Goal: Information Seeking & Learning: Learn about a topic

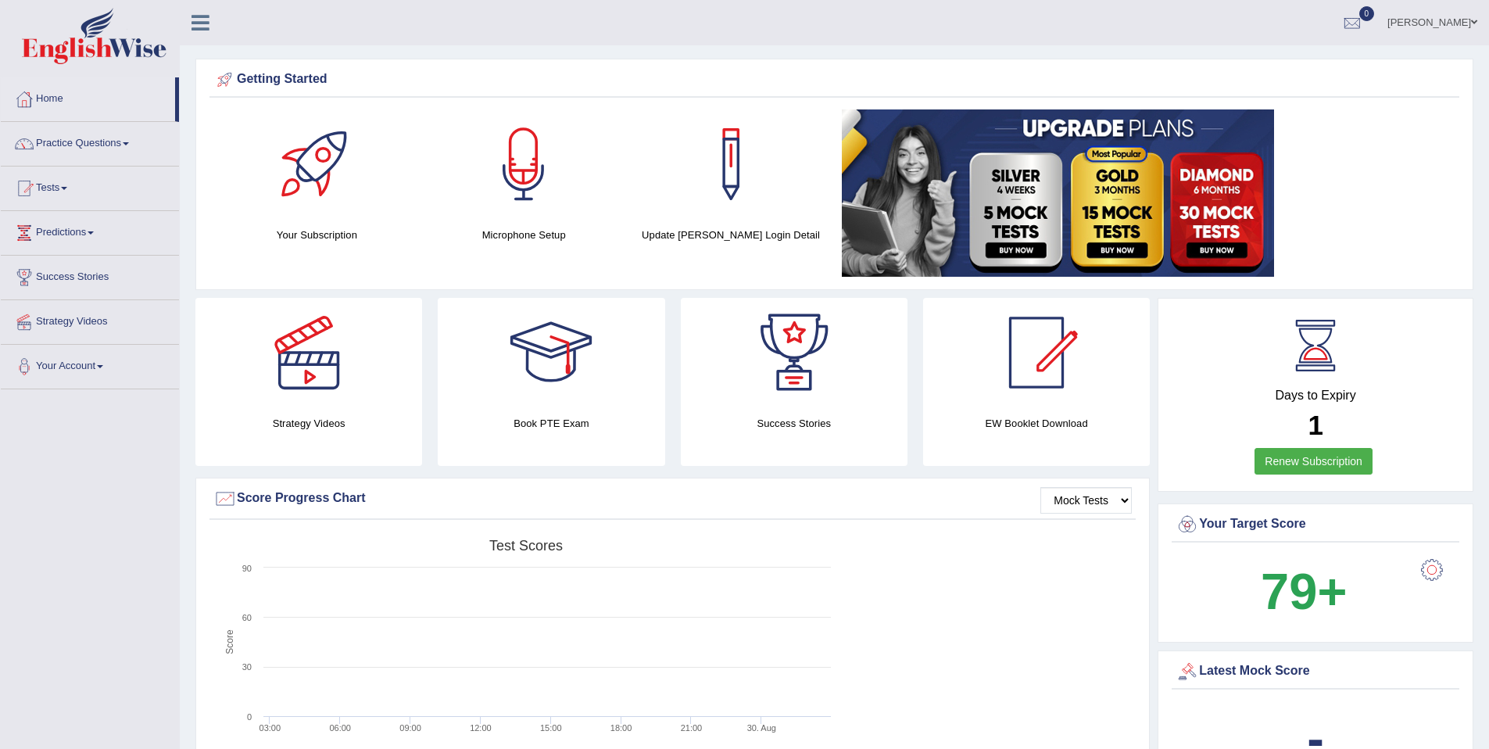
click at [1323, 458] on link "Renew Subscription" at bounding box center [1314, 461] width 118 height 27
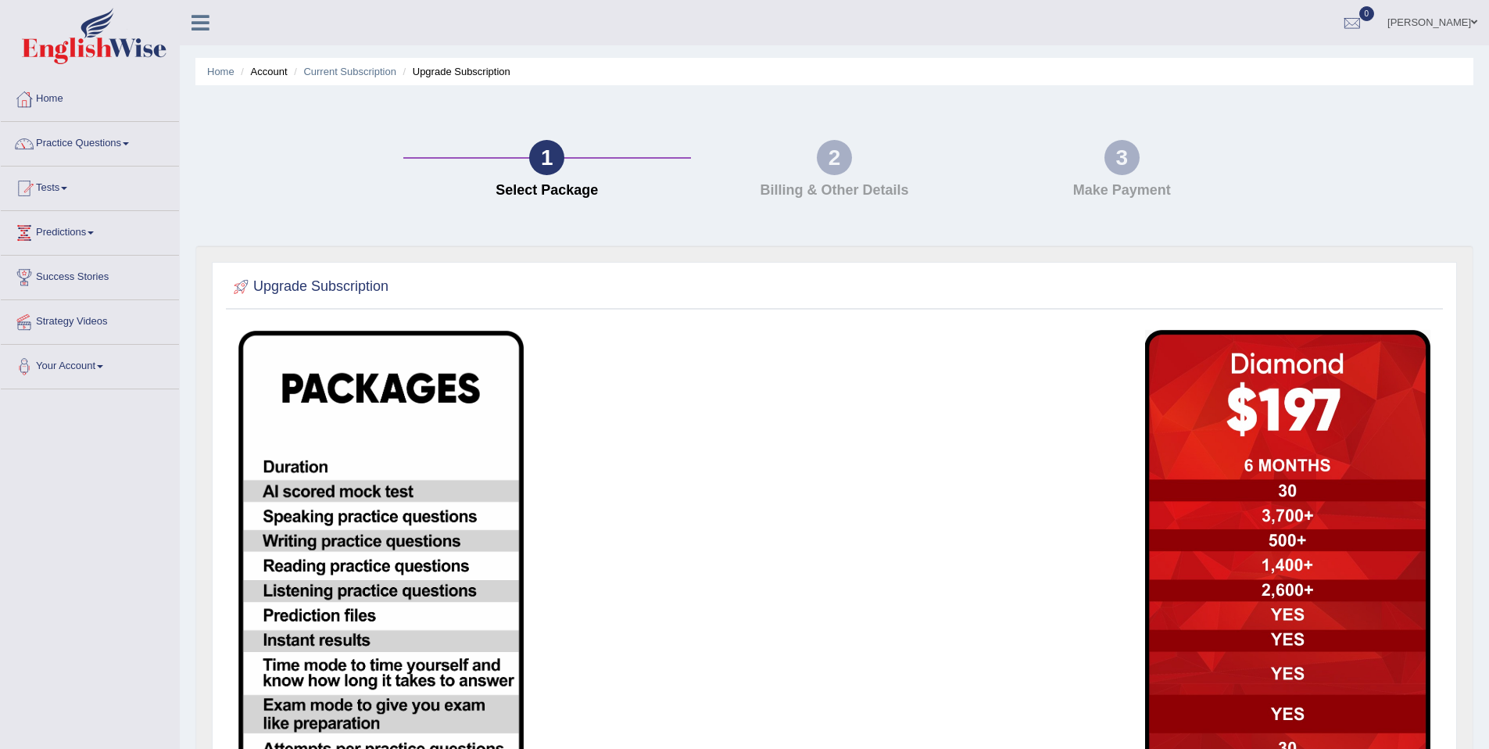
click at [463, 289] on div at bounding box center [834, 287] width 1209 height 32
click at [826, 190] on h4 "Billing & Other Details" at bounding box center [835, 191] width 272 height 16
click at [854, 167] on div "2 Billing & Other Details" at bounding box center [835, 173] width 288 height 66
click at [374, 404] on img at bounding box center [380, 651] width 285 height 641
click at [1259, 451] on img at bounding box center [1287, 651] width 285 height 643
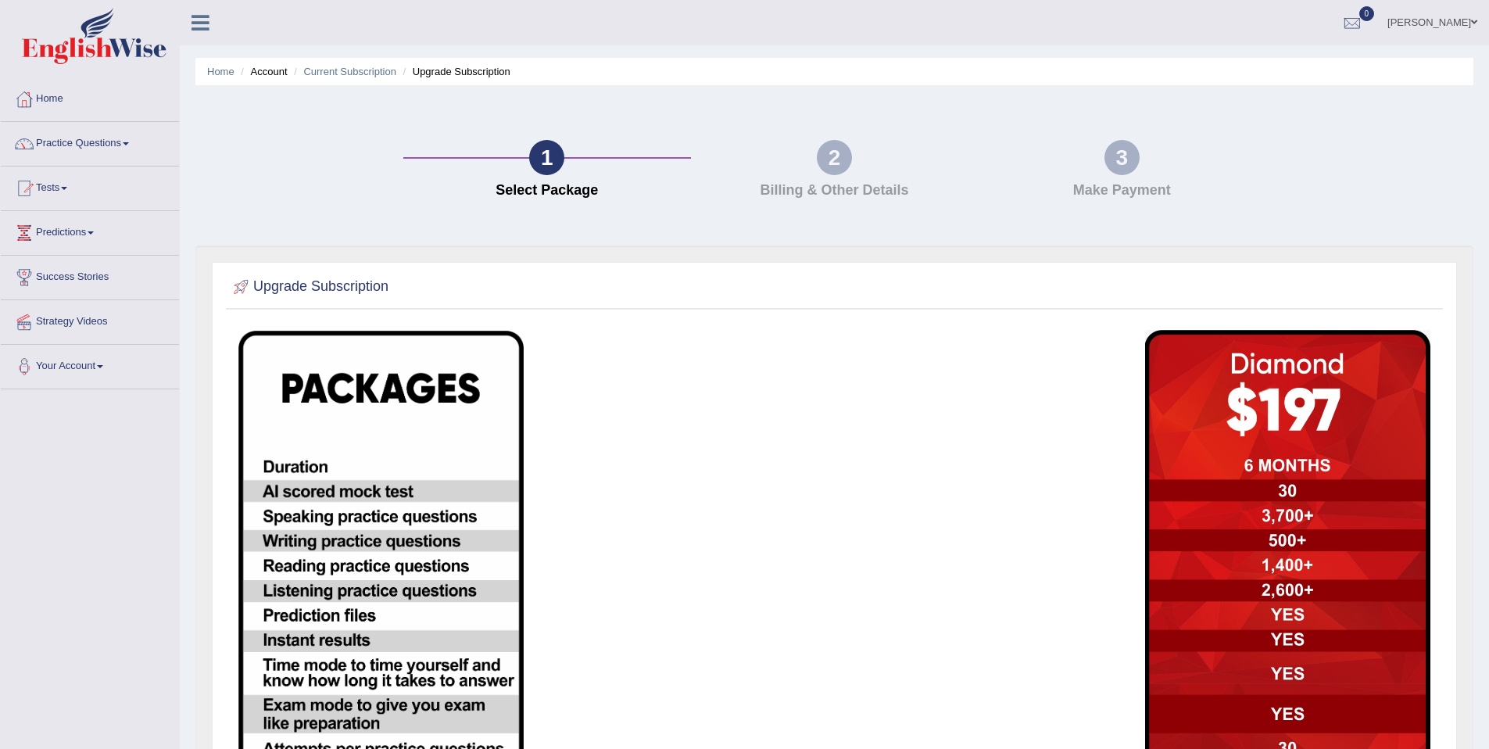
click at [841, 159] on div "2" at bounding box center [834, 157] width 35 height 35
click at [831, 156] on div "2" at bounding box center [834, 157] width 35 height 35
click at [77, 149] on link "Practice Questions" at bounding box center [90, 141] width 178 height 39
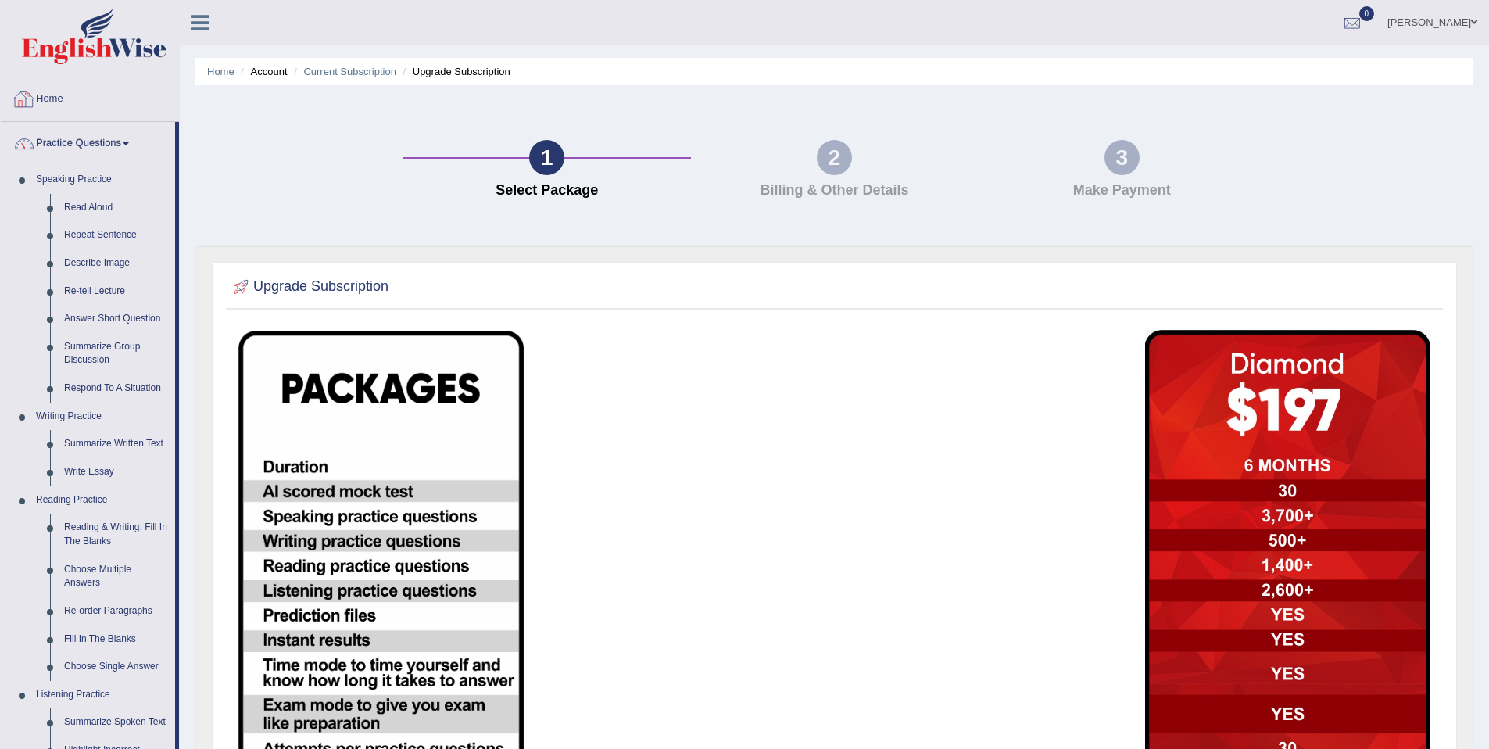
click at [82, 141] on link "Practice Questions" at bounding box center [88, 141] width 174 height 39
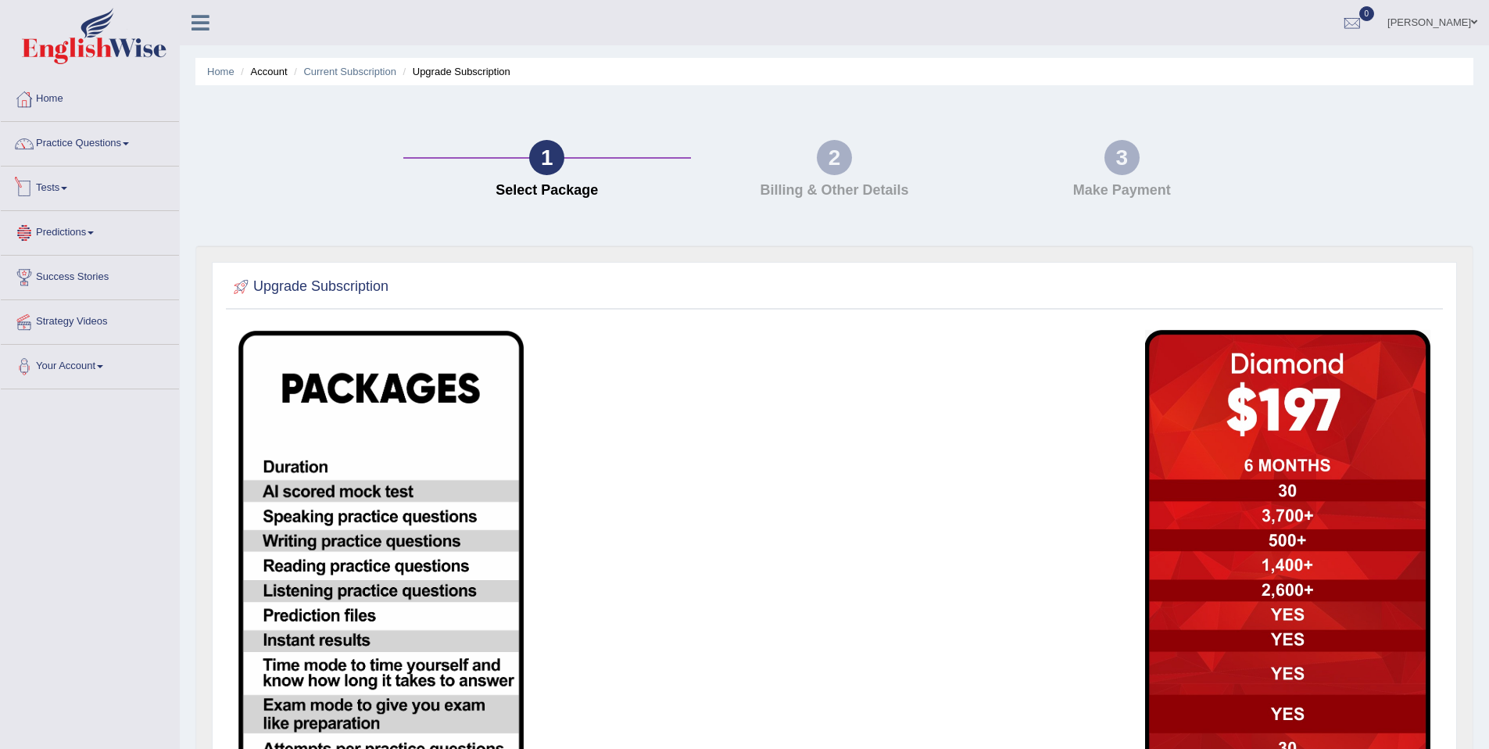
click at [53, 192] on link "Tests" at bounding box center [90, 186] width 178 height 39
click at [80, 223] on link "Take Practice Sectional Test" at bounding box center [102, 224] width 146 height 28
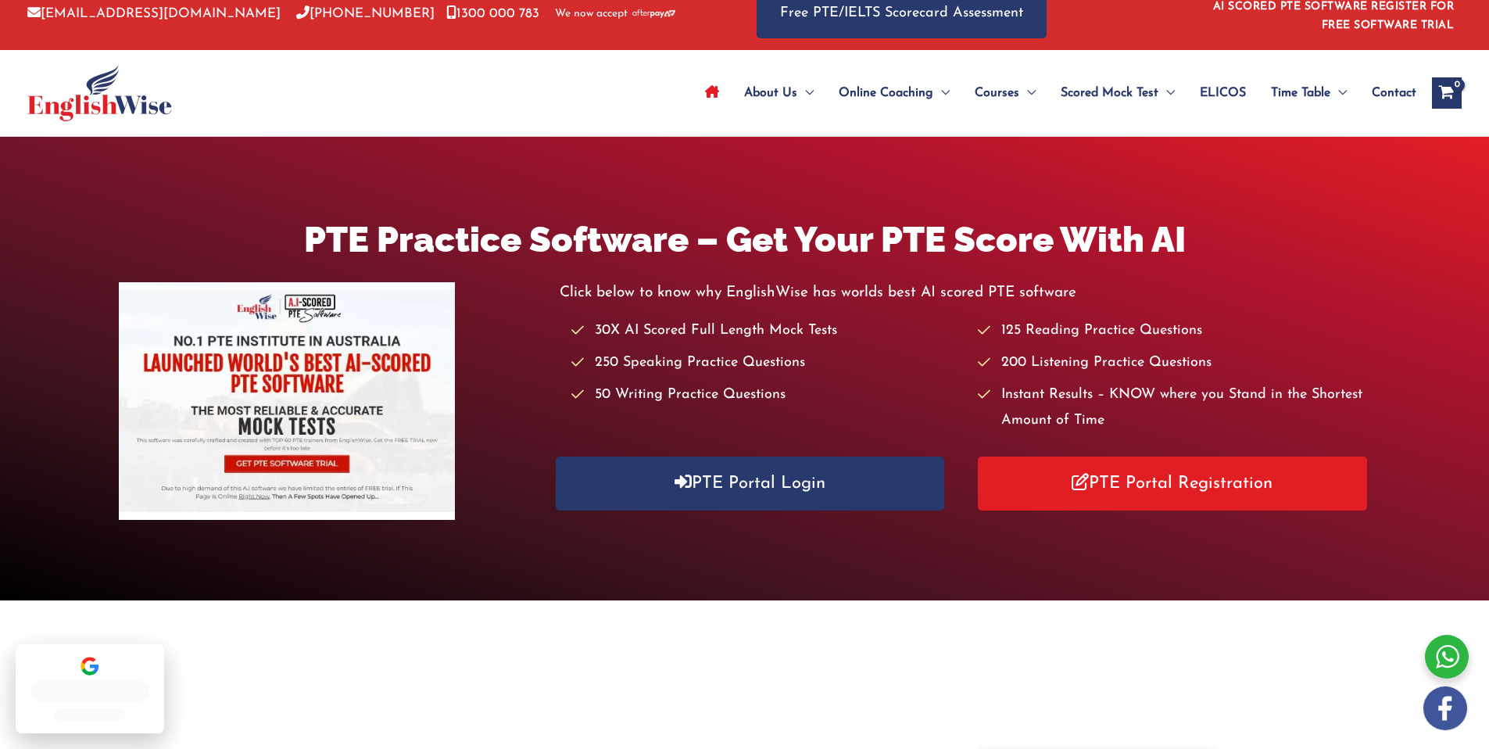
scroll to position [18, 0]
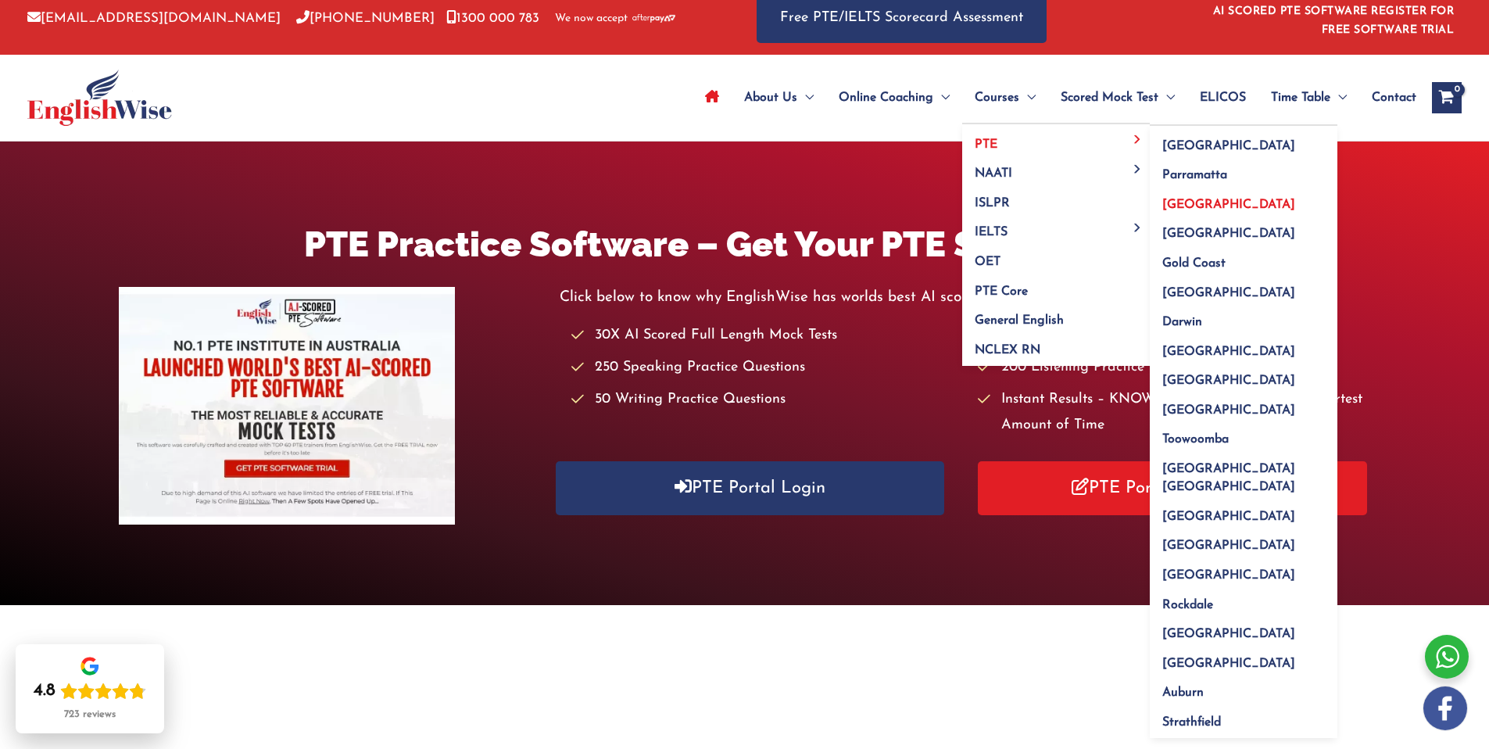
click at [1196, 202] on span "[GEOGRAPHIC_DATA]" at bounding box center [1228, 205] width 133 height 13
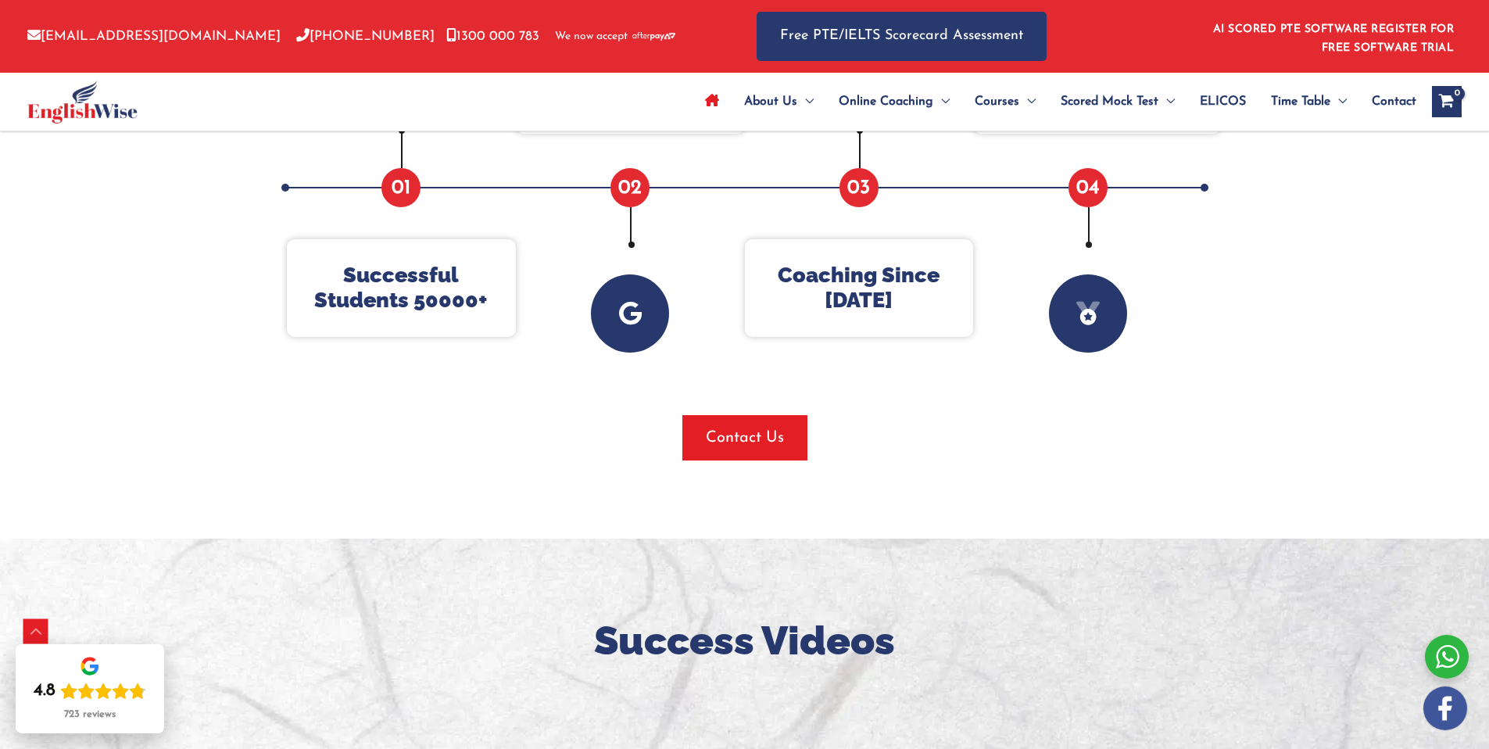
scroll to position [825, 0]
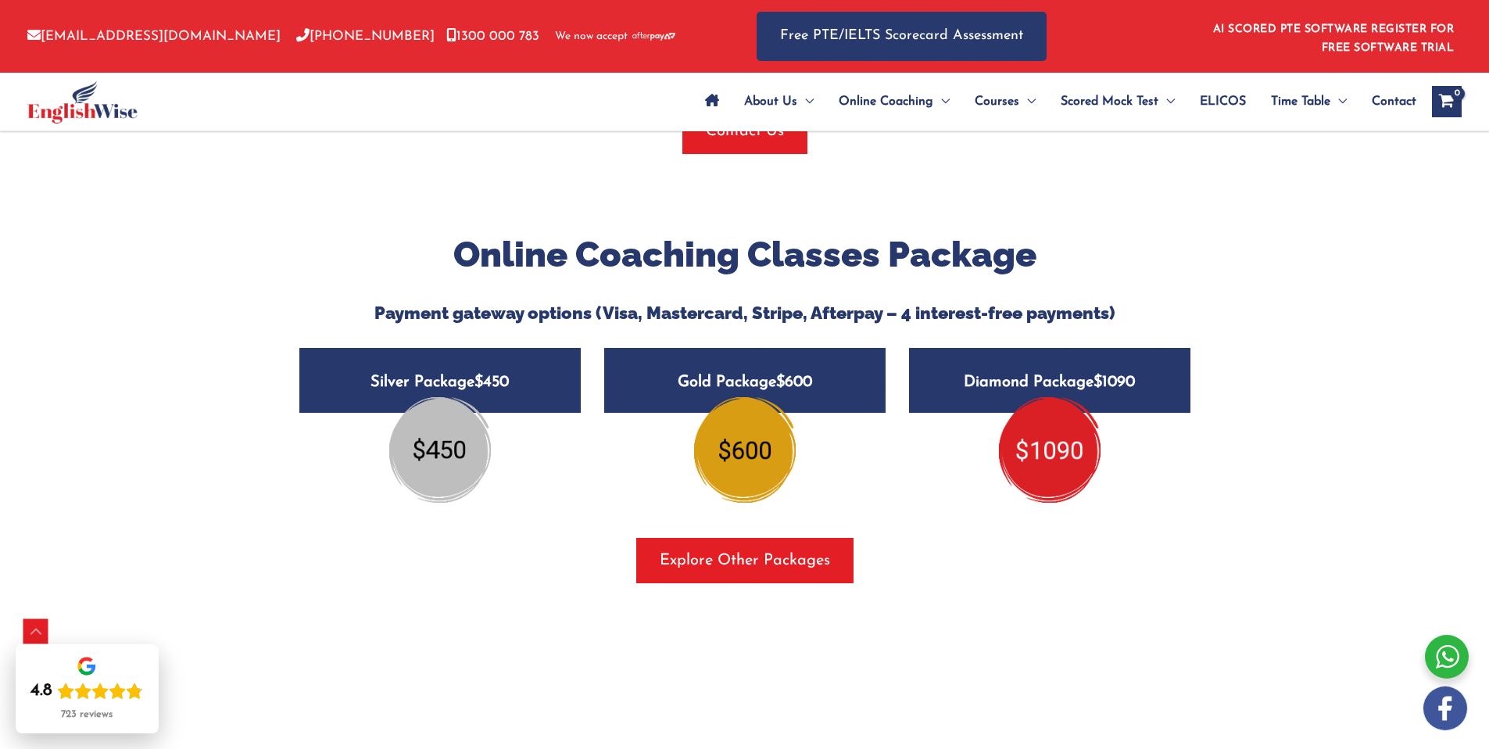
scroll to position [1727, 0]
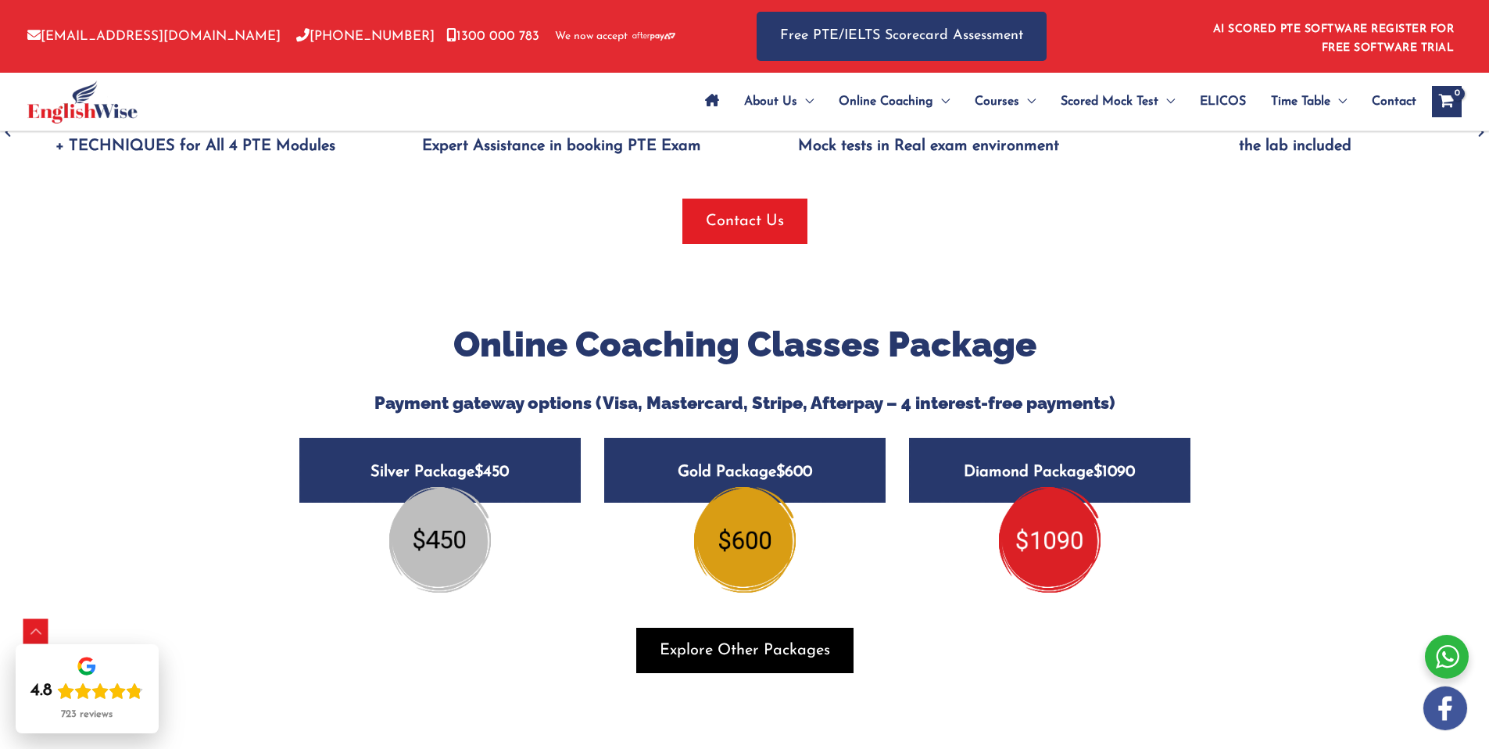
click at [743, 639] on span "Explore Other Packages" at bounding box center [745, 650] width 170 height 22
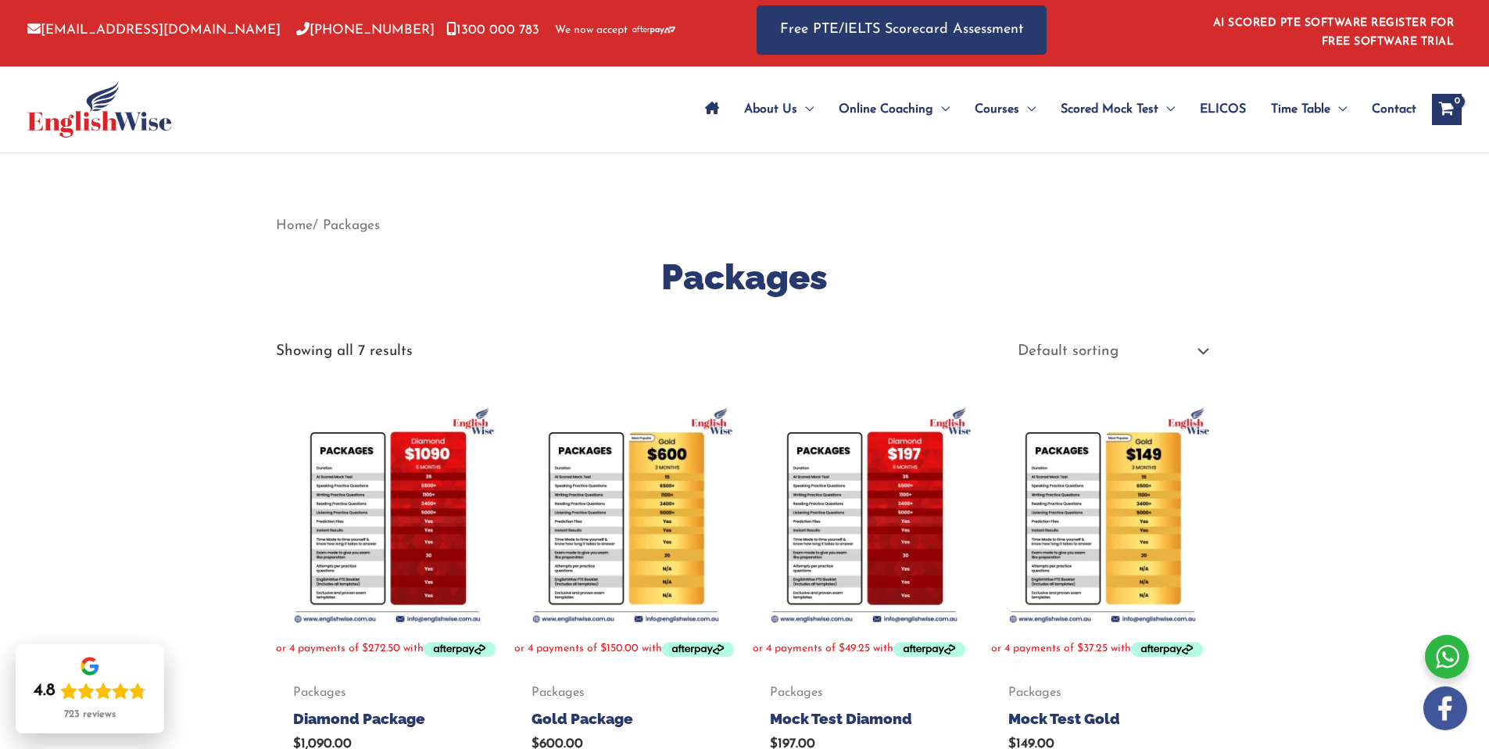
scroll to position [9, 0]
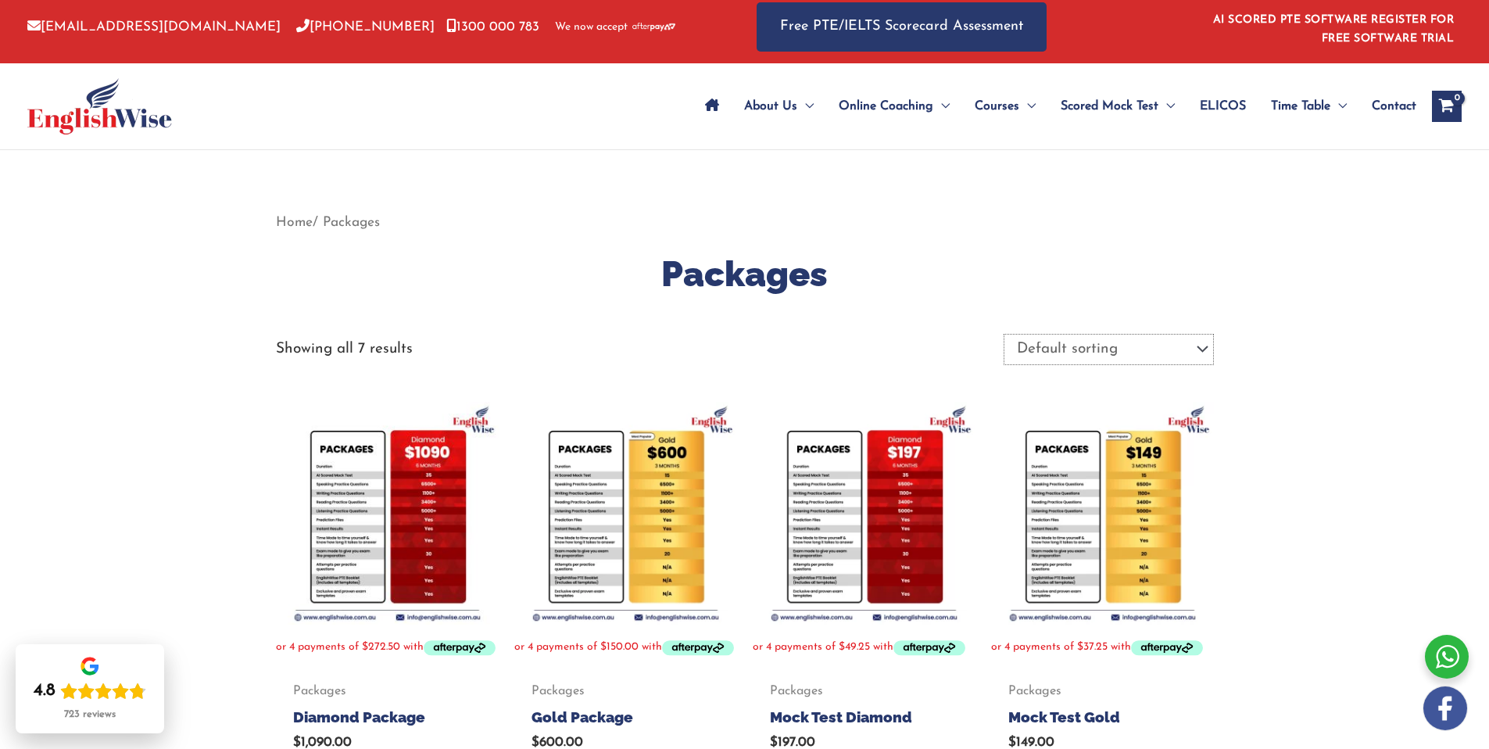
click at [1091, 349] on select "Default sorting Sort by popularity Sort by latest Sort by price: low to high So…" at bounding box center [1109, 349] width 210 height 31
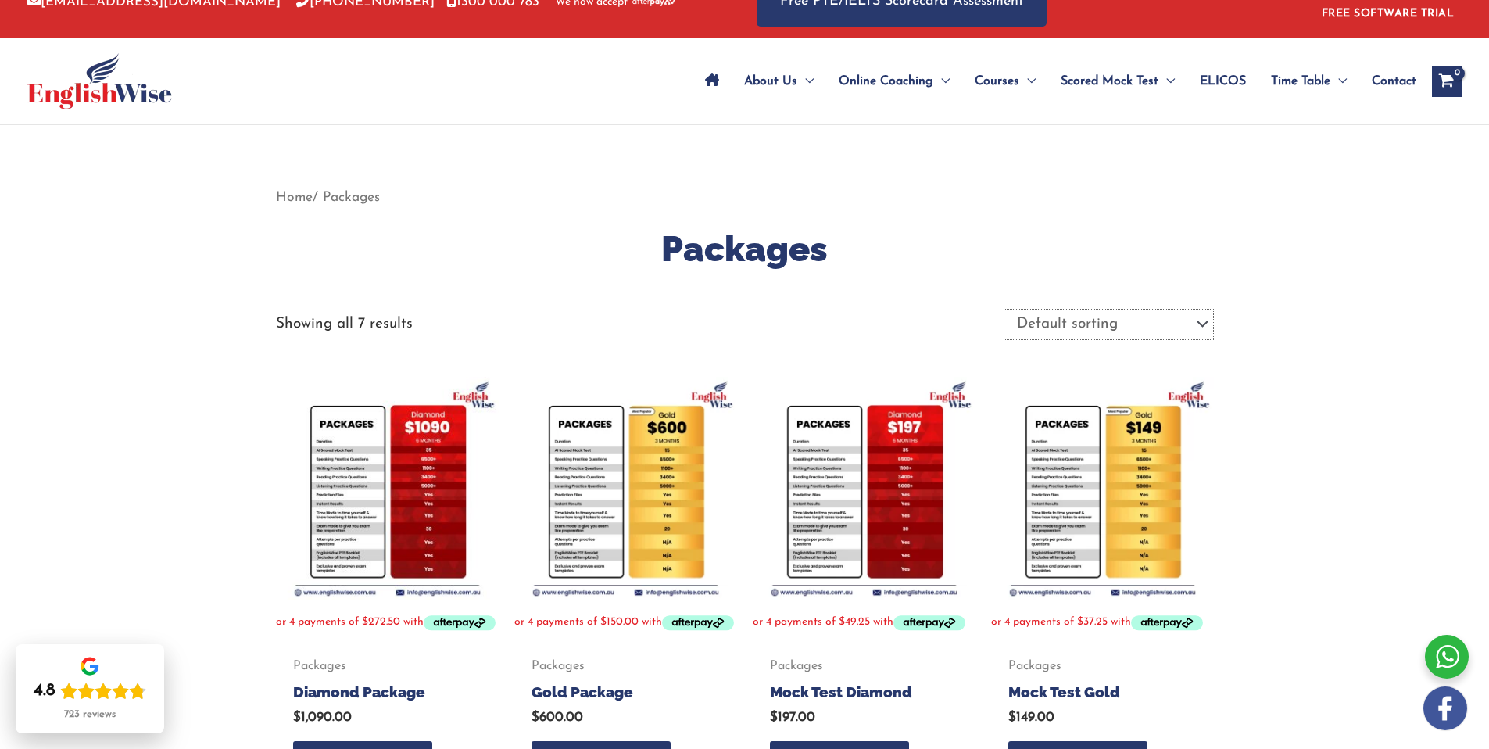
scroll to position [78, 0]
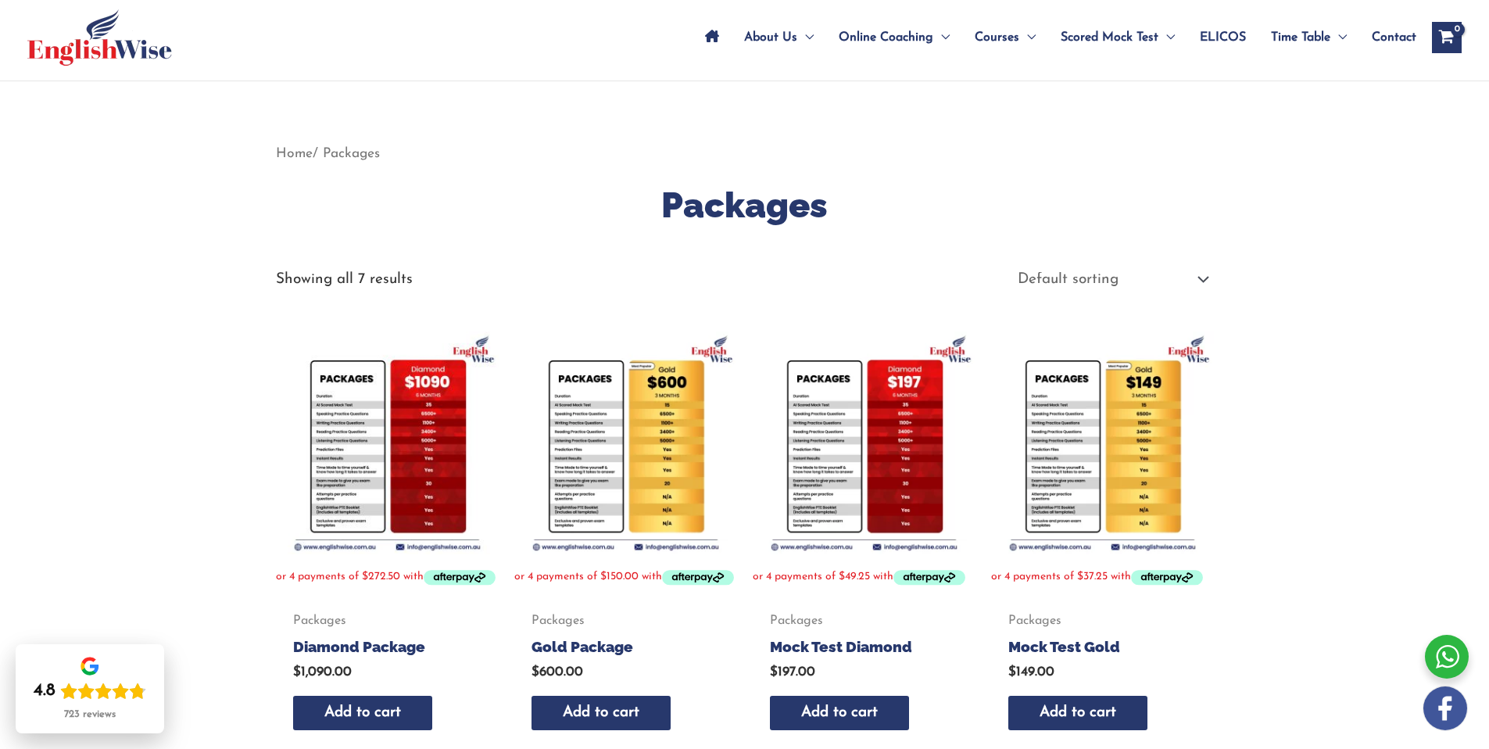
click at [360, 433] on img at bounding box center [387, 442] width 223 height 223
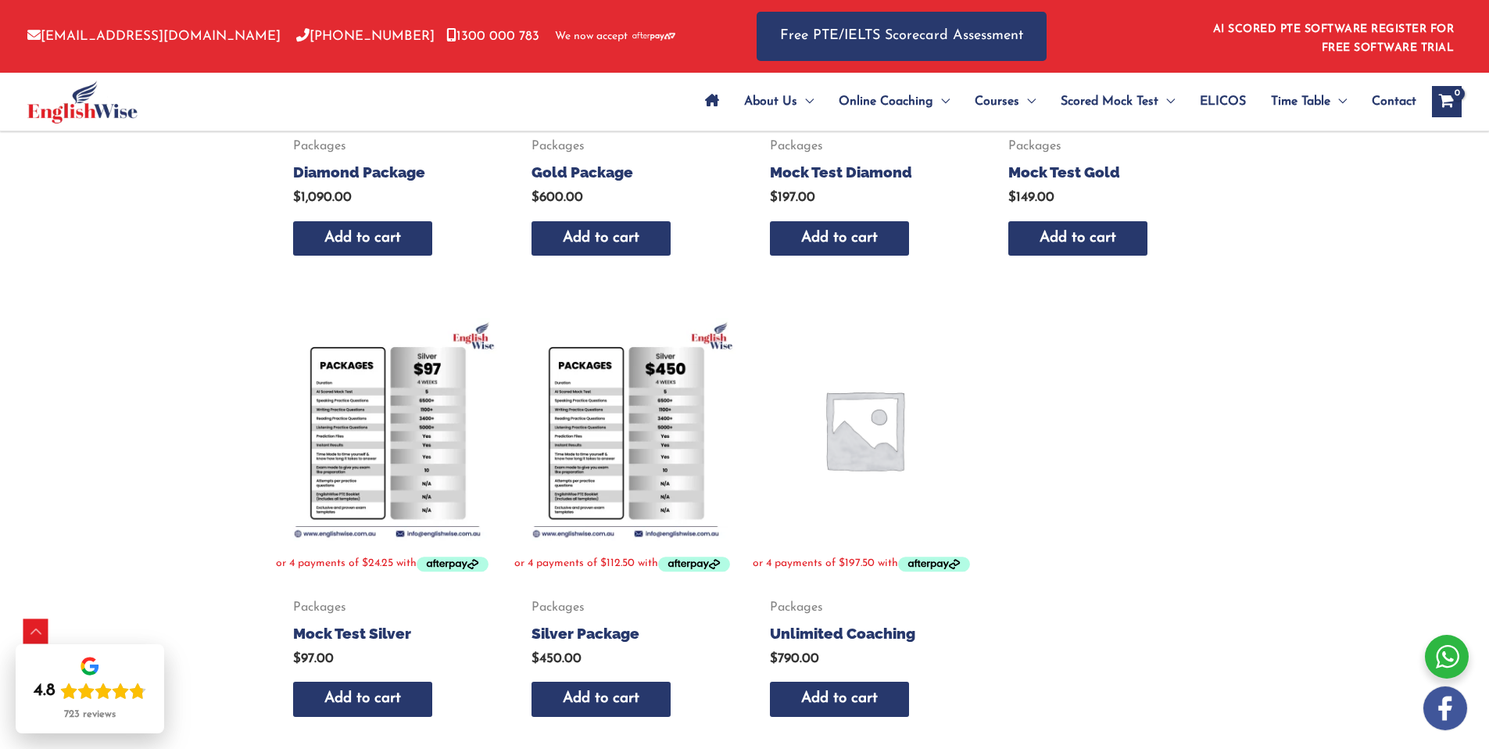
click at [633, 440] on img at bounding box center [625, 429] width 223 height 223
click at [409, 396] on img at bounding box center [387, 429] width 223 height 223
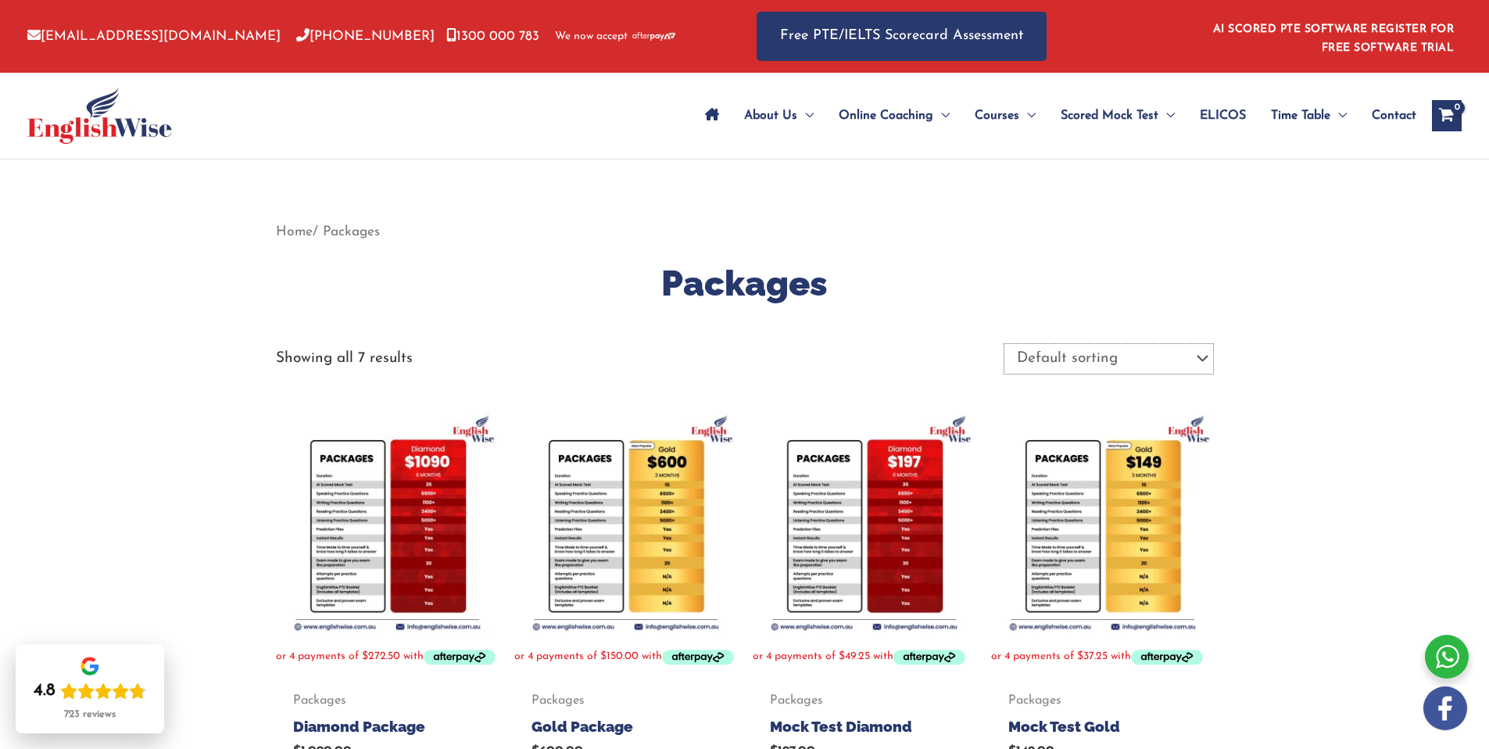
click at [1119, 366] on select "Default sorting Sort by popularity Sort by latest Sort by price: low to high So…" at bounding box center [1109, 358] width 210 height 31
select select "popularity"
click at [1004, 343] on select "Default sorting Sort by popularity Sort by latest Sort by price: low to high So…" at bounding box center [1109, 358] width 210 height 31
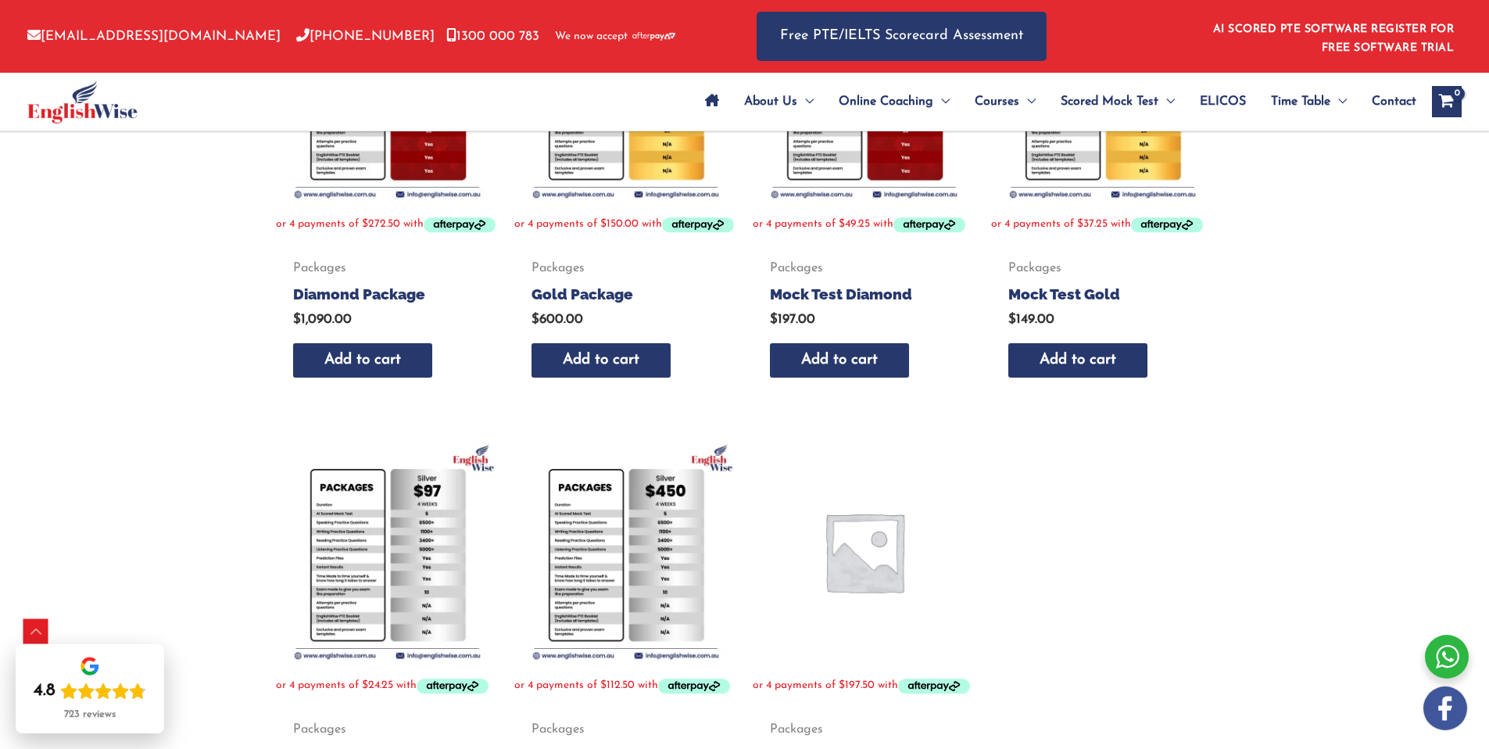
scroll to position [442, 0]
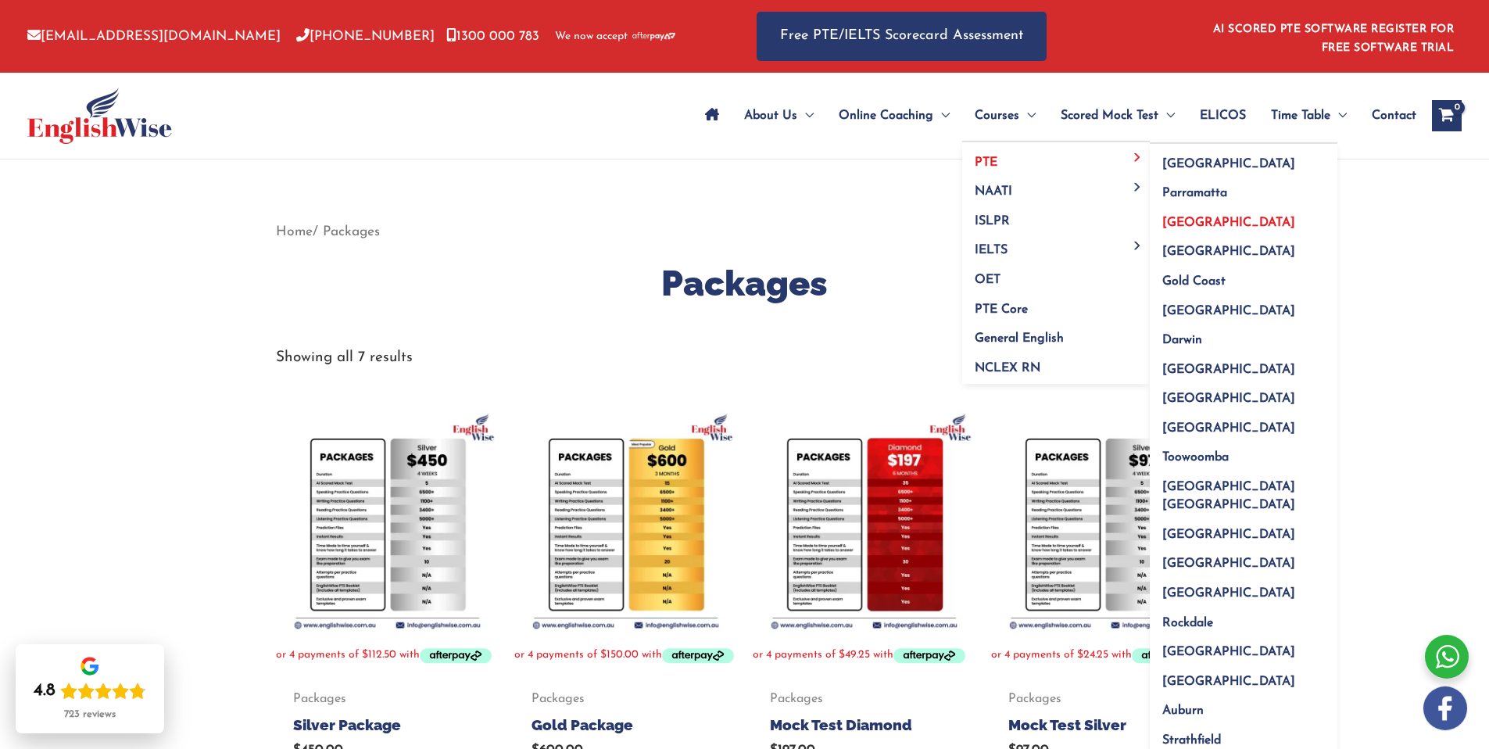
click at [1195, 227] on span "Melbourne" at bounding box center [1228, 223] width 133 height 13
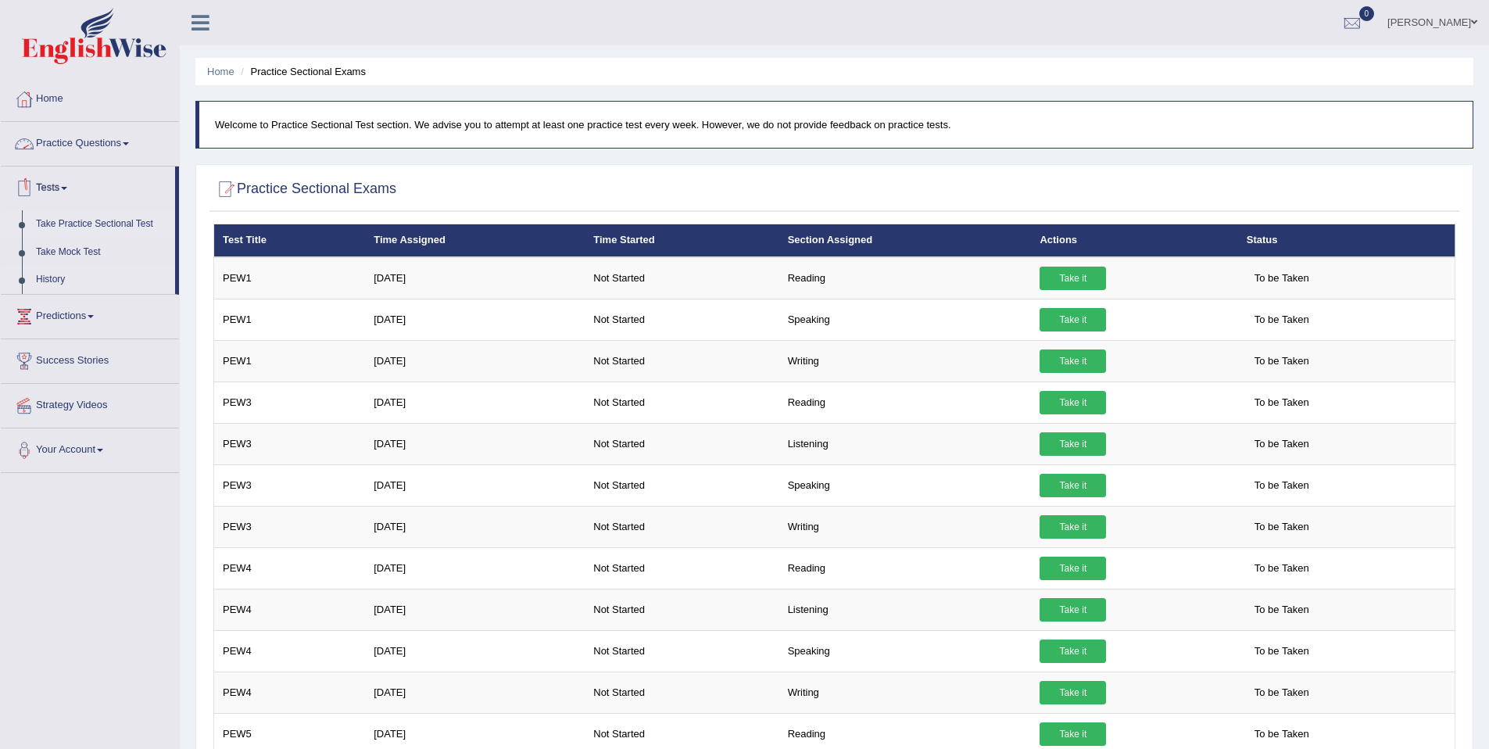
click at [59, 281] on link "History" at bounding box center [102, 280] width 146 height 28
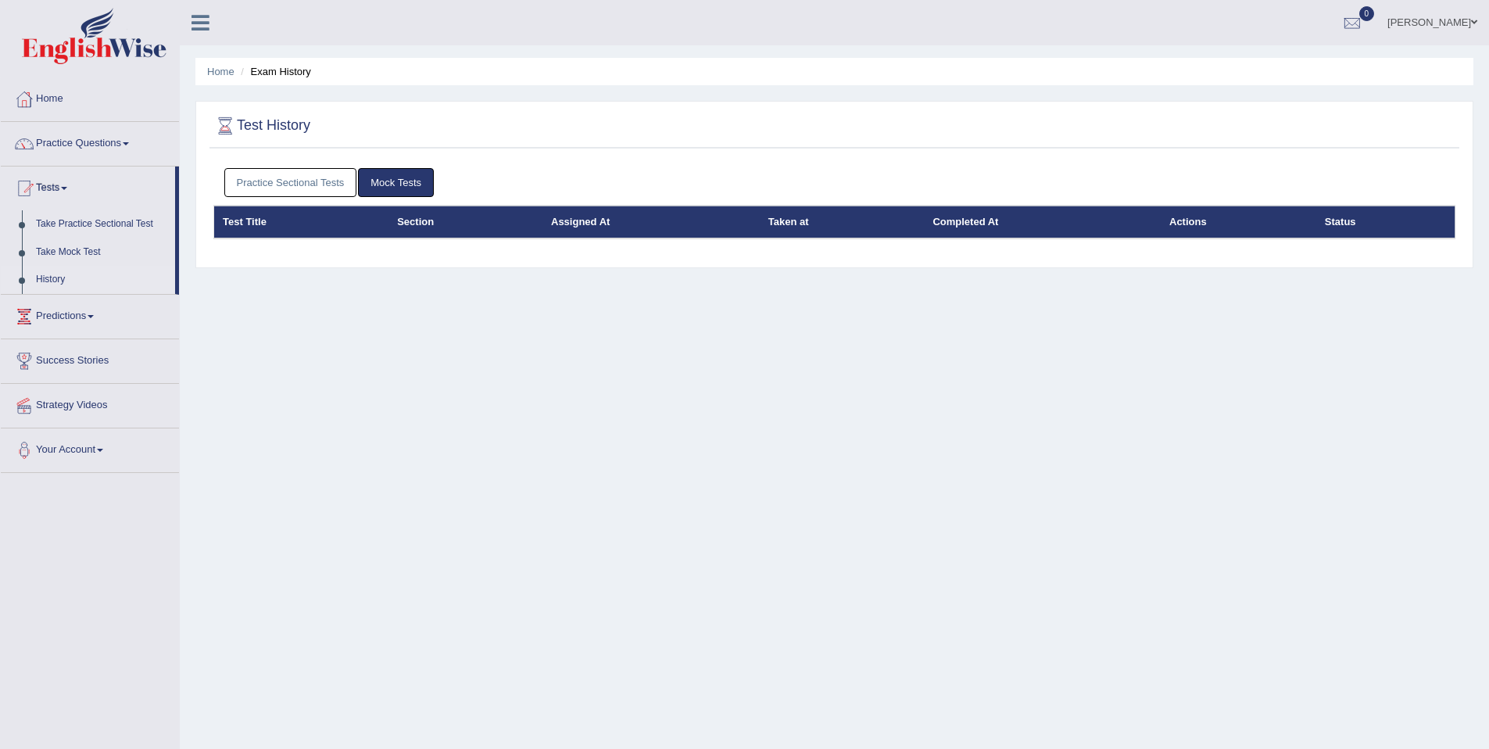
click at [298, 186] on link "Practice Sectional Tests" at bounding box center [290, 182] width 133 height 29
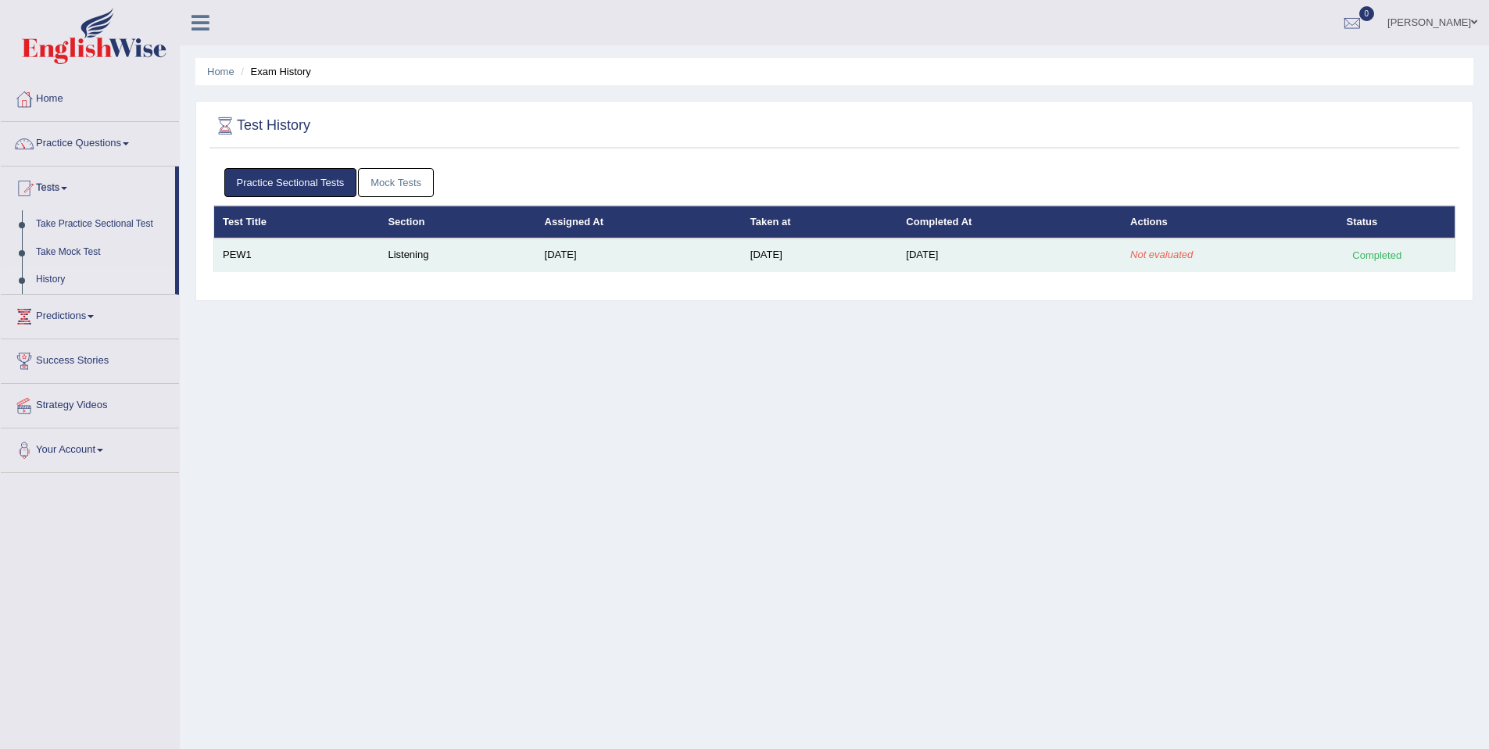
click at [1191, 256] on em "Not evaluated" at bounding box center [1161, 255] width 63 height 12
click at [392, 258] on td "Listening" at bounding box center [457, 254] width 156 height 33
click at [244, 255] on td "PEW1" at bounding box center [297, 254] width 166 height 33
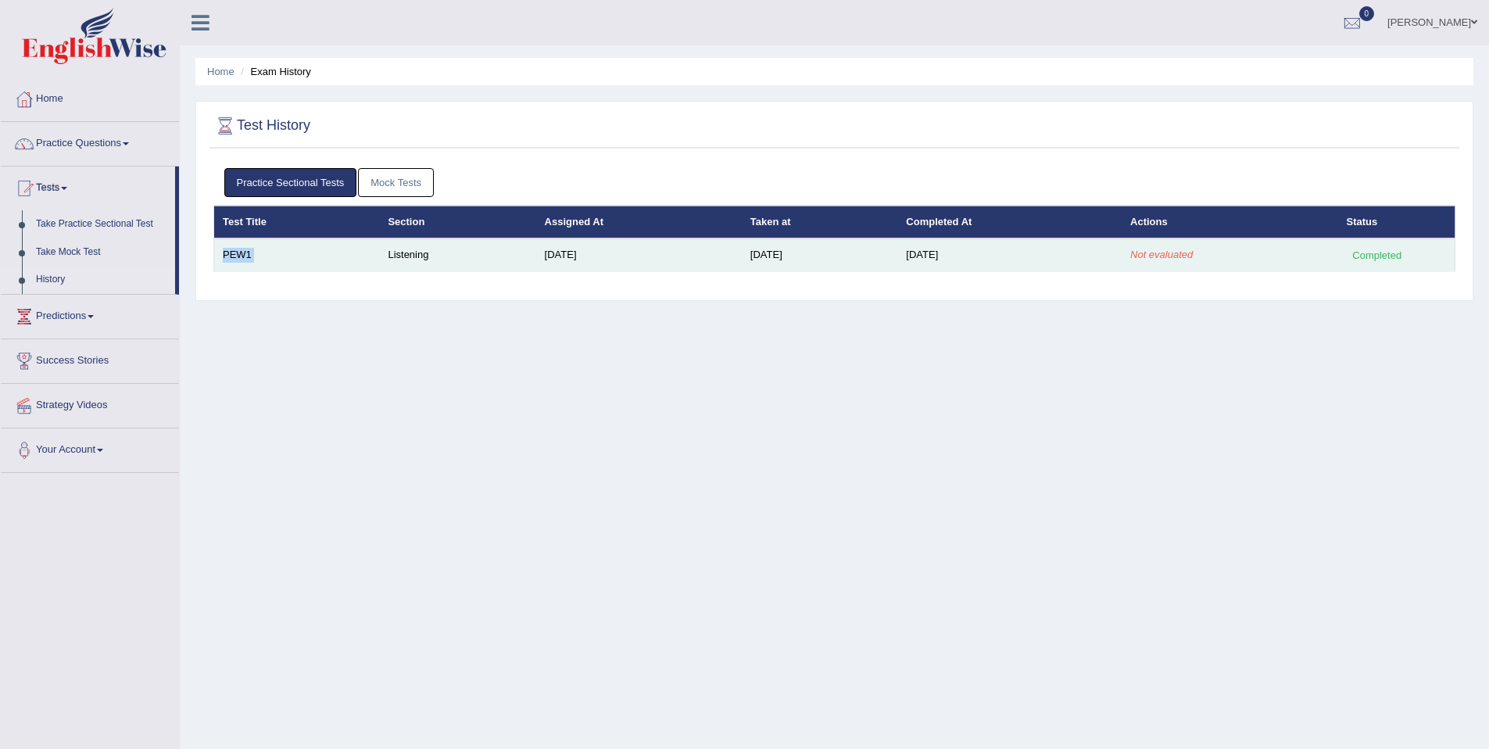
click at [244, 255] on td "PEW1" at bounding box center [297, 254] width 166 height 33
click at [765, 253] on td "Aug 30, 2025" at bounding box center [820, 254] width 156 height 33
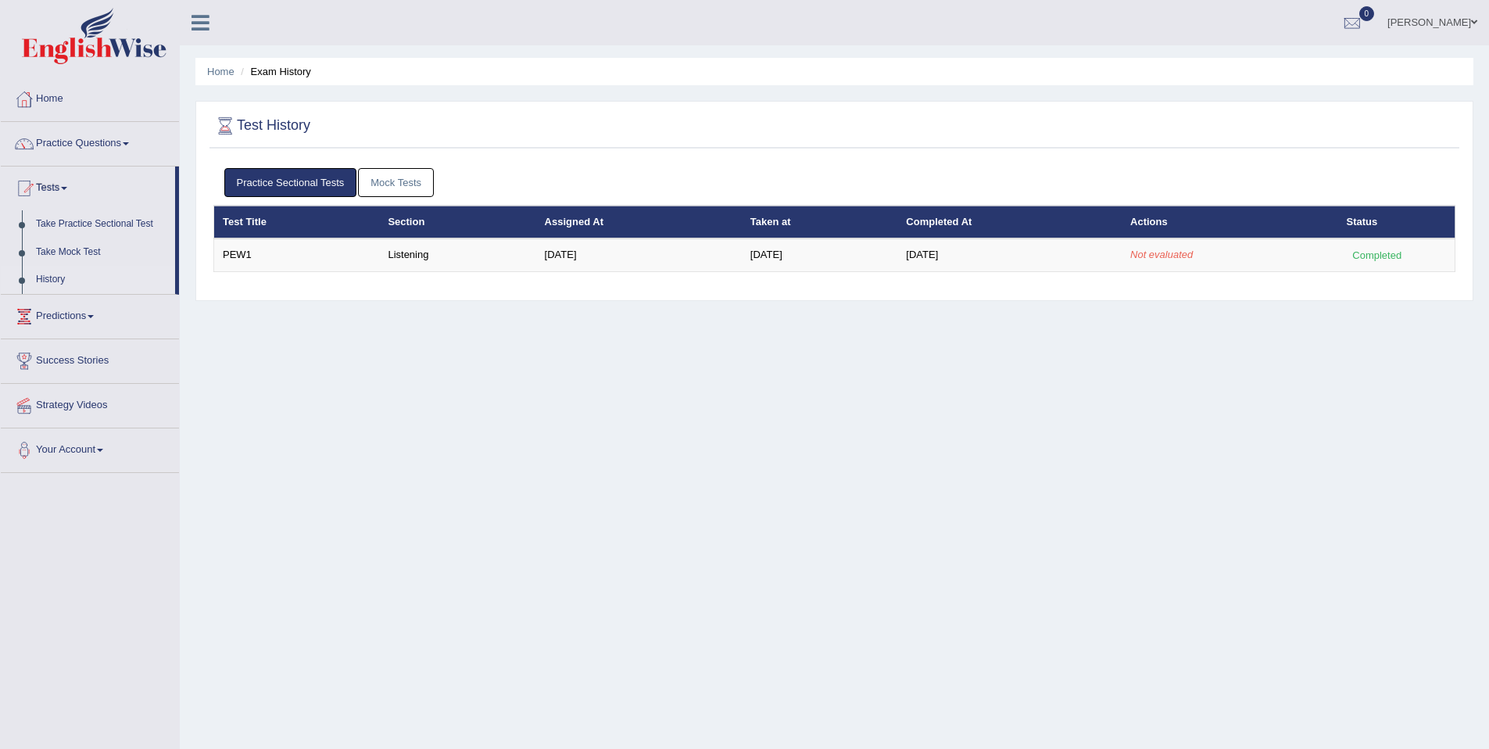
click at [405, 182] on link "Mock Tests" at bounding box center [396, 182] width 76 height 29
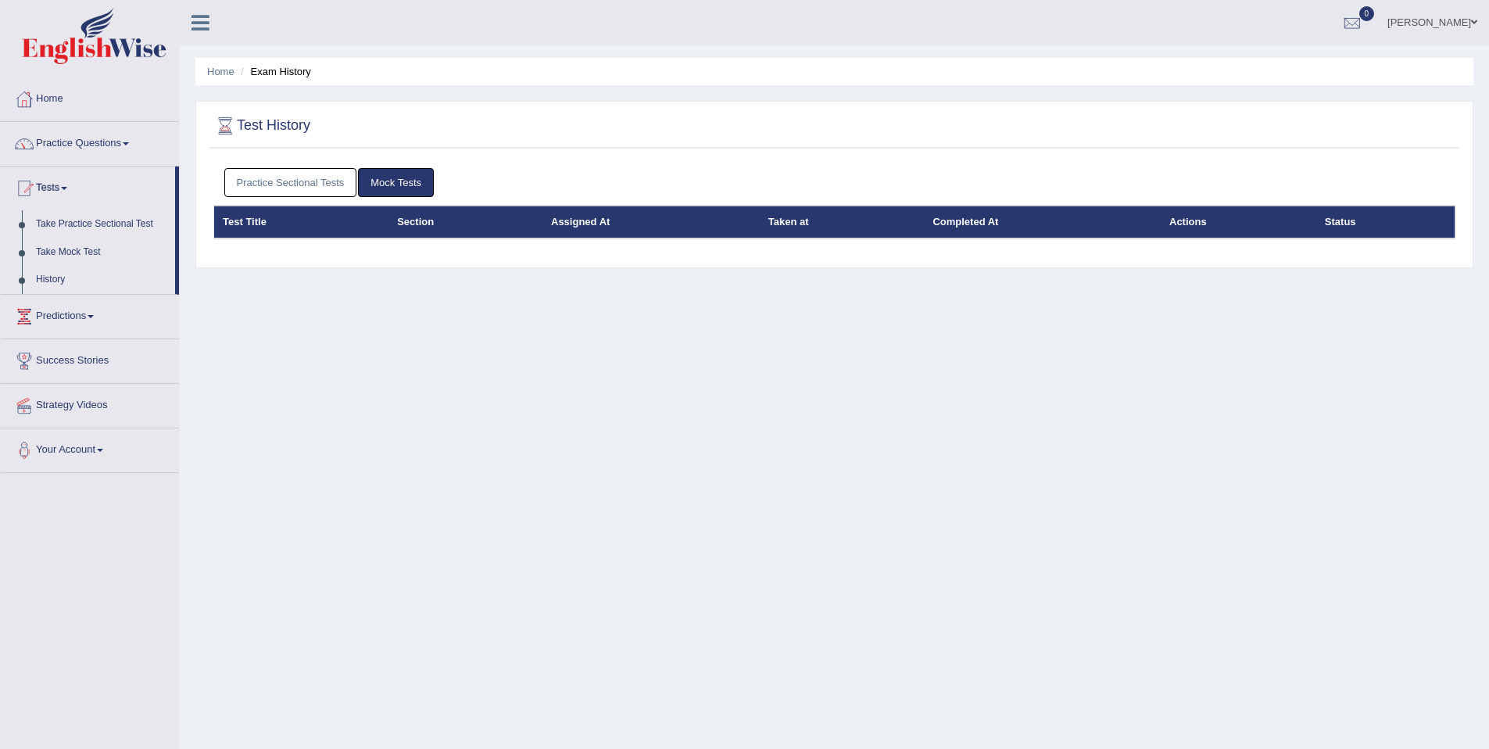
click at [266, 171] on link "Practice Sectional Tests" at bounding box center [290, 182] width 133 height 29
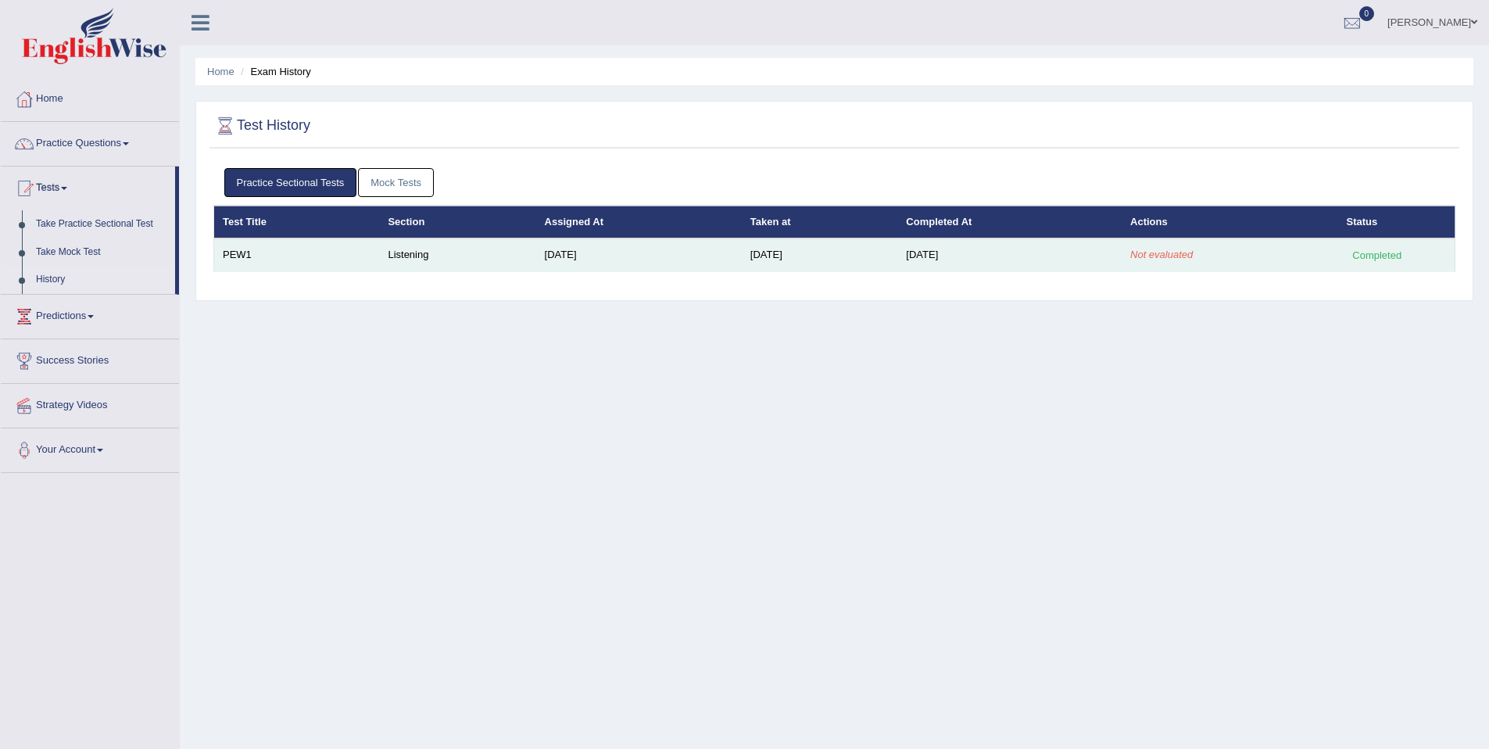
click at [1370, 258] on div "Completed" at bounding box center [1377, 255] width 61 height 16
click at [1373, 256] on div "Completed" at bounding box center [1377, 255] width 61 height 16
click at [787, 253] on td "[DATE]" at bounding box center [820, 254] width 156 height 33
click at [391, 255] on td "Listening" at bounding box center [457, 254] width 156 height 33
click at [242, 253] on td "PEW1" at bounding box center [297, 254] width 166 height 33
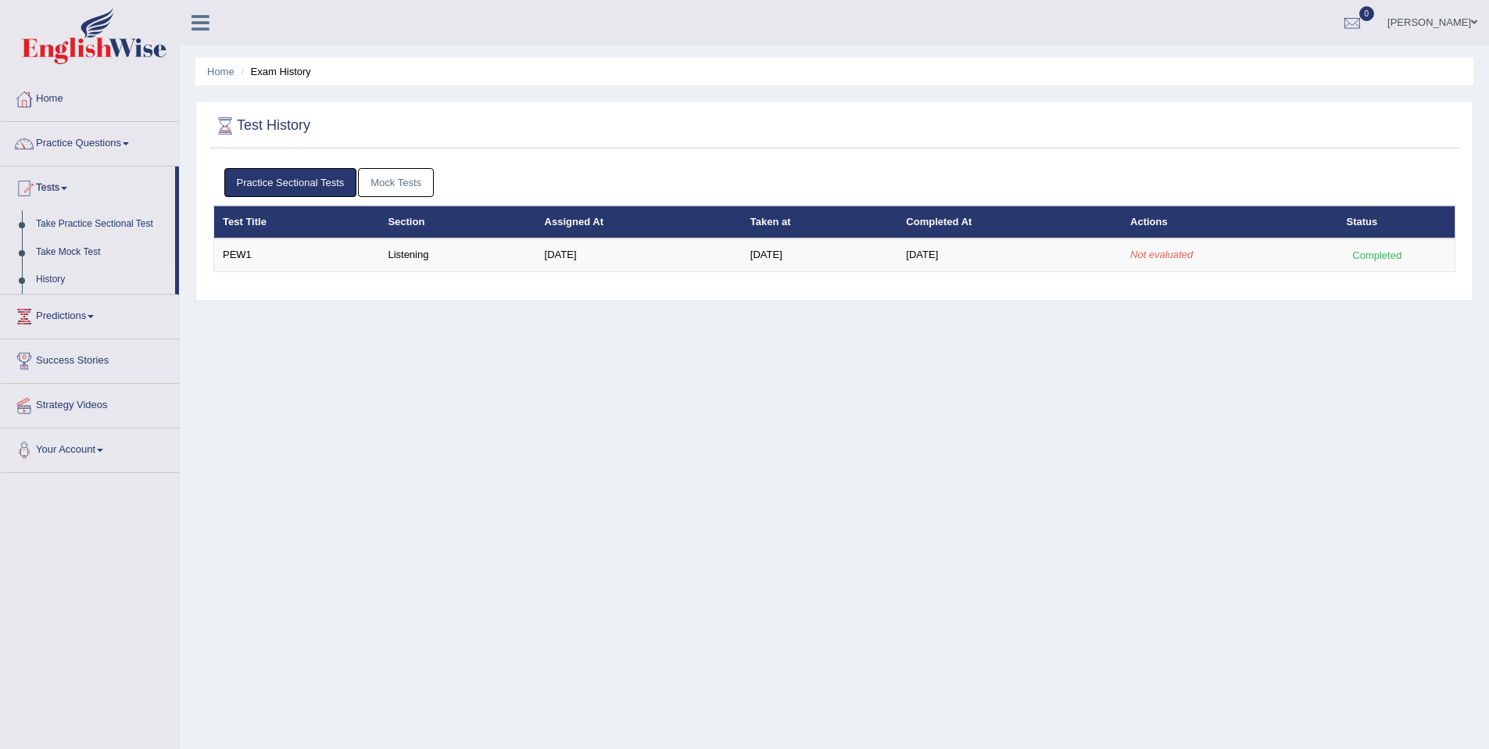
click at [399, 174] on link "Mock Tests" at bounding box center [396, 182] width 76 height 29
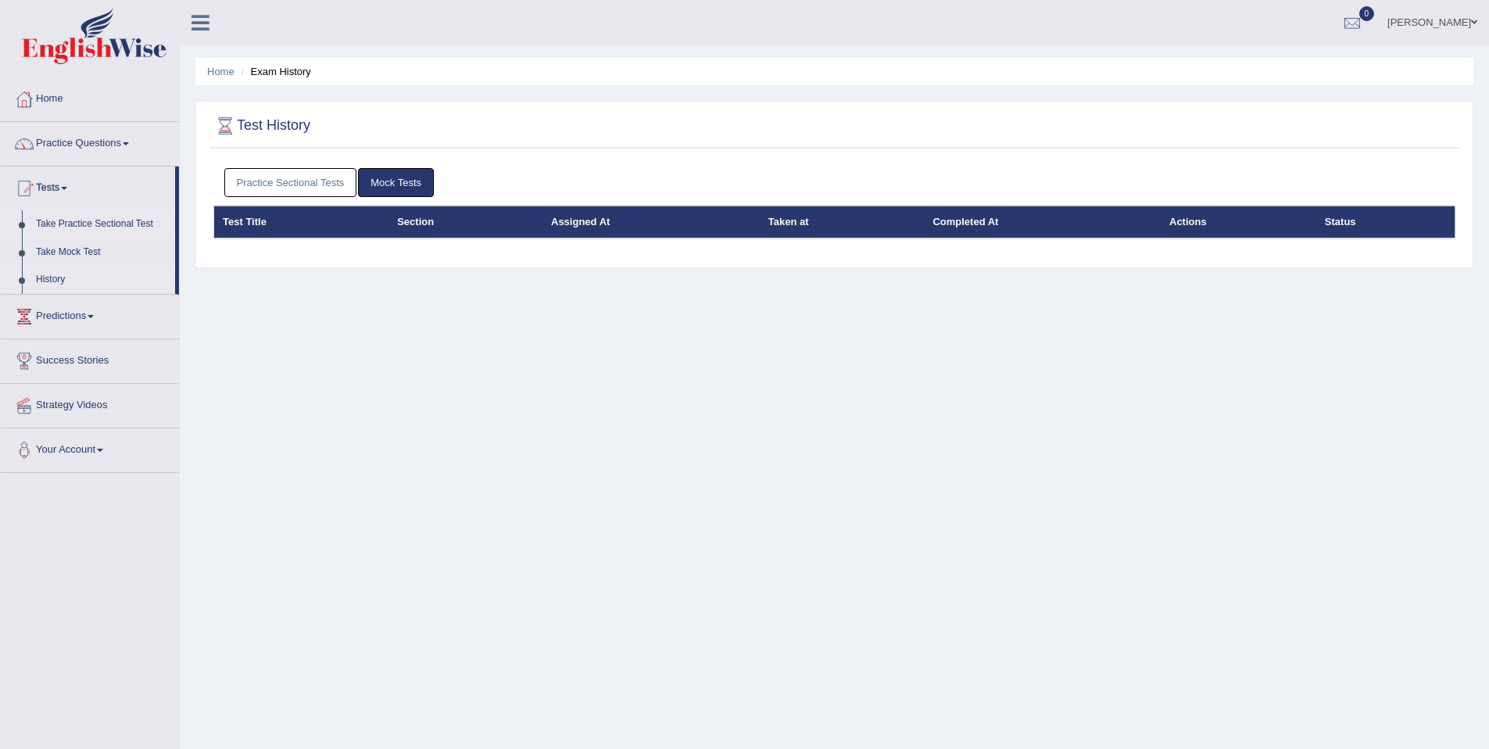
click at [78, 224] on link "Take Practice Sectional Test" at bounding box center [102, 224] width 146 height 28
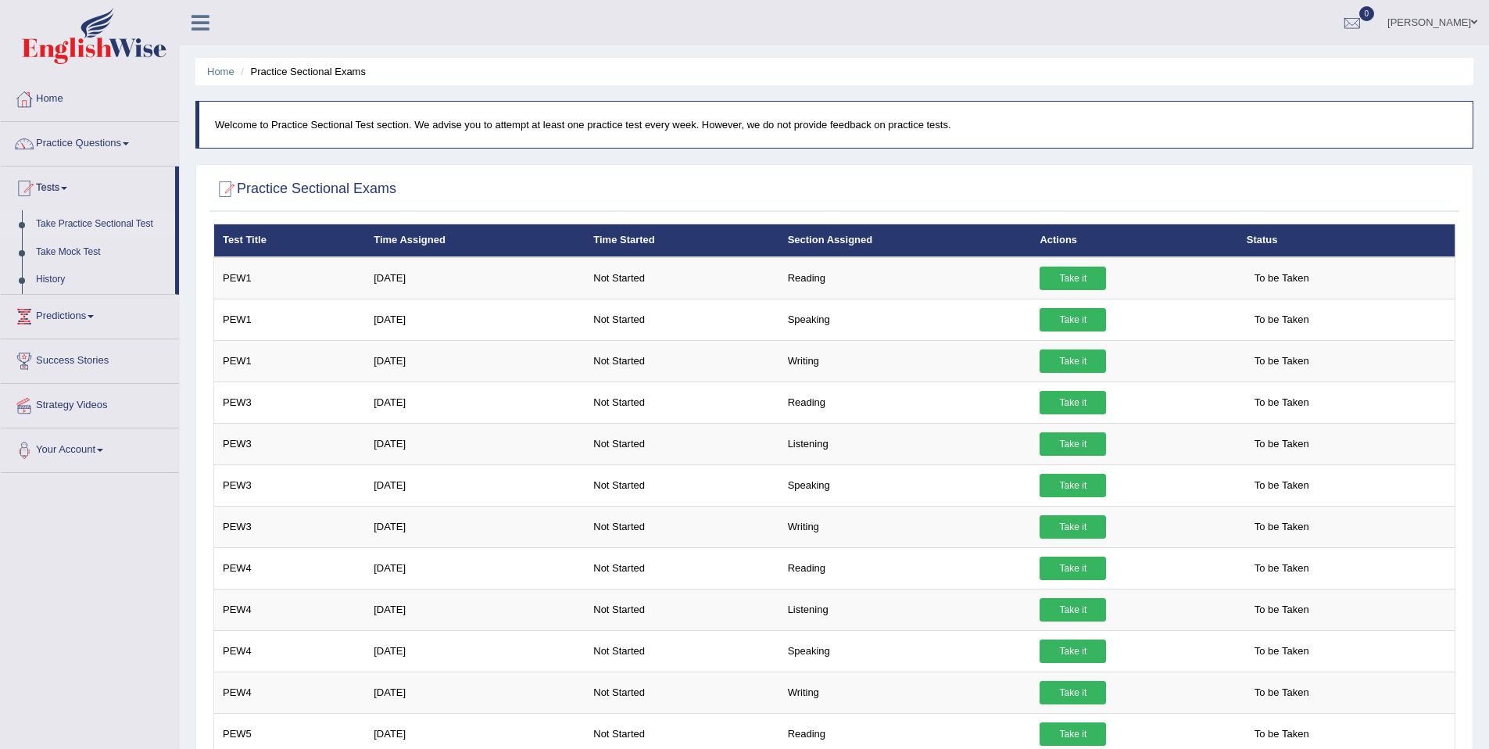
drag, startPoint x: 244, startPoint y: 117, endPoint x: 567, endPoint y: 123, distance: 322.9
click at [567, 123] on p "Welcome to Practice Sectional Test section. We advise you to attempt at least o…" at bounding box center [836, 124] width 1242 height 15
drag, startPoint x: 477, startPoint y: 130, endPoint x: 741, endPoint y: 129, distance: 264.2
click at [741, 129] on p "Welcome to Practice Sectional Test section. We advise you to attempt at least o…" at bounding box center [836, 124] width 1242 height 15
click at [741, 128] on p "Welcome to Practice Sectional Test section. We advise you to attempt at least o…" at bounding box center [836, 124] width 1242 height 15
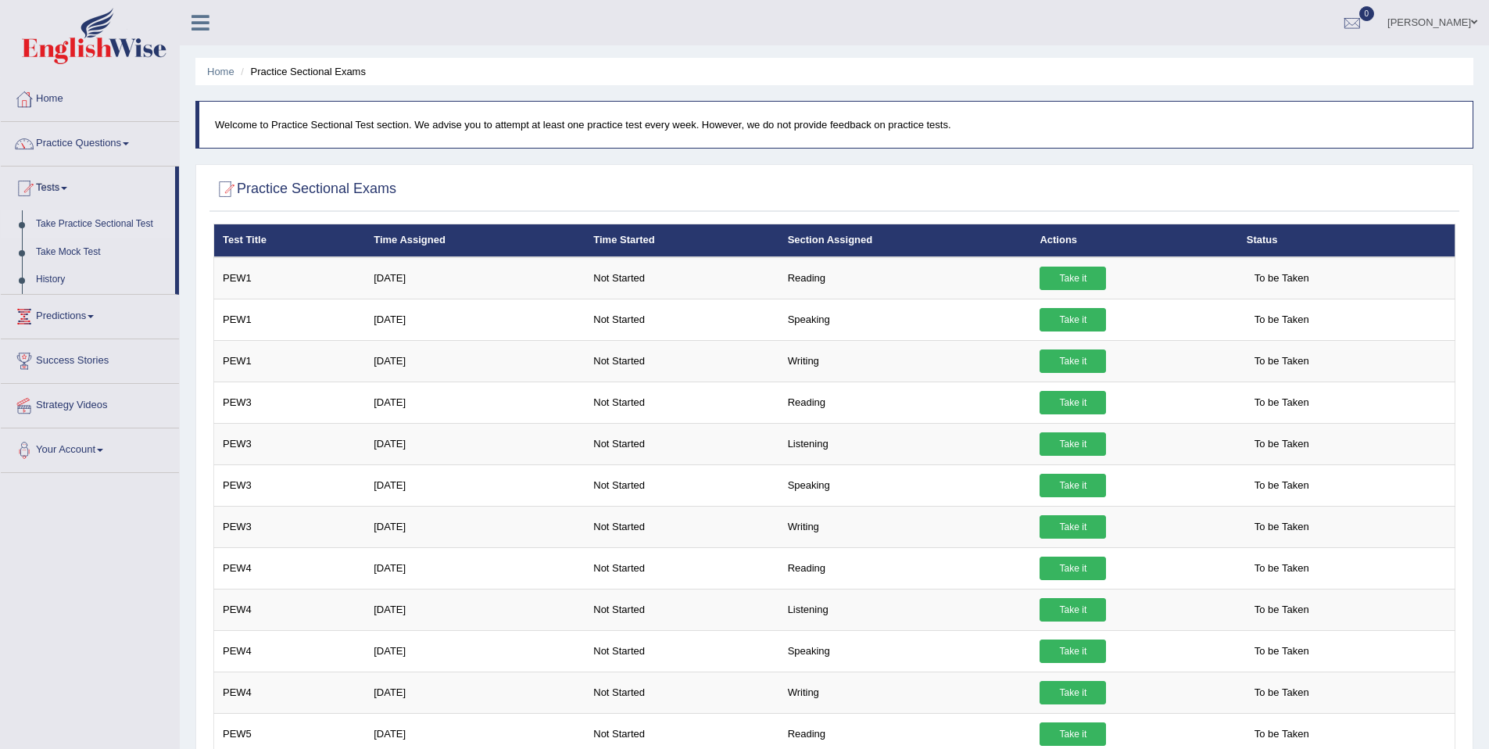
drag, startPoint x: 707, startPoint y: 125, endPoint x: 988, endPoint y: 128, distance: 281.4
click at [988, 128] on p "Welcome to Practice Sectional Test section. We advise you to attempt at least o…" at bounding box center [836, 124] width 1242 height 15
click at [64, 184] on link "Tests" at bounding box center [88, 186] width 174 height 39
click at [765, 127] on p "Welcome to Practice Sectional Test section. We advise you to attempt at least o…" at bounding box center [836, 124] width 1242 height 15
drag, startPoint x: 1002, startPoint y: 124, endPoint x: 203, endPoint y: 124, distance: 798.9
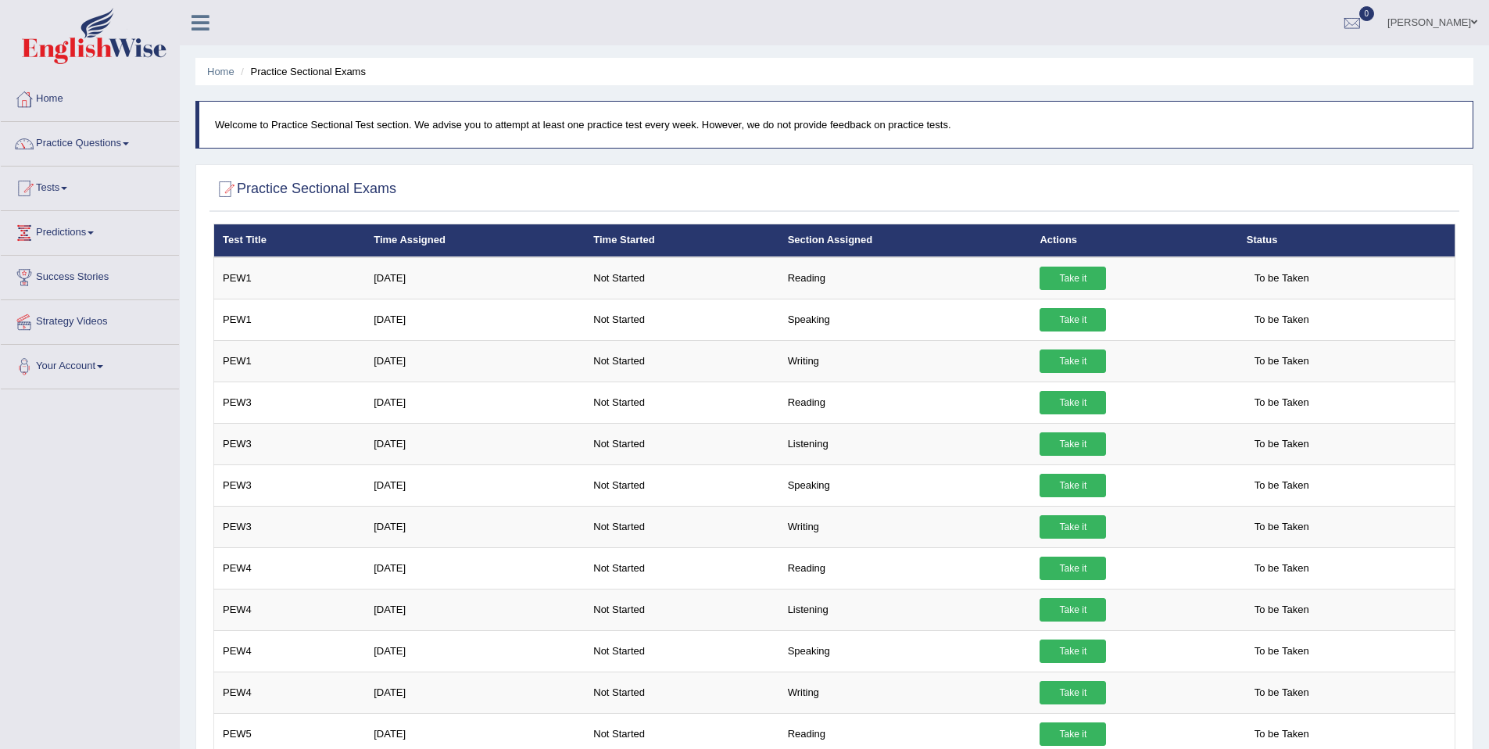
click at [203, 124] on blockquote "Welcome to Practice Sectional Test section. We advise you to attempt at least o…" at bounding box center [834, 125] width 1278 height 48
click at [131, 132] on link "Practice Questions" at bounding box center [90, 141] width 178 height 39
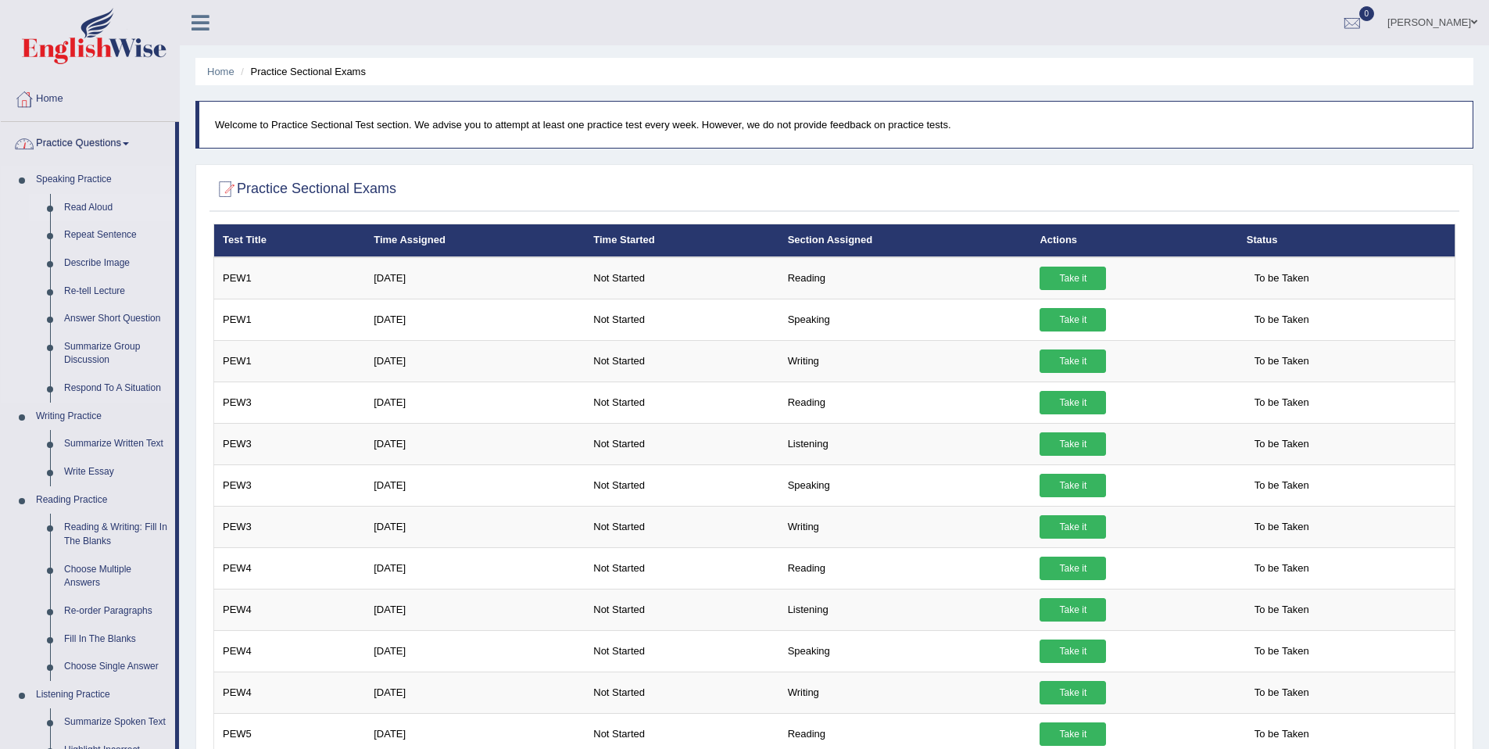
click at [101, 206] on link "Read Aloud" at bounding box center [116, 208] width 118 height 28
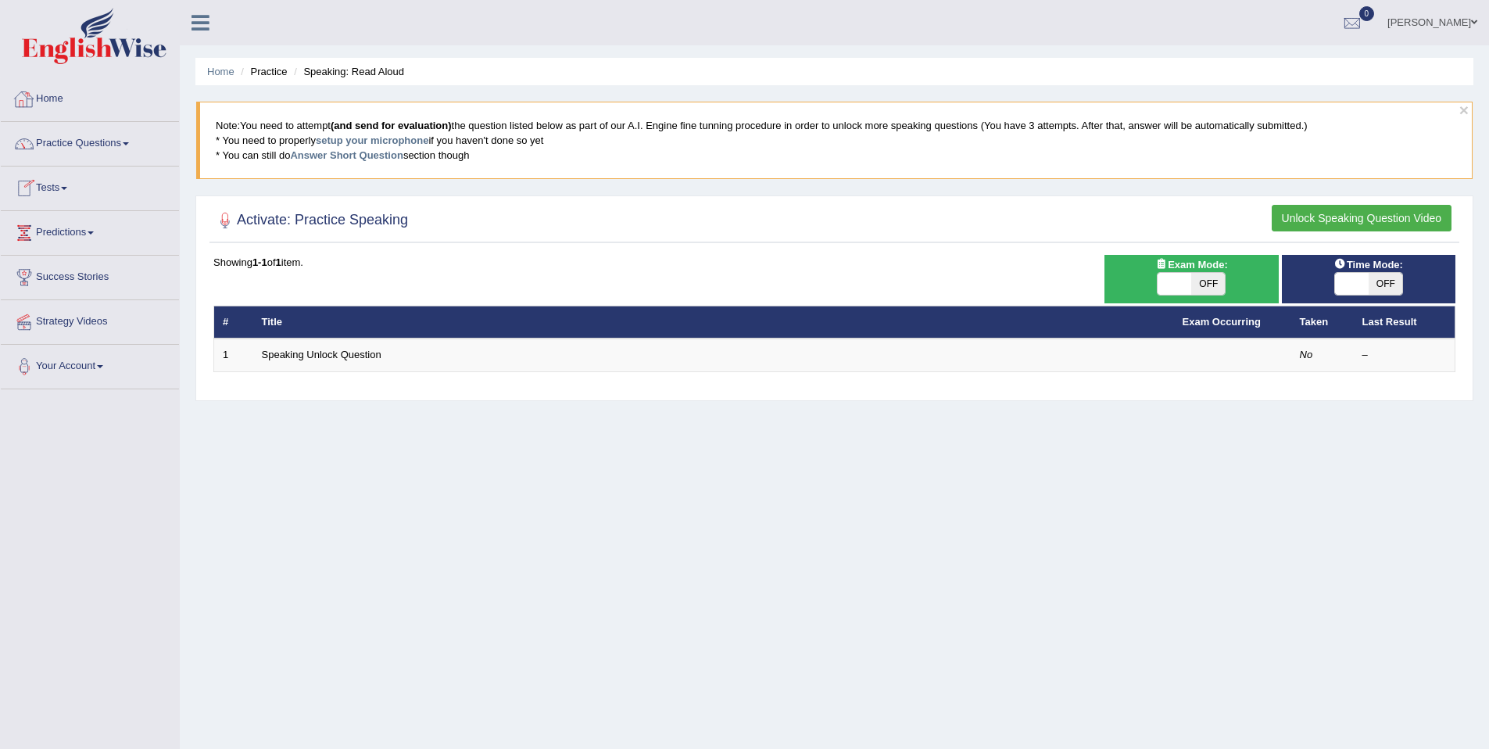
drag, startPoint x: 593, startPoint y: 157, endPoint x: 148, endPoint y: 95, distance: 450.0
click at [136, 94] on div "Toggle navigation Home Practice Questions Speaking Practice Read Aloud Repeat S…" at bounding box center [744, 406] width 1489 height 813
click at [87, 146] on link "Practice Questions" at bounding box center [90, 141] width 178 height 39
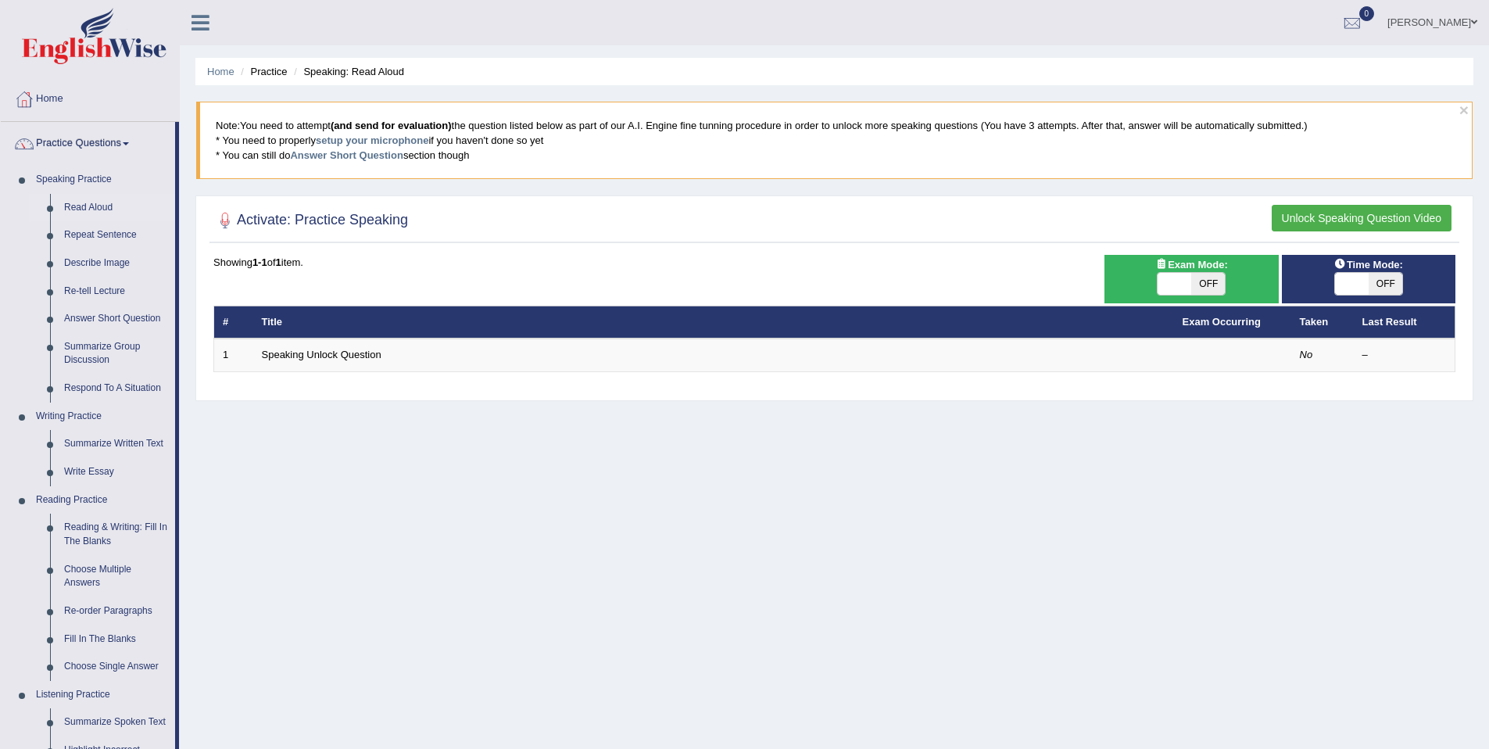
click at [88, 149] on link "Practice Questions" at bounding box center [88, 141] width 174 height 39
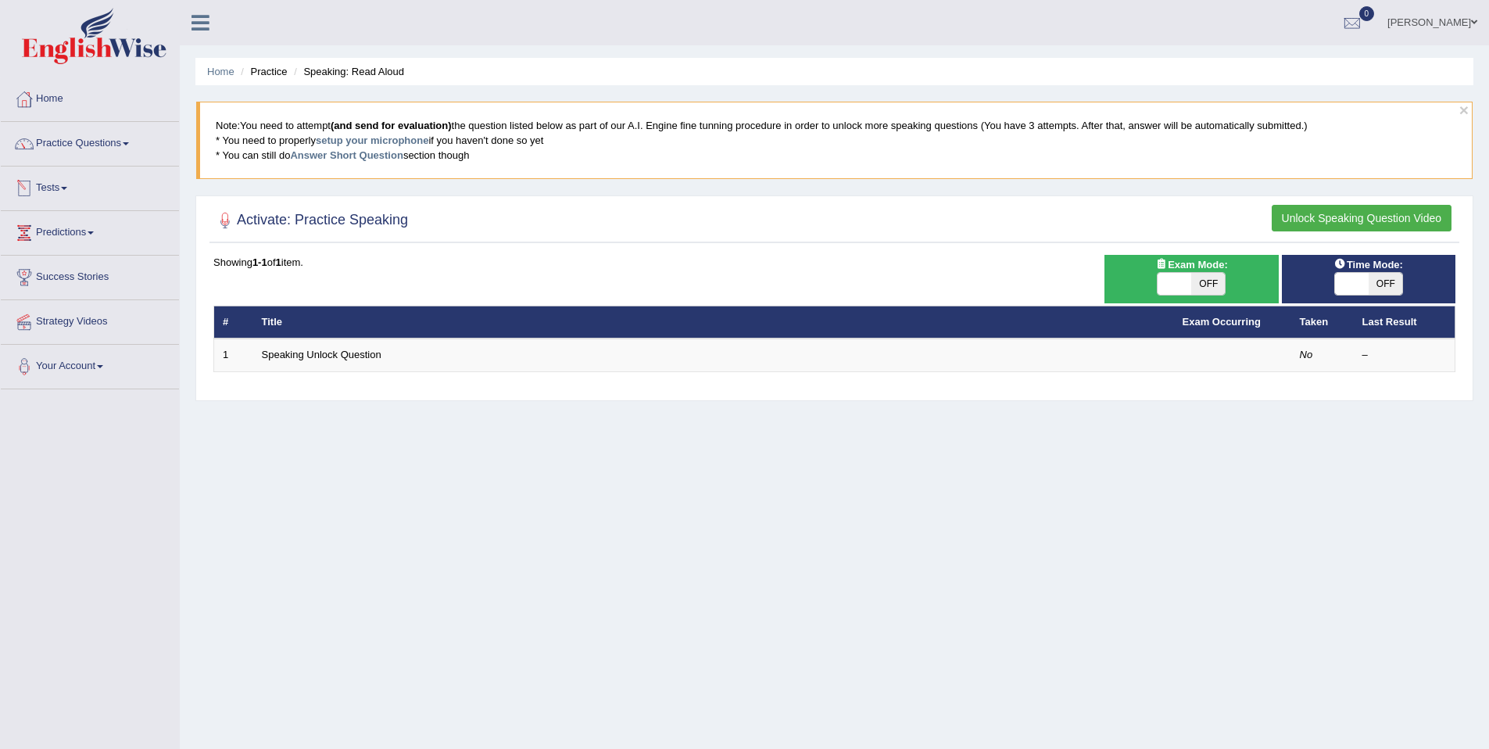
click at [59, 183] on link "Tests" at bounding box center [90, 186] width 178 height 39
click at [96, 228] on link "Take Practice Sectional Test" at bounding box center [102, 224] width 146 height 28
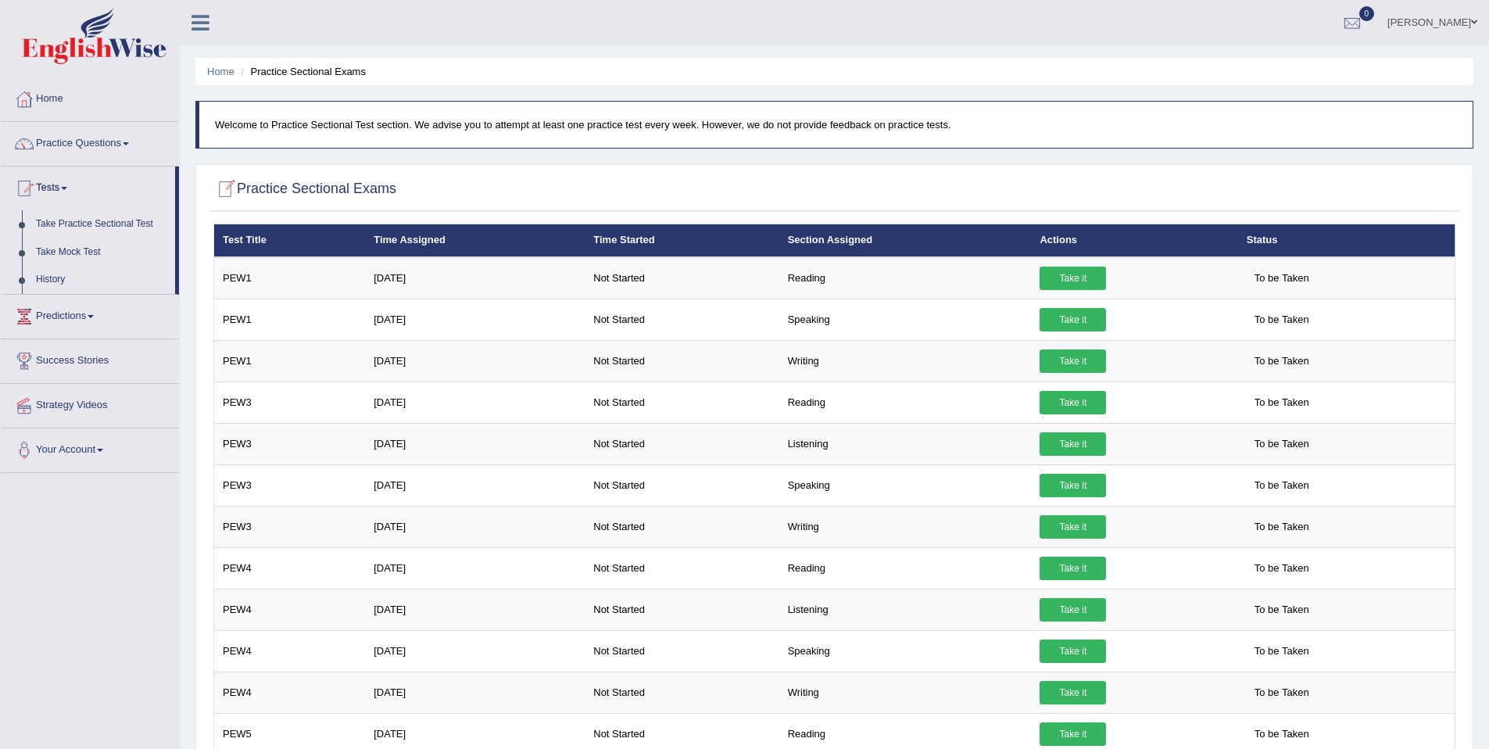
click at [88, 224] on link "Take Practice Sectional Test" at bounding box center [102, 224] width 146 height 28
click at [91, 224] on link "Take Practice Sectional Test" at bounding box center [102, 224] width 146 height 28
click at [77, 220] on link "Take Practice Sectional Test" at bounding box center [102, 224] width 146 height 28
click at [45, 280] on link "History" at bounding box center [102, 280] width 146 height 28
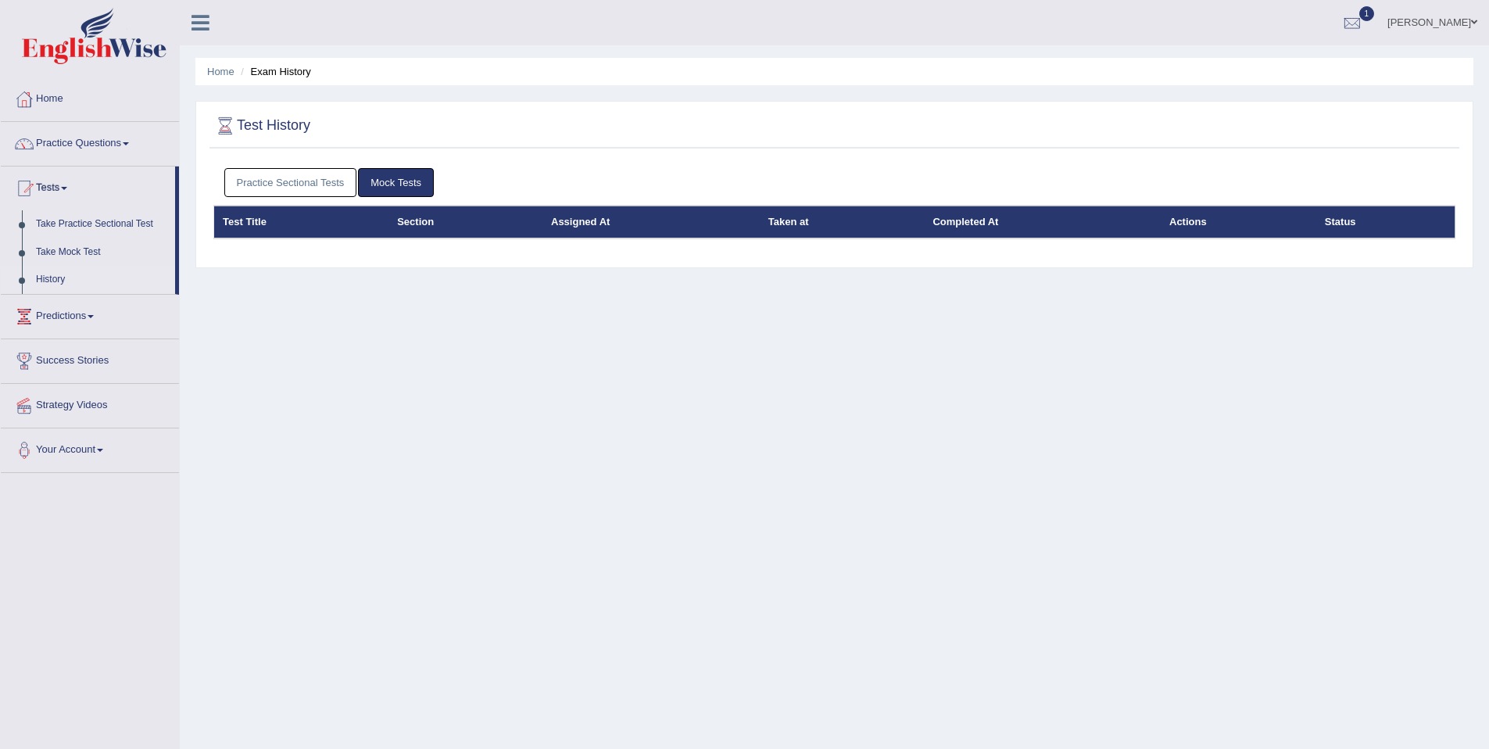
click at [301, 186] on link "Practice Sectional Tests" at bounding box center [290, 182] width 133 height 29
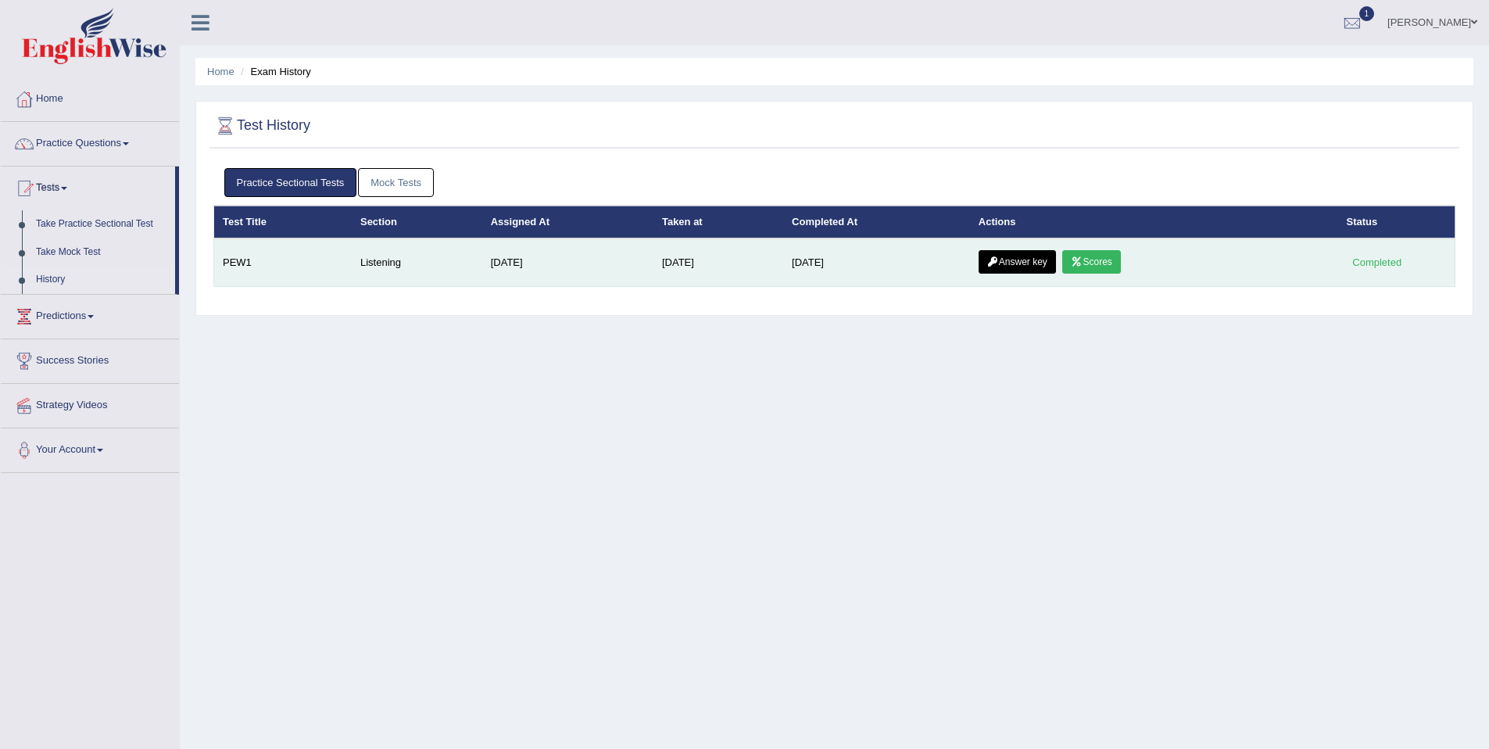
click at [1120, 263] on link "Scores" at bounding box center [1091, 261] width 58 height 23
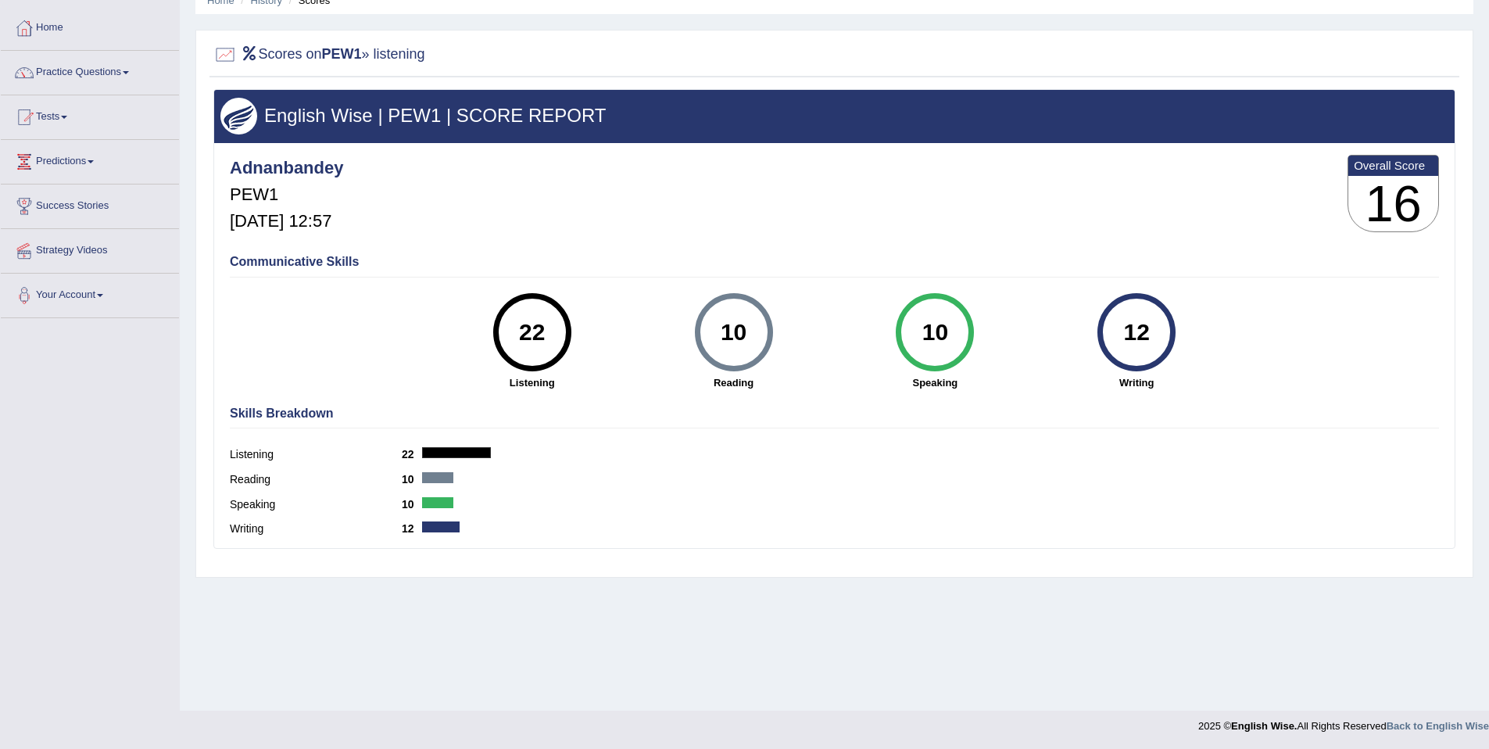
scroll to position [72, 0]
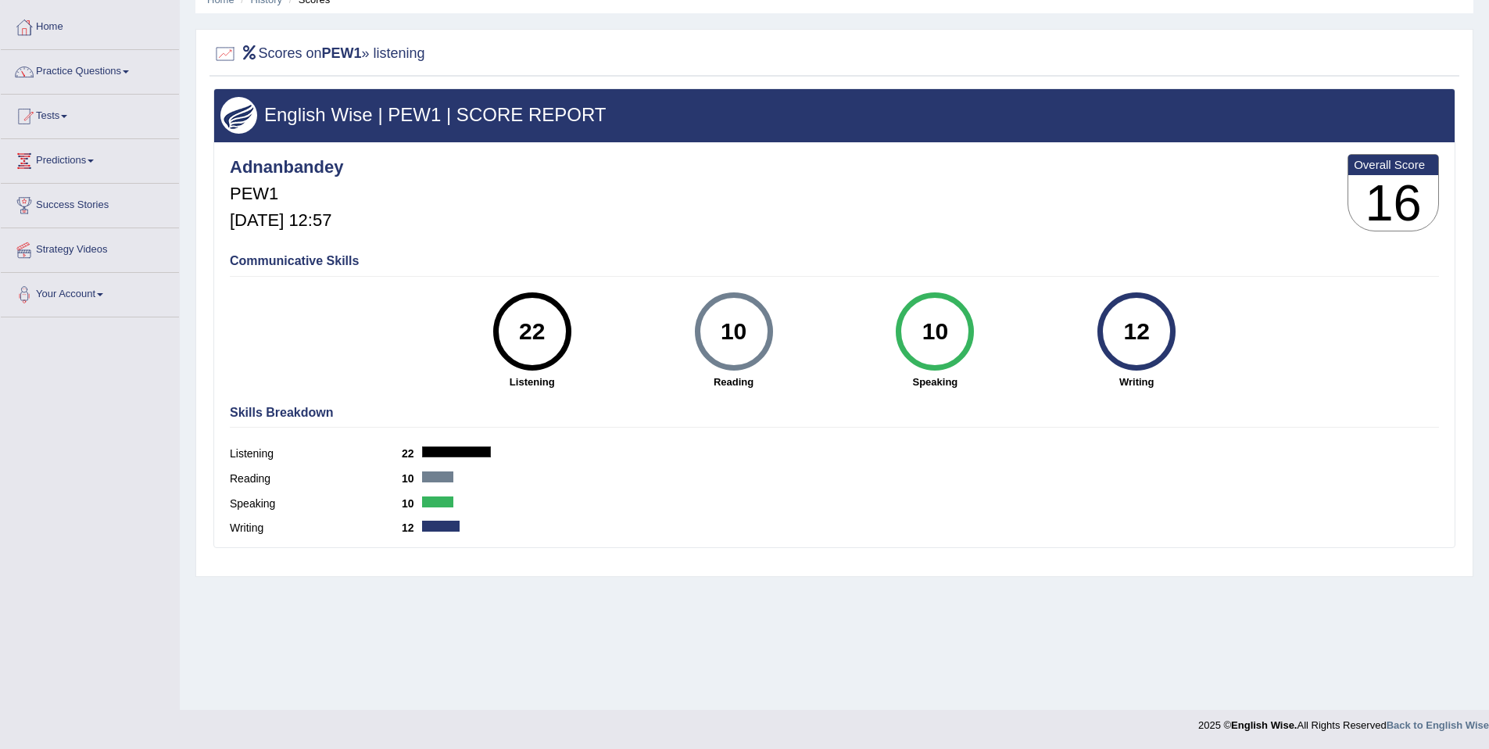
drag, startPoint x: 245, startPoint y: 52, endPoint x: 435, endPoint y: 53, distance: 190.0
click at [435, 53] on div "Scores on PEW1 » listening" at bounding box center [835, 57] width 1250 height 39
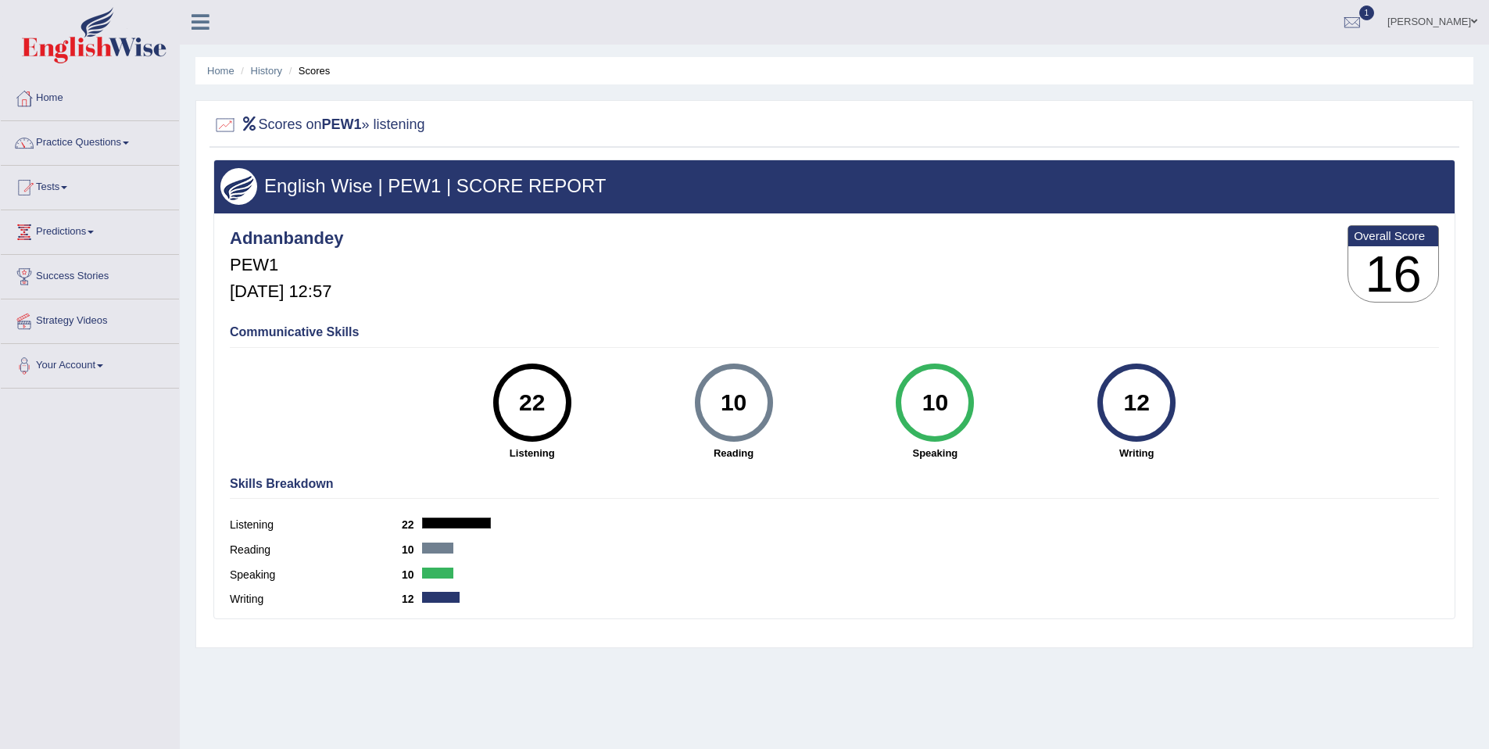
scroll to position [0, 0]
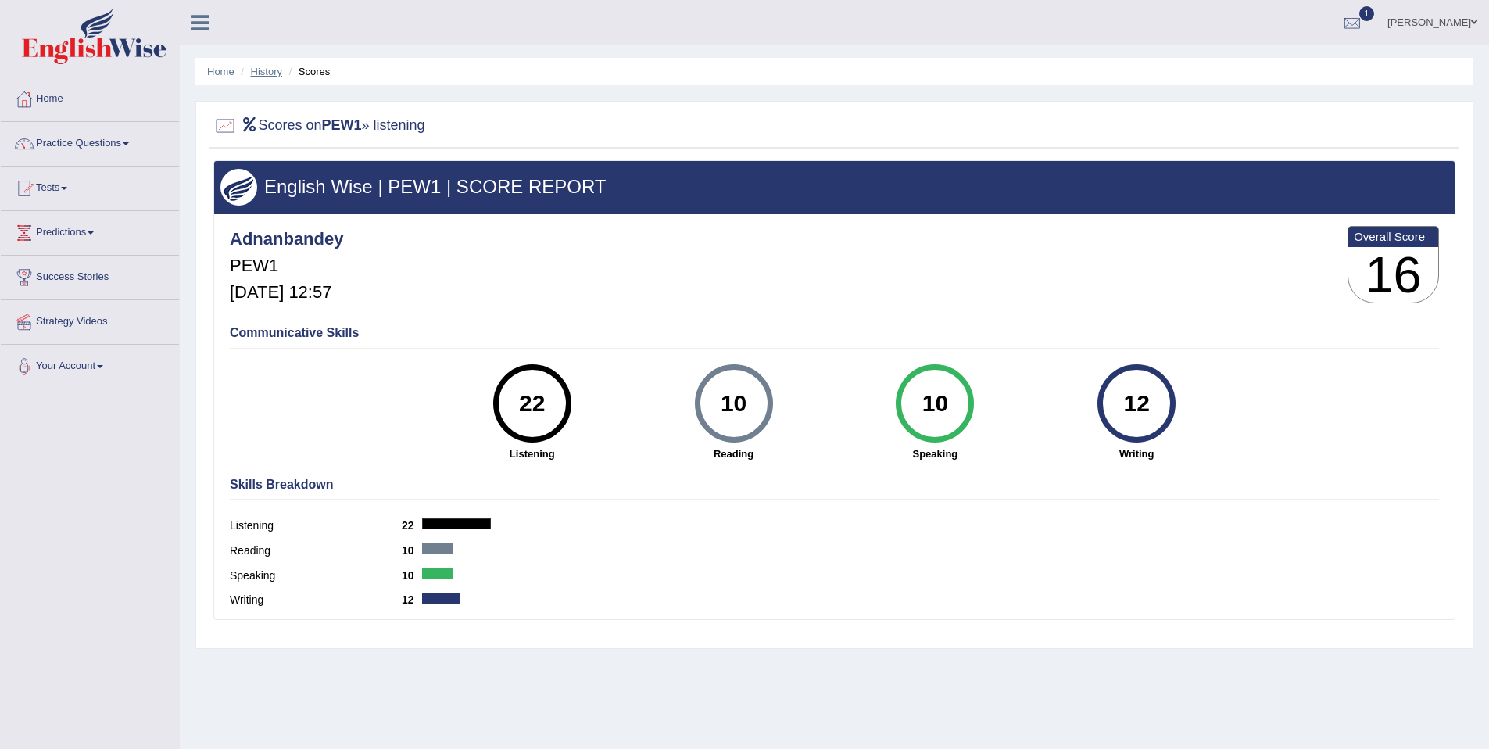
click at [274, 70] on link "History" at bounding box center [266, 72] width 31 height 12
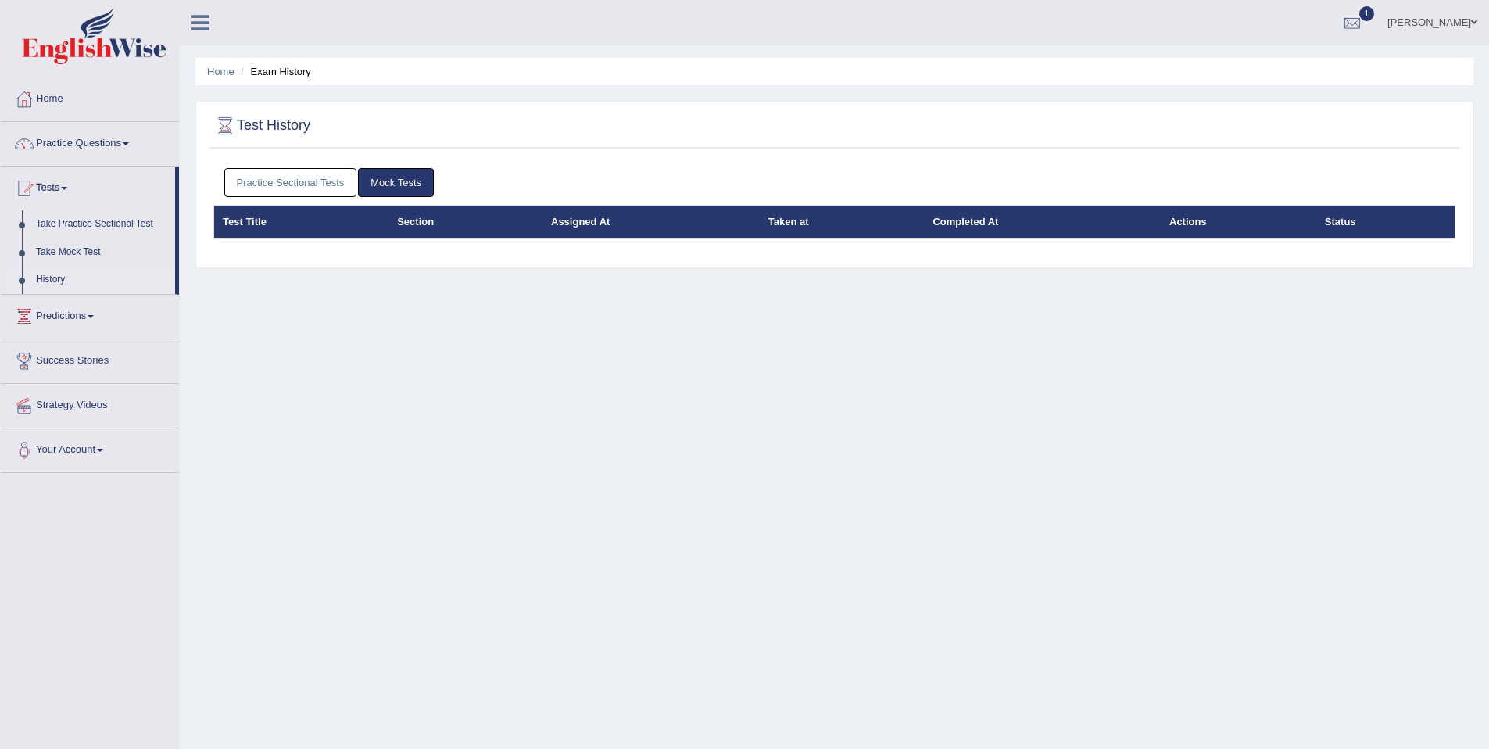
click at [303, 181] on link "Practice Sectional Tests" at bounding box center [290, 182] width 133 height 29
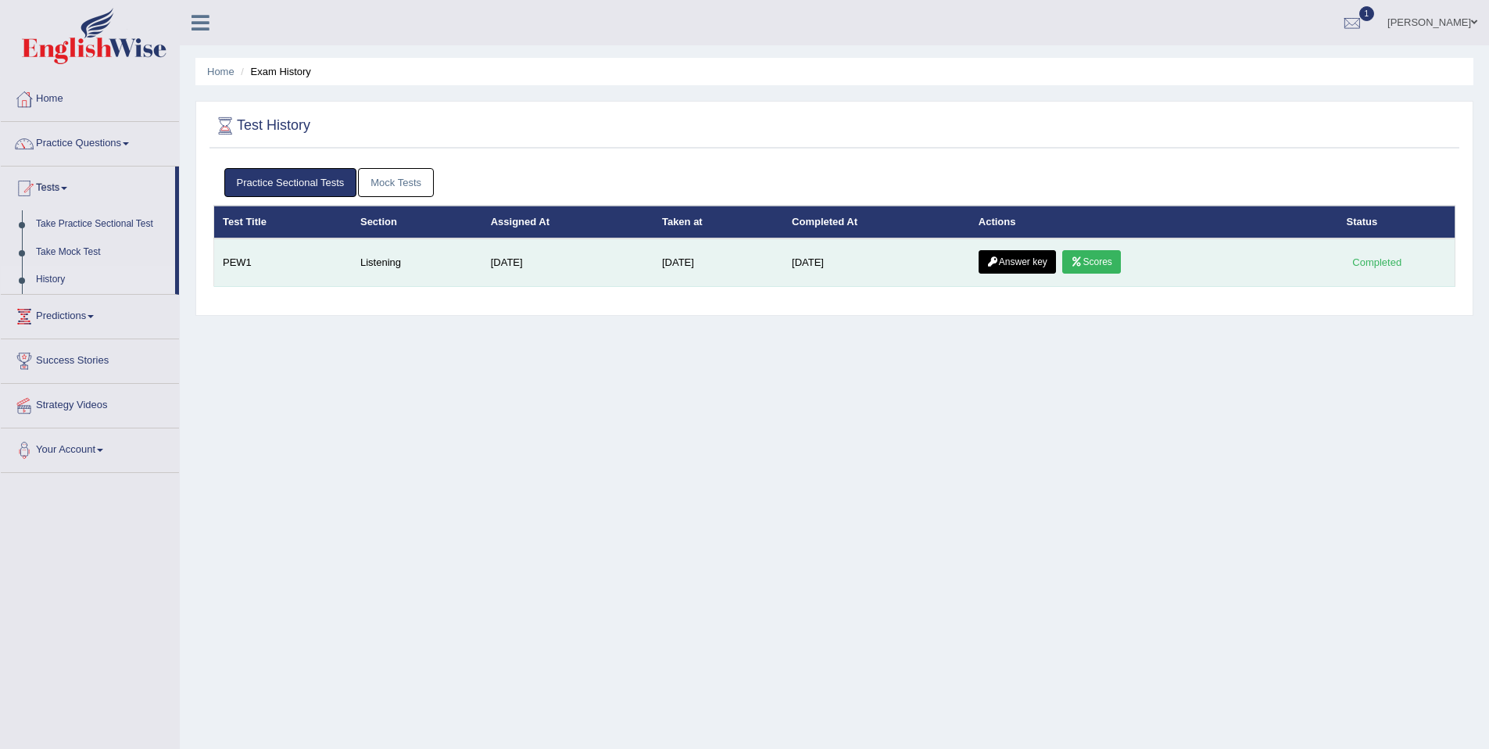
click at [1028, 260] on link "Answer key" at bounding box center [1017, 261] width 77 height 23
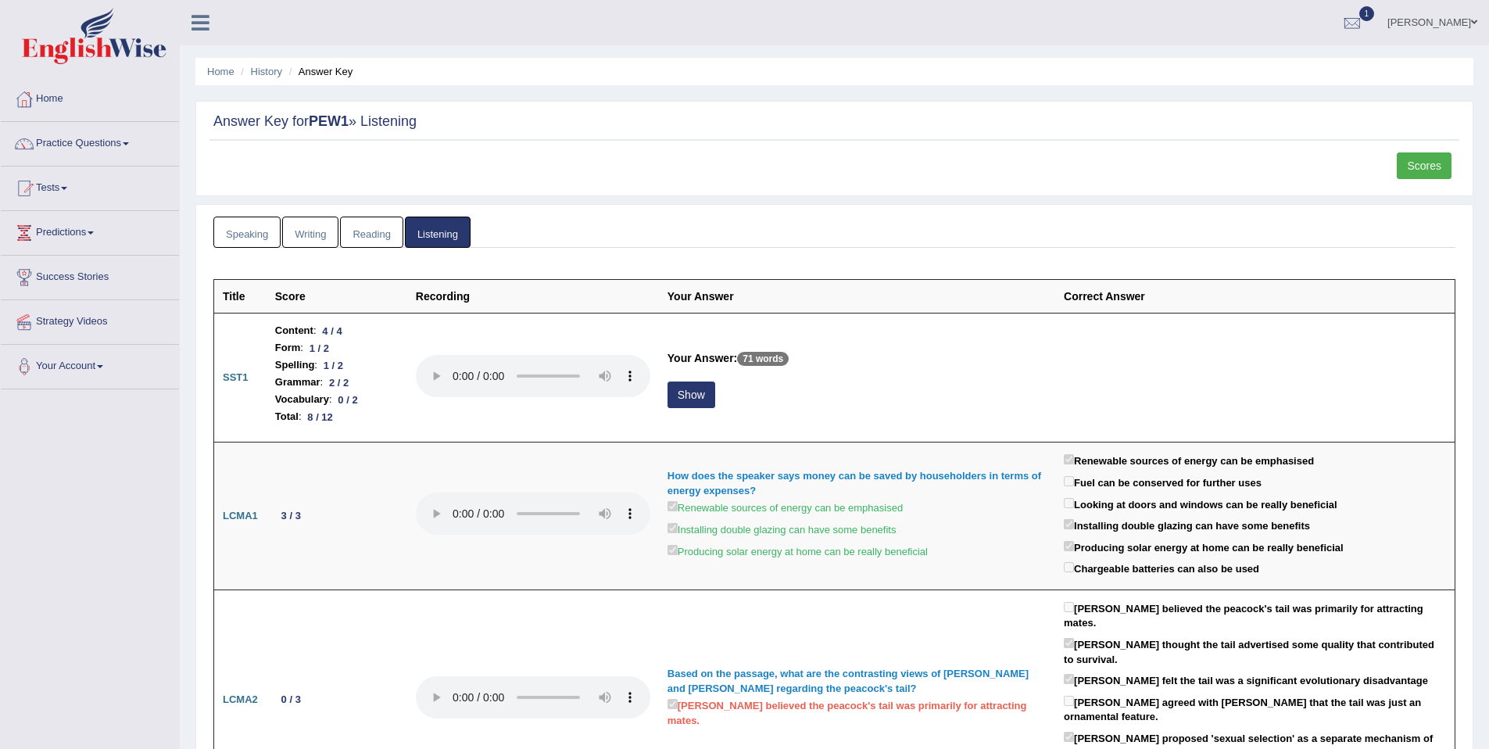
click at [349, 226] on link "Reading" at bounding box center [371, 233] width 63 height 32
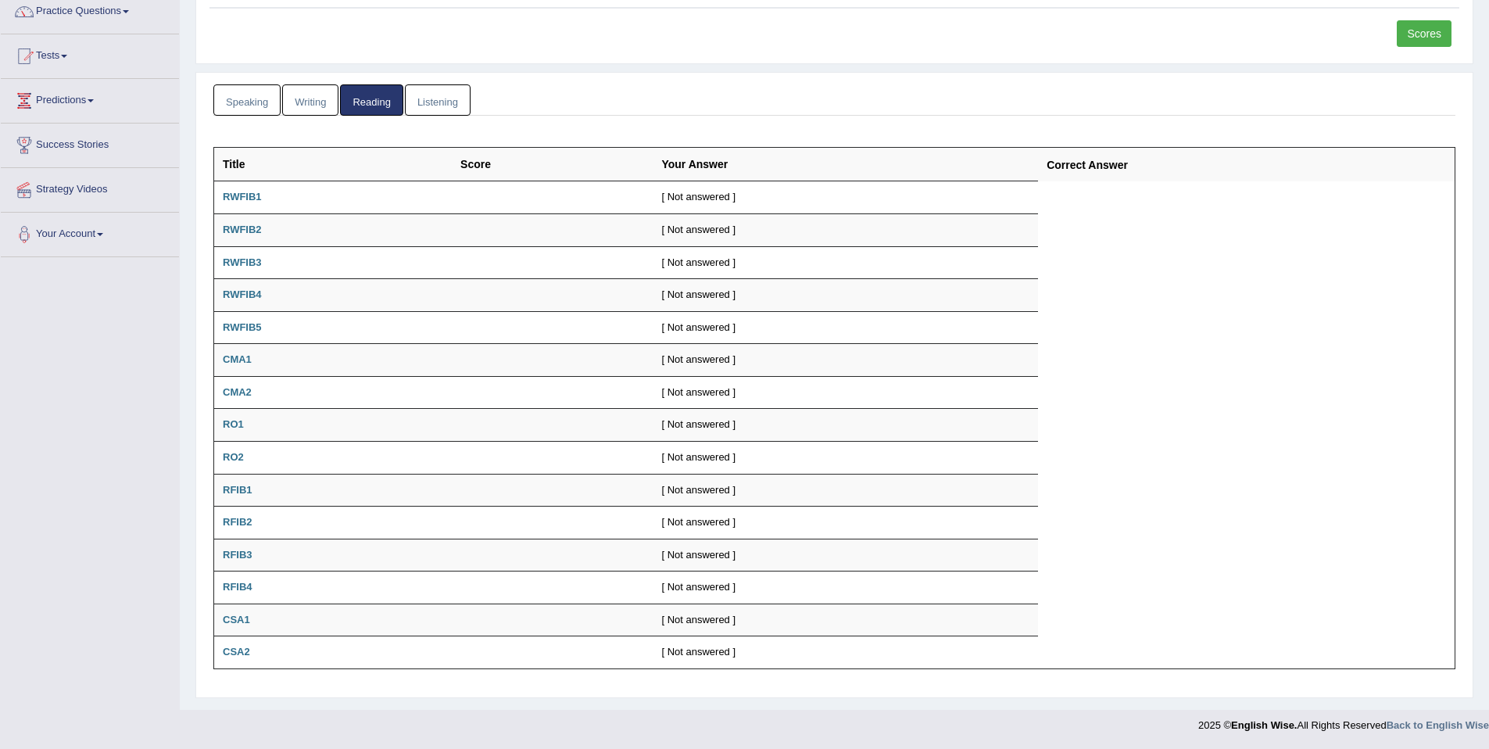
scroll to position [144, 0]
click at [303, 88] on link "Writing" at bounding box center [310, 100] width 56 height 32
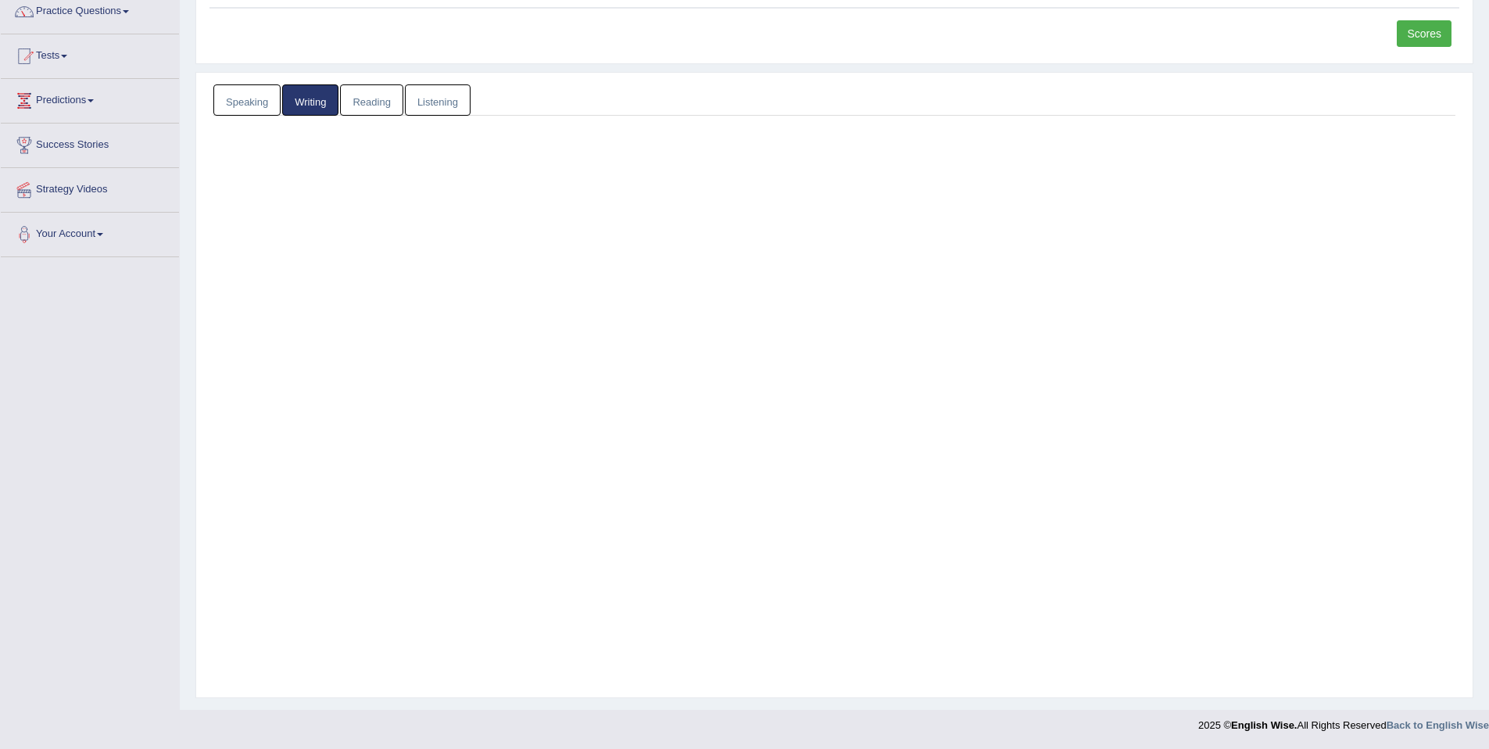
scroll to position [72, 0]
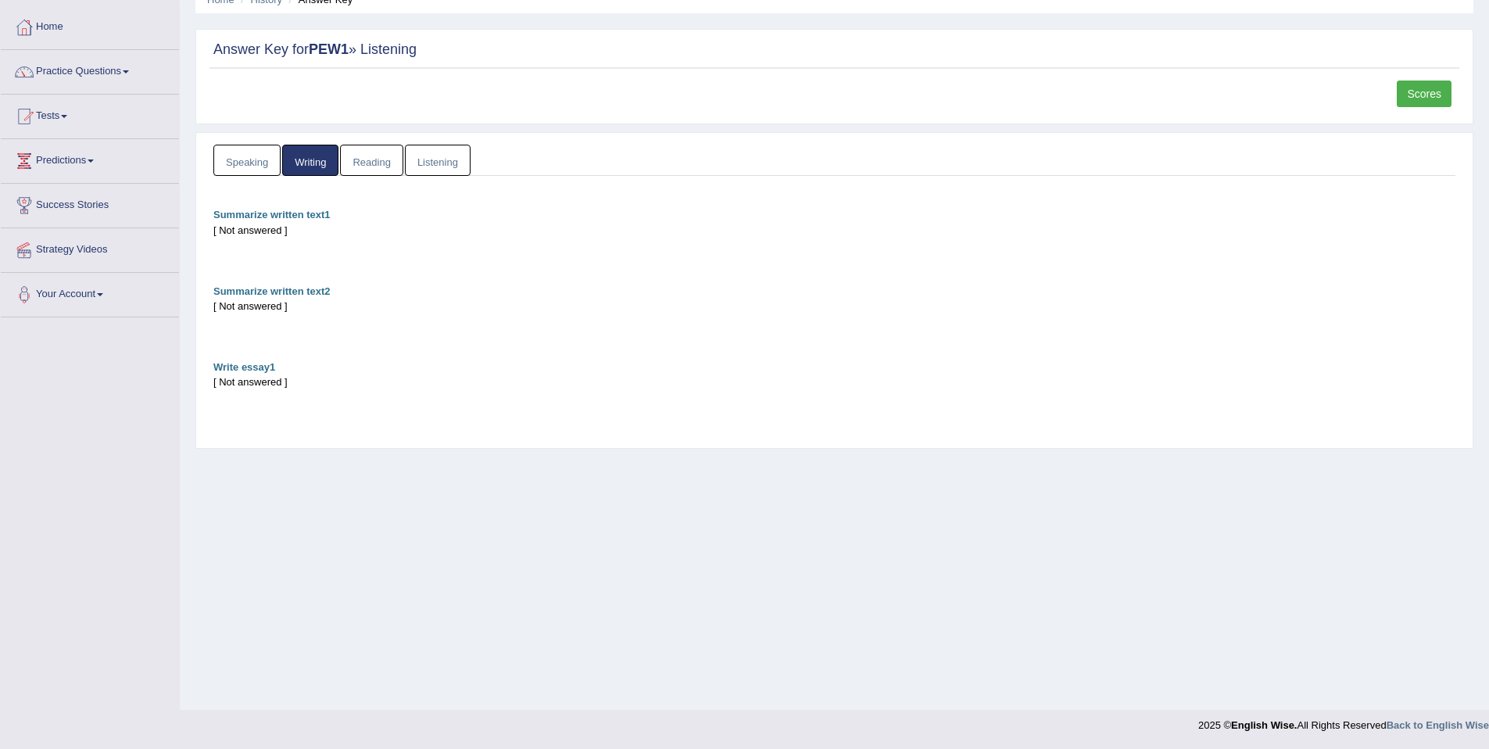
click at [246, 149] on link "Speaking" at bounding box center [246, 161] width 67 height 32
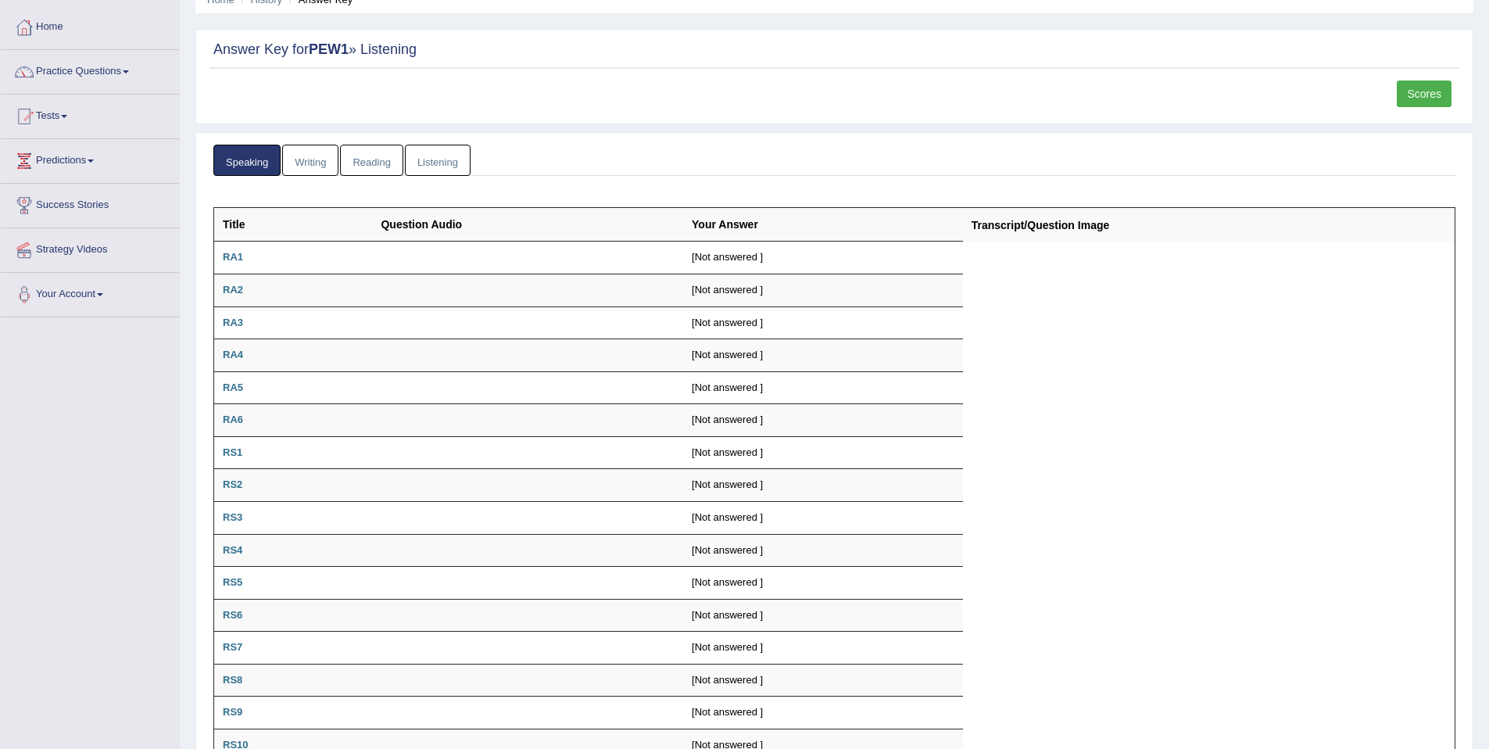
click at [450, 163] on link "Listening" at bounding box center [438, 161] width 66 height 32
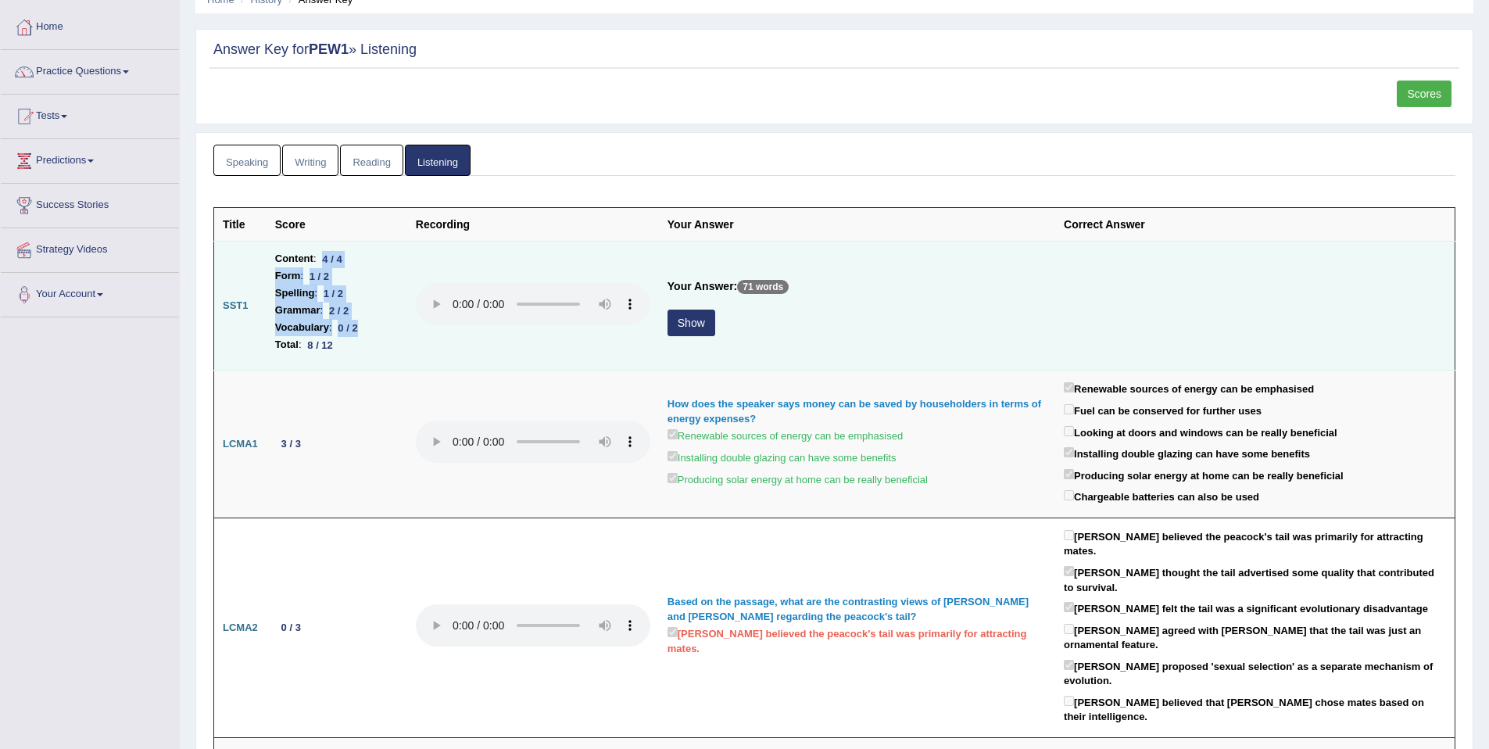
drag, startPoint x: 325, startPoint y: 260, endPoint x: 361, endPoint y: 325, distance: 74.2
click at [361, 325] on ul "Content : 4 / 4 Form : 1 / 2 Spelling : 1 / 2 Grammar : 2 / 2 Vocabulary : 0 / …" at bounding box center [337, 301] width 124 height 103
click at [679, 326] on button "Show" at bounding box center [692, 323] width 48 height 27
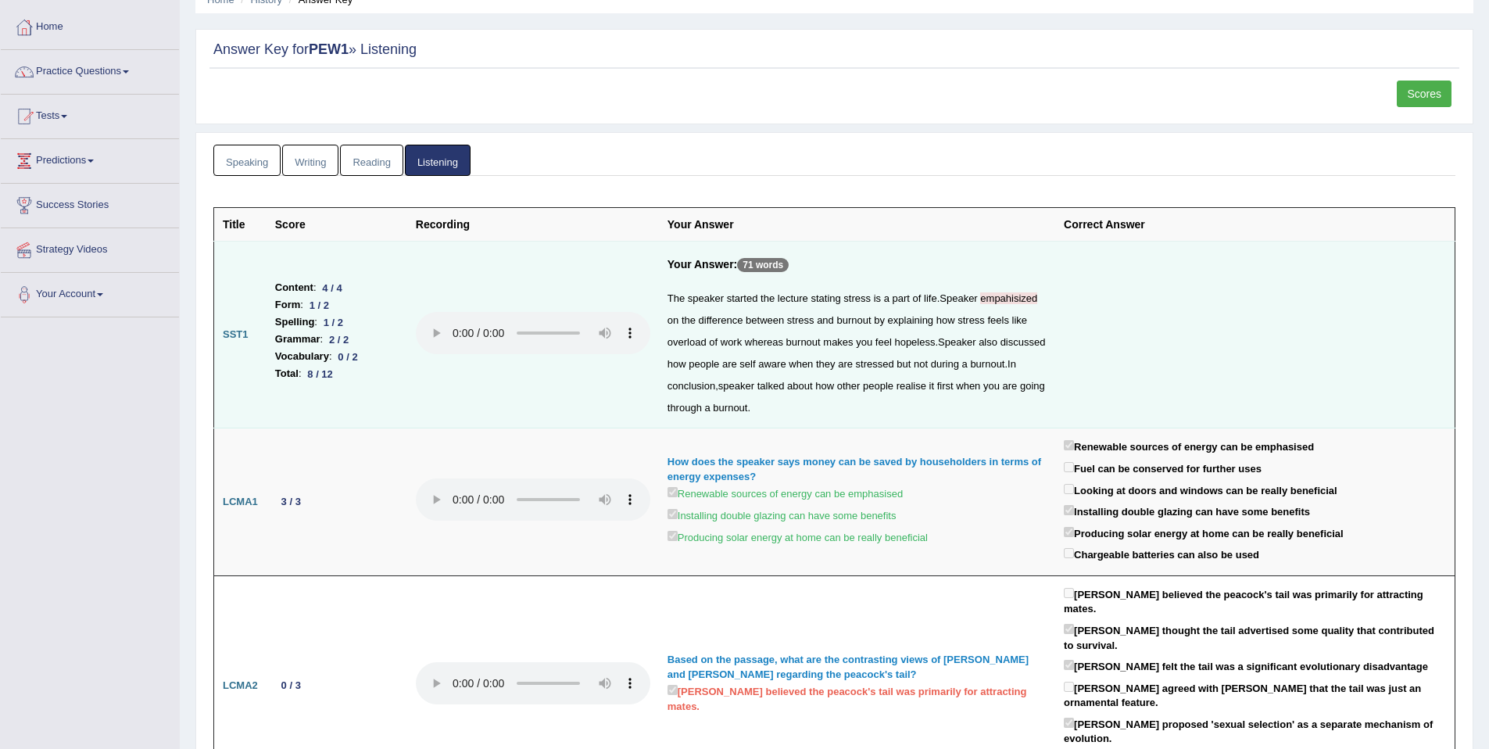
click at [1015, 300] on span "empahisized" at bounding box center [1008, 298] width 57 height 12
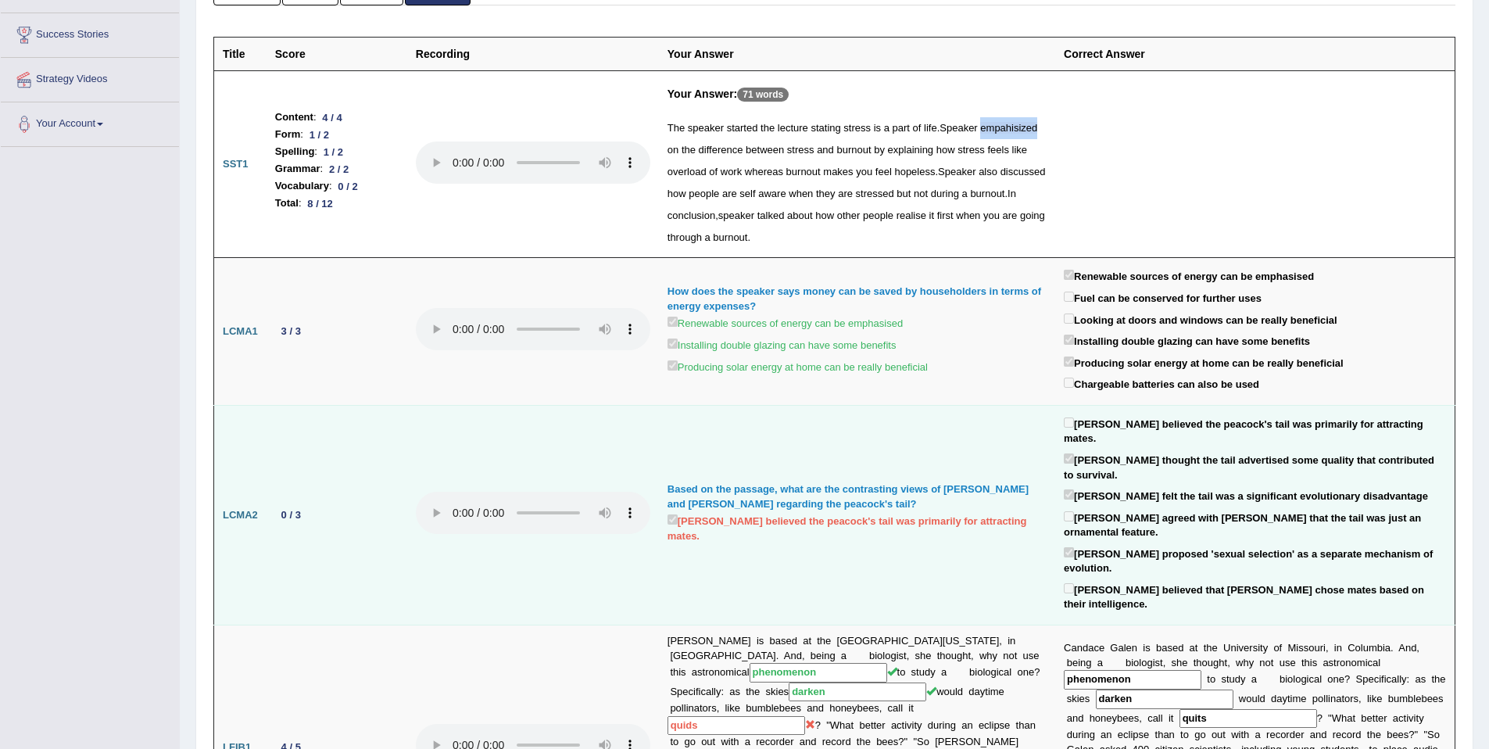
scroll to position [0, 0]
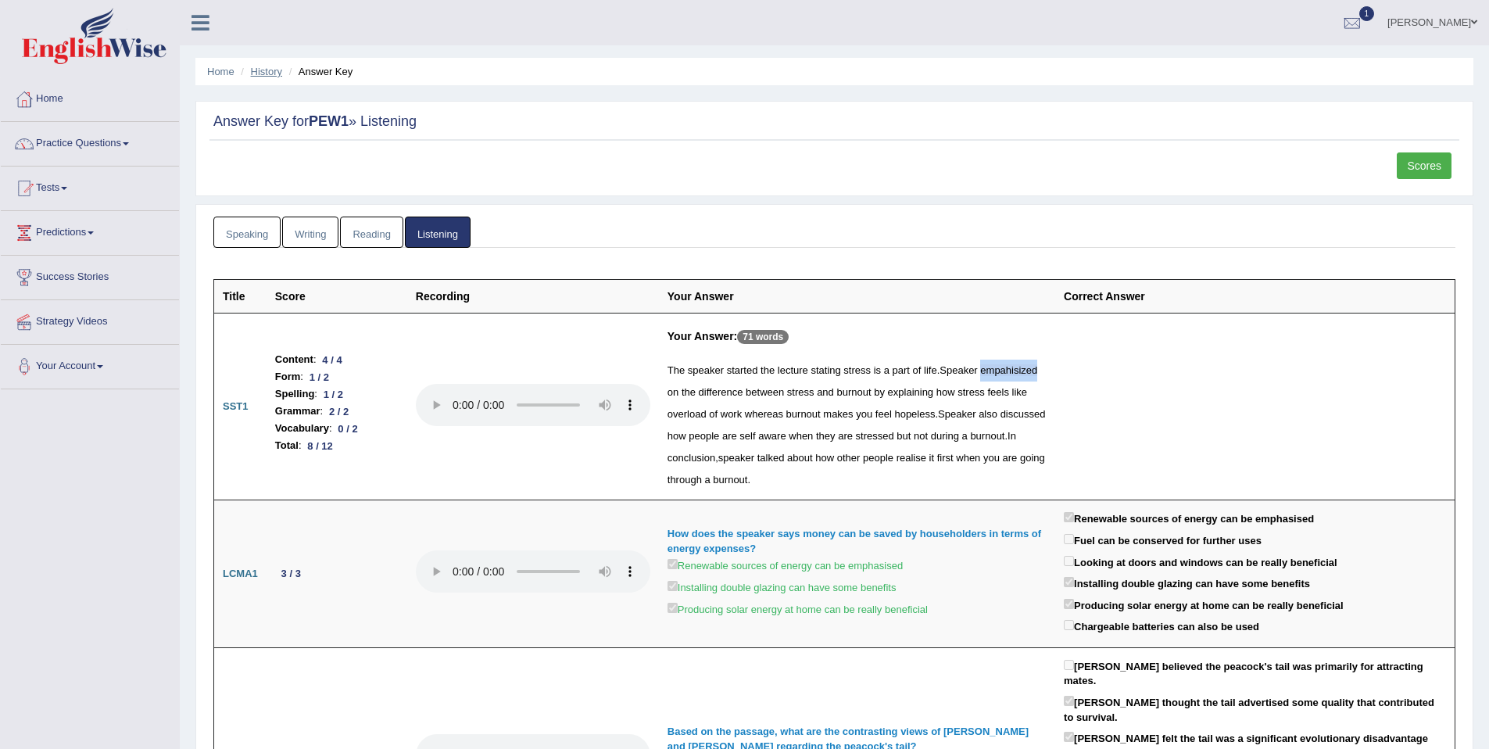
click at [276, 70] on link "History" at bounding box center [266, 72] width 31 height 12
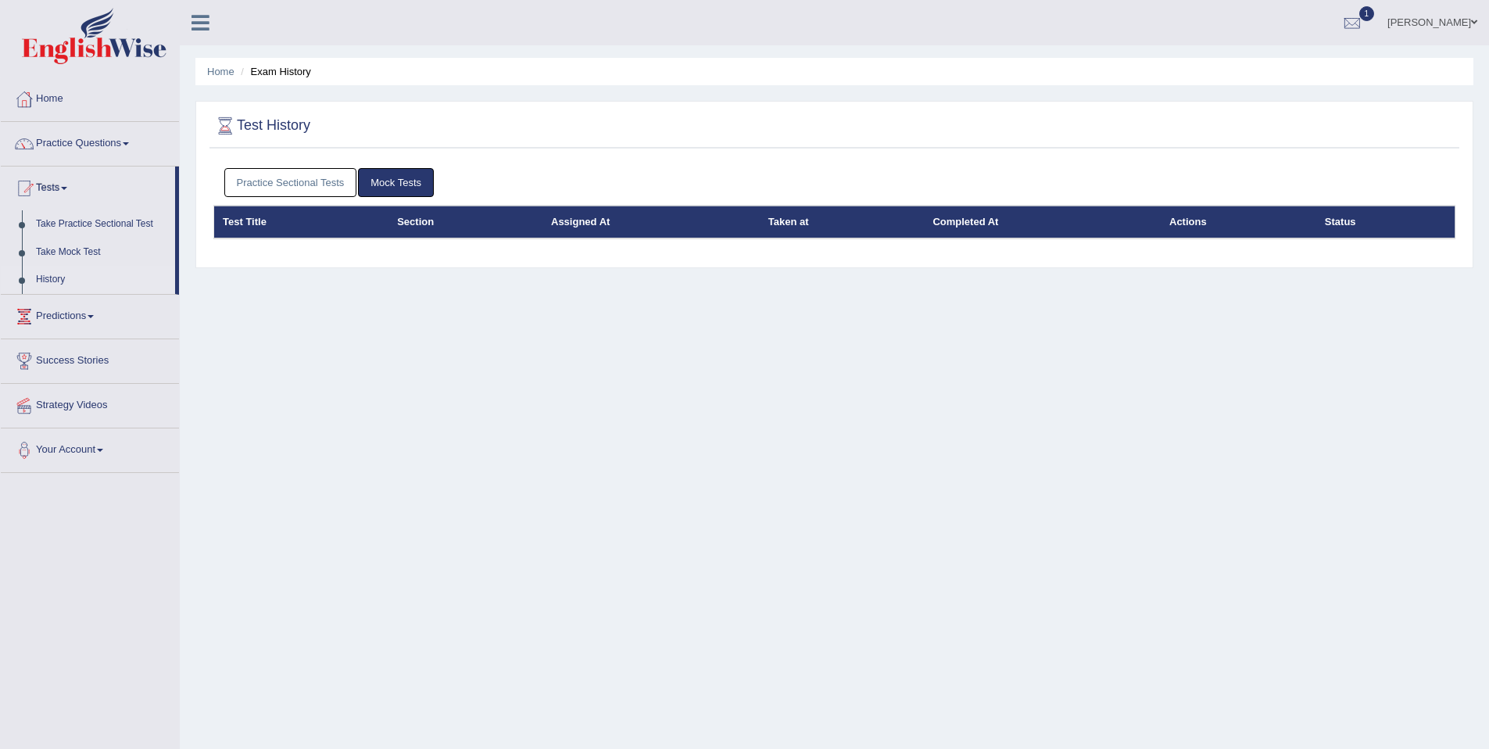
click at [270, 174] on link "Practice Sectional Tests" at bounding box center [290, 182] width 133 height 29
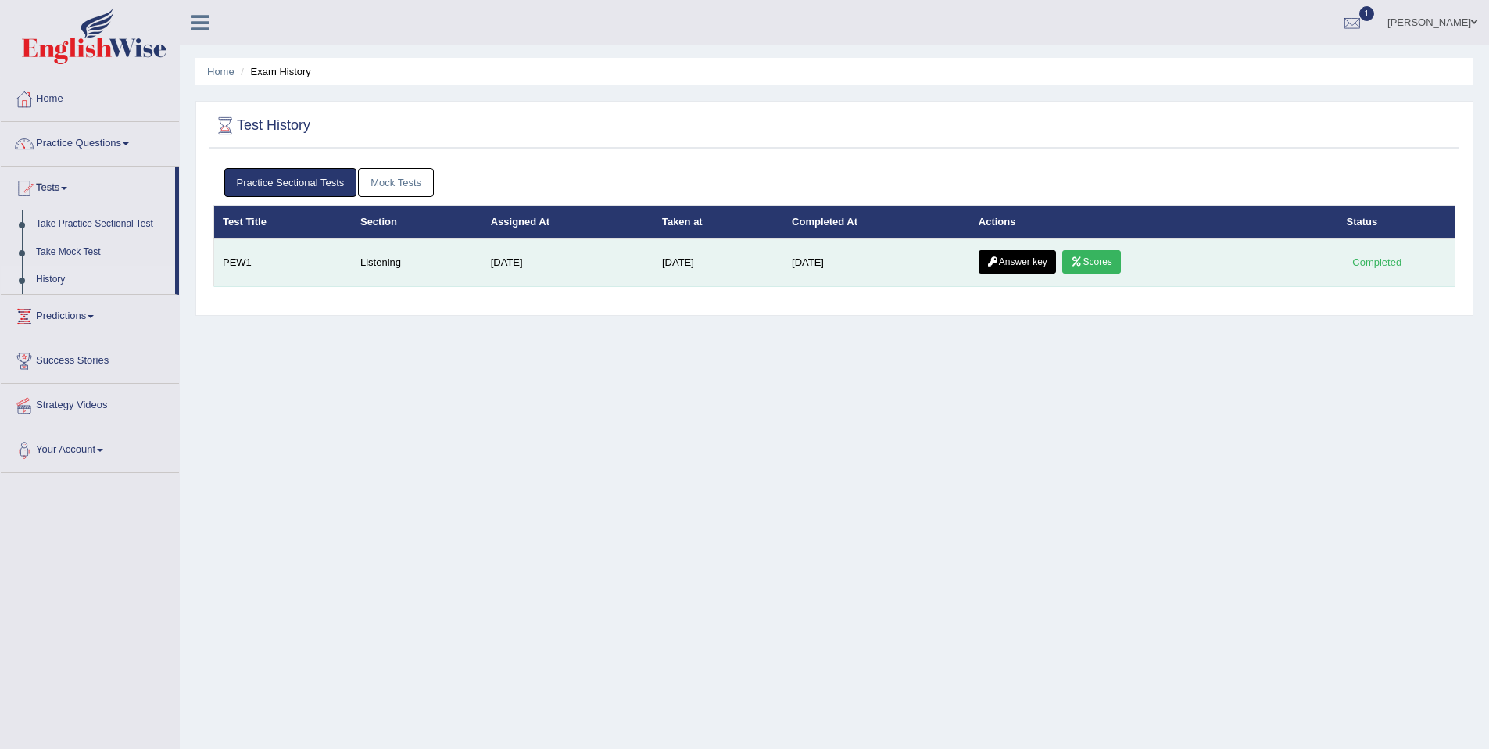
click at [1087, 268] on link "Scores" at bounding box center [1091, 261] width 58 height 23
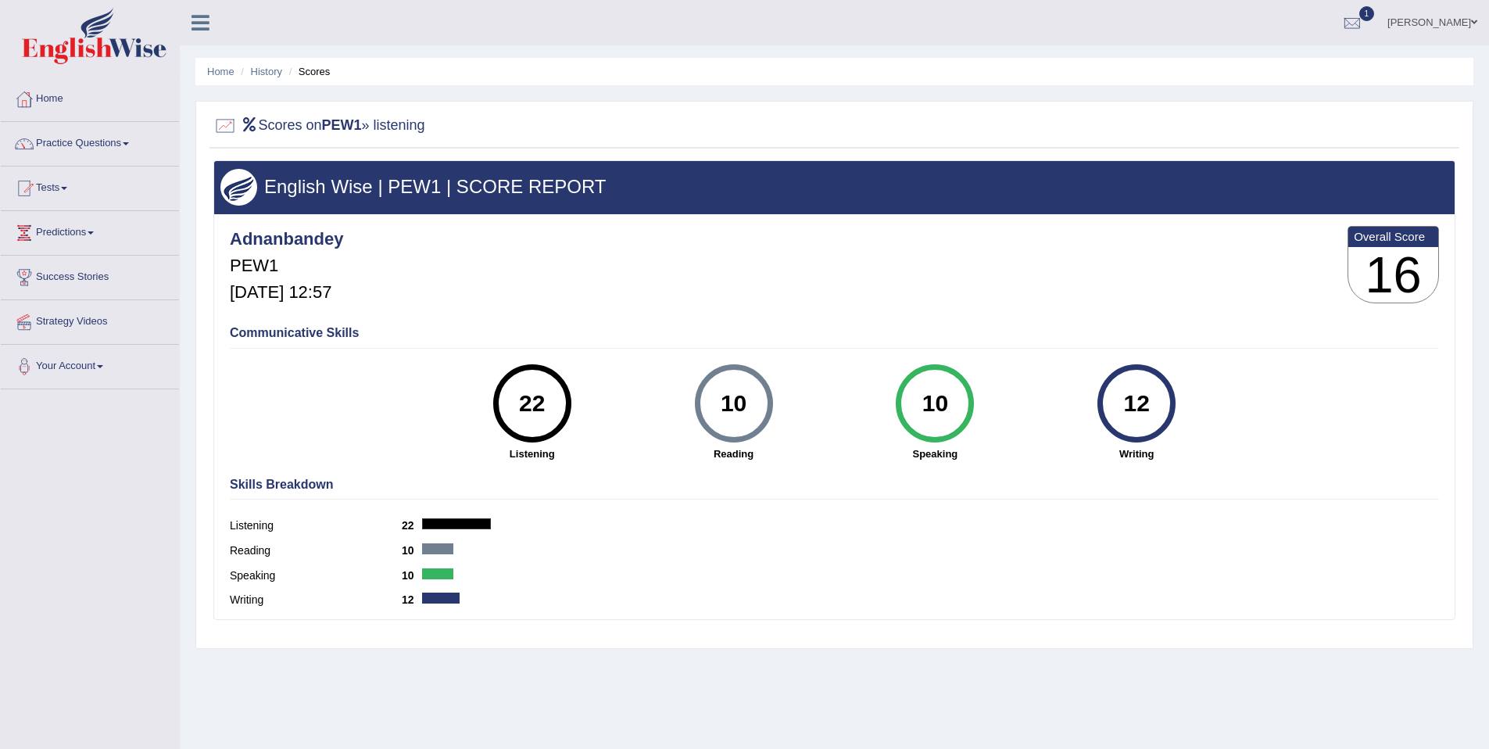
click at [530, 405] on div "22" at bounding box center [531, 404] width 57 height 66
click at [258, 79] on ul "Home History Scores" at bounding box center [834, 71] width 1278 height 27
click at [261, 75] on link "History" at bounding box center [266, 72] width 31 height 12
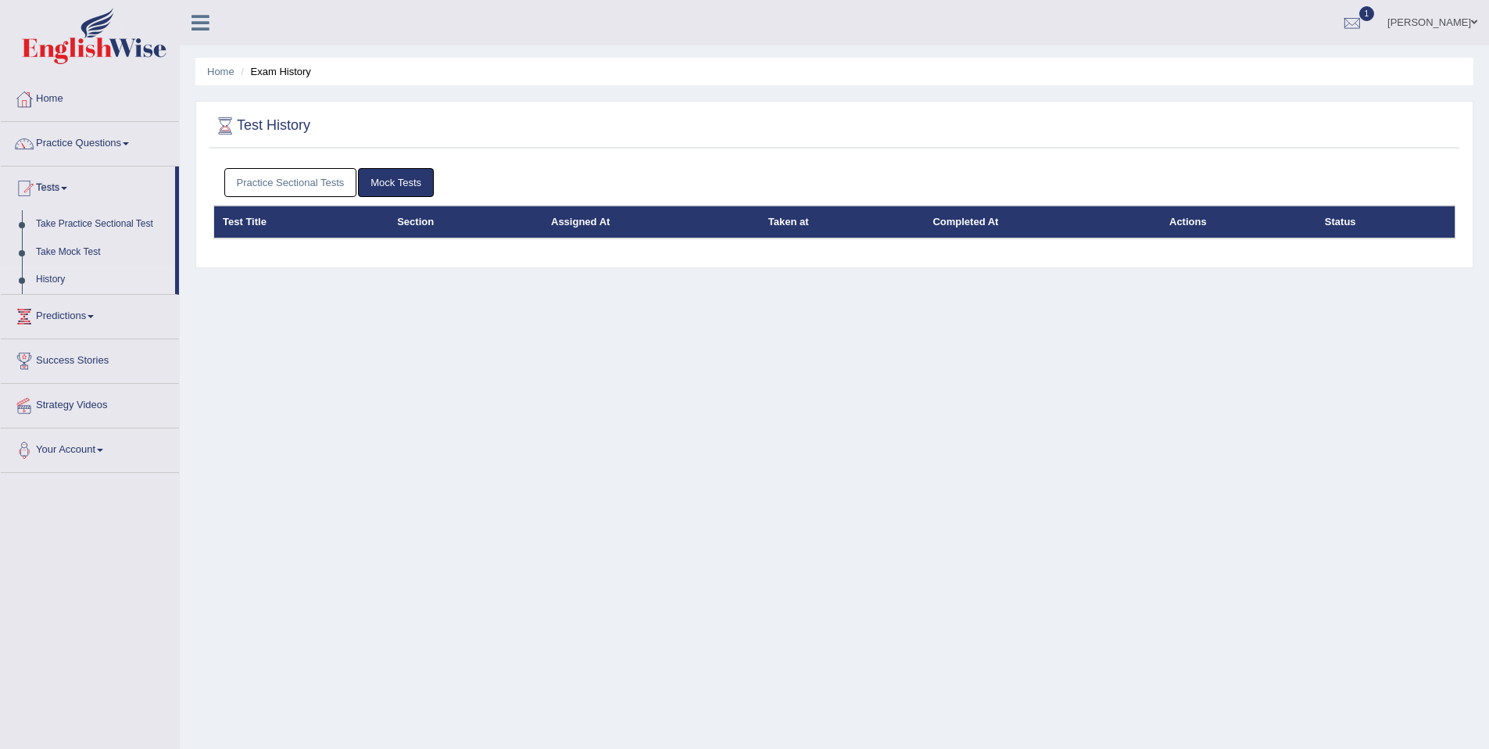
click at [290, 181] on link "Practice Sectional Tests" at bounding box center [290, 182] width 133 height 29
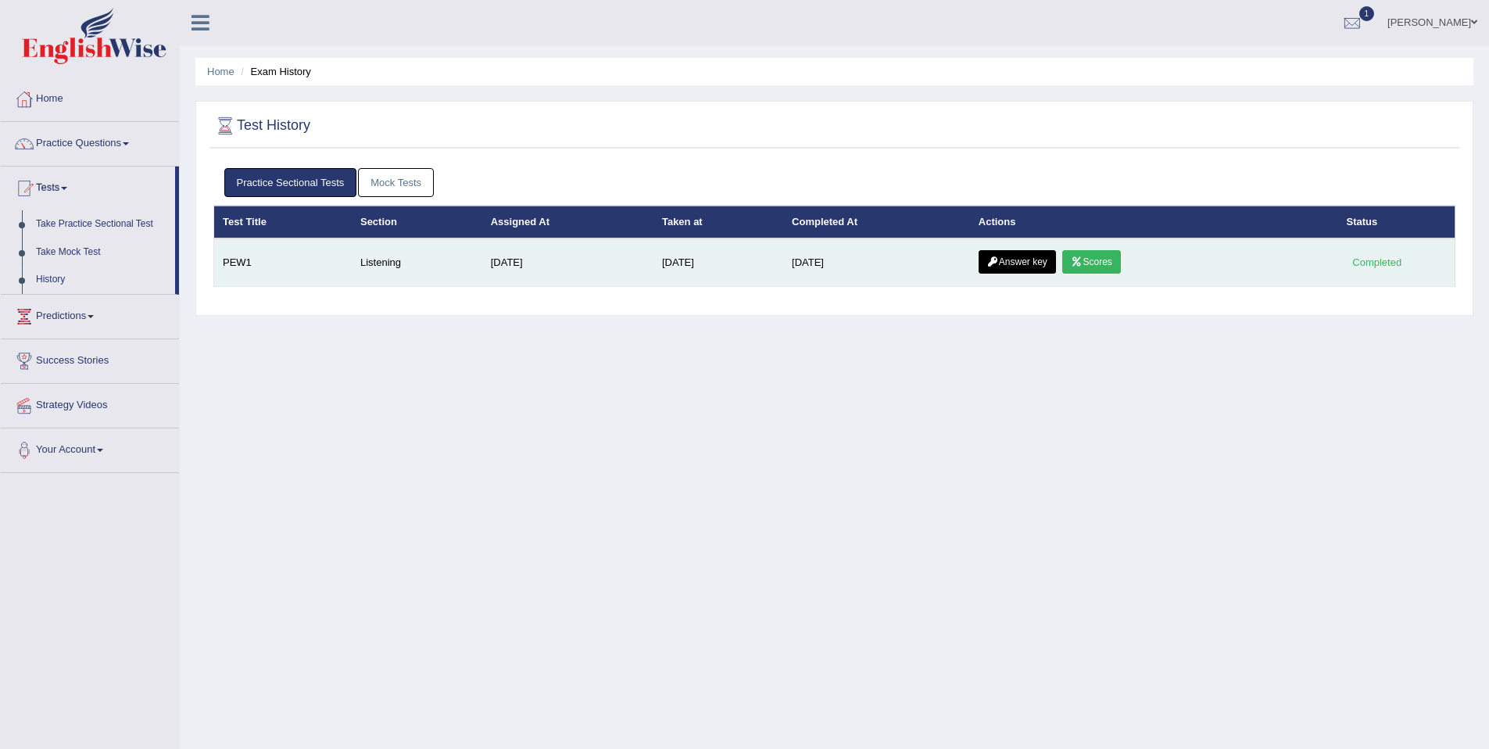
click at [999, 262] on icon at bounding box center [993, 261] width 12 height 9
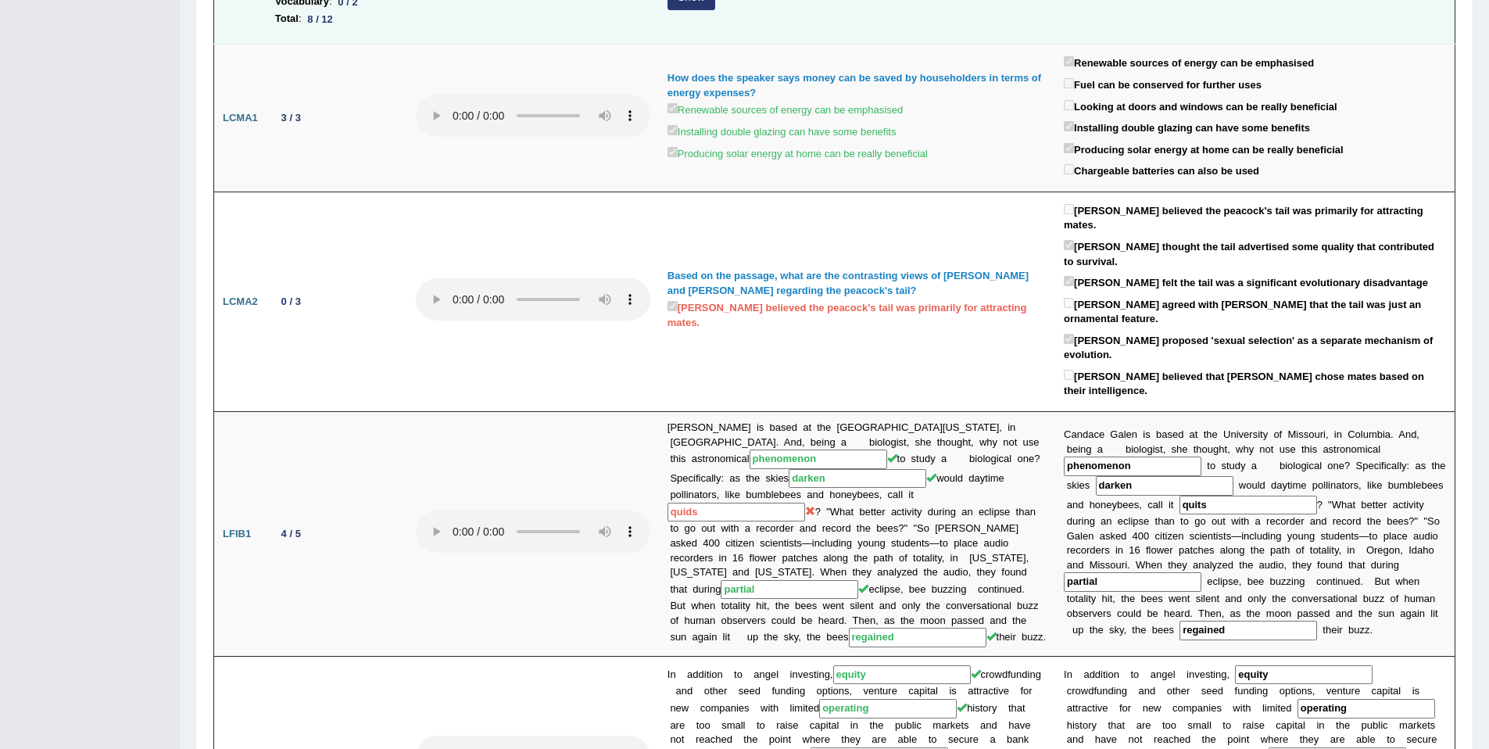
scroll to position [399, 0]
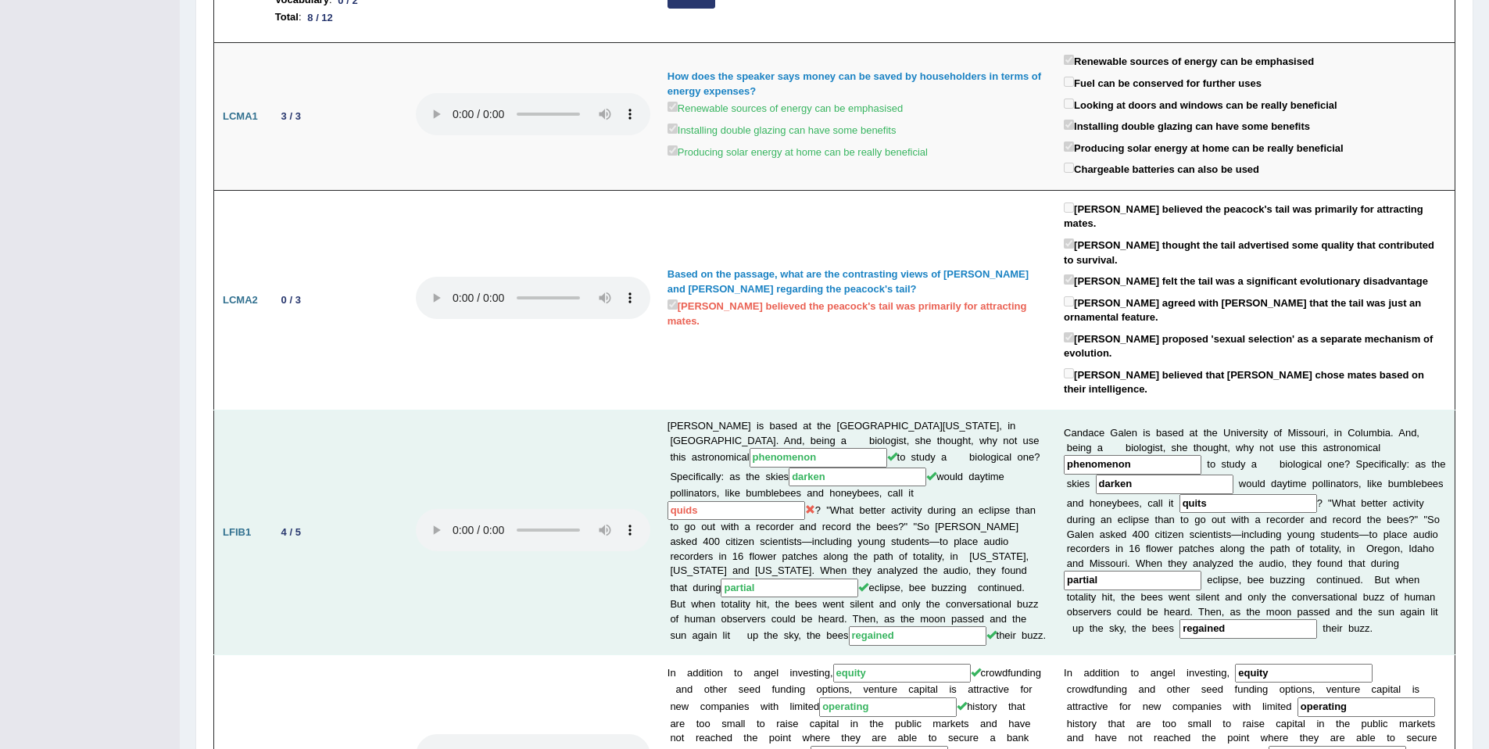
click at [805, 501] on input "quids" at bounding box center [737, 511] width 138 height 20
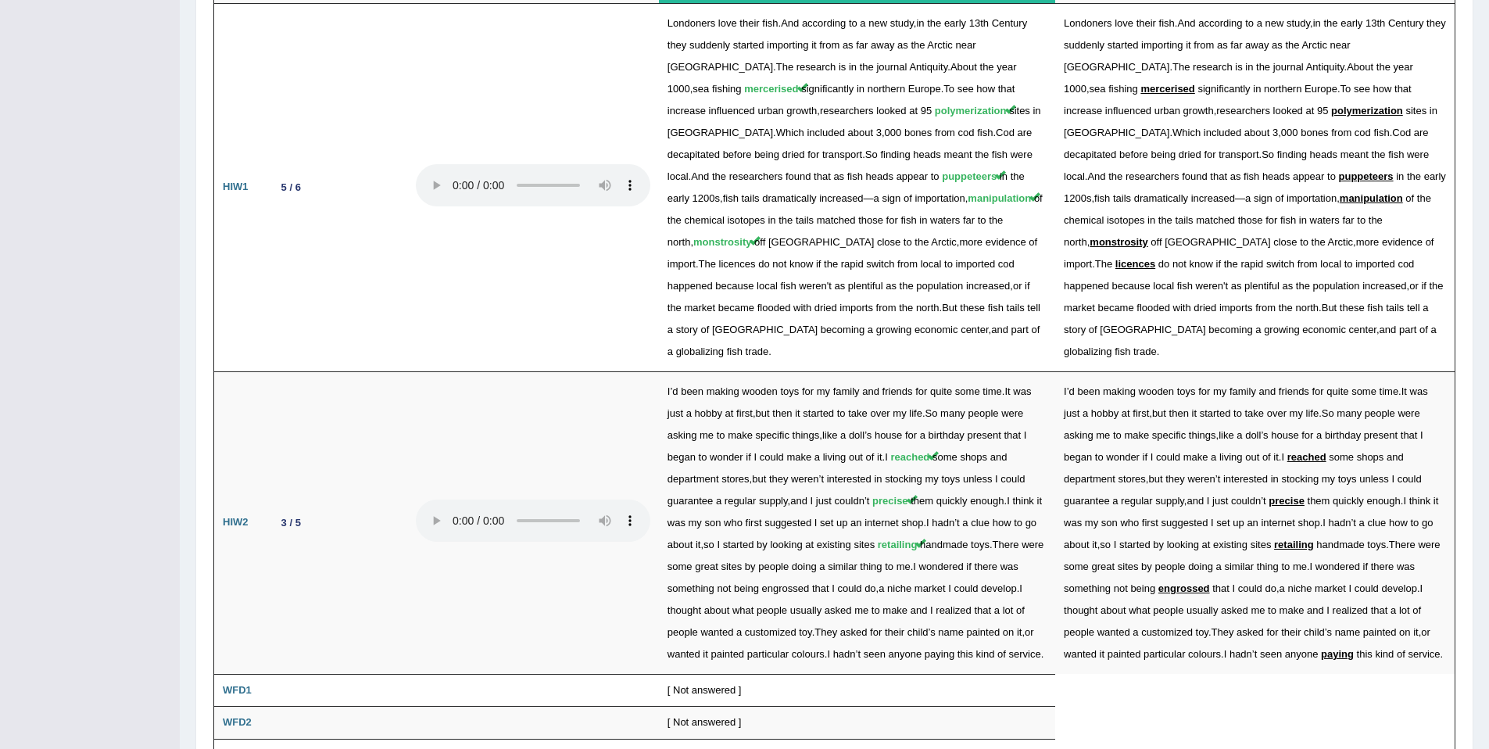
scroll to position [2098, 0]
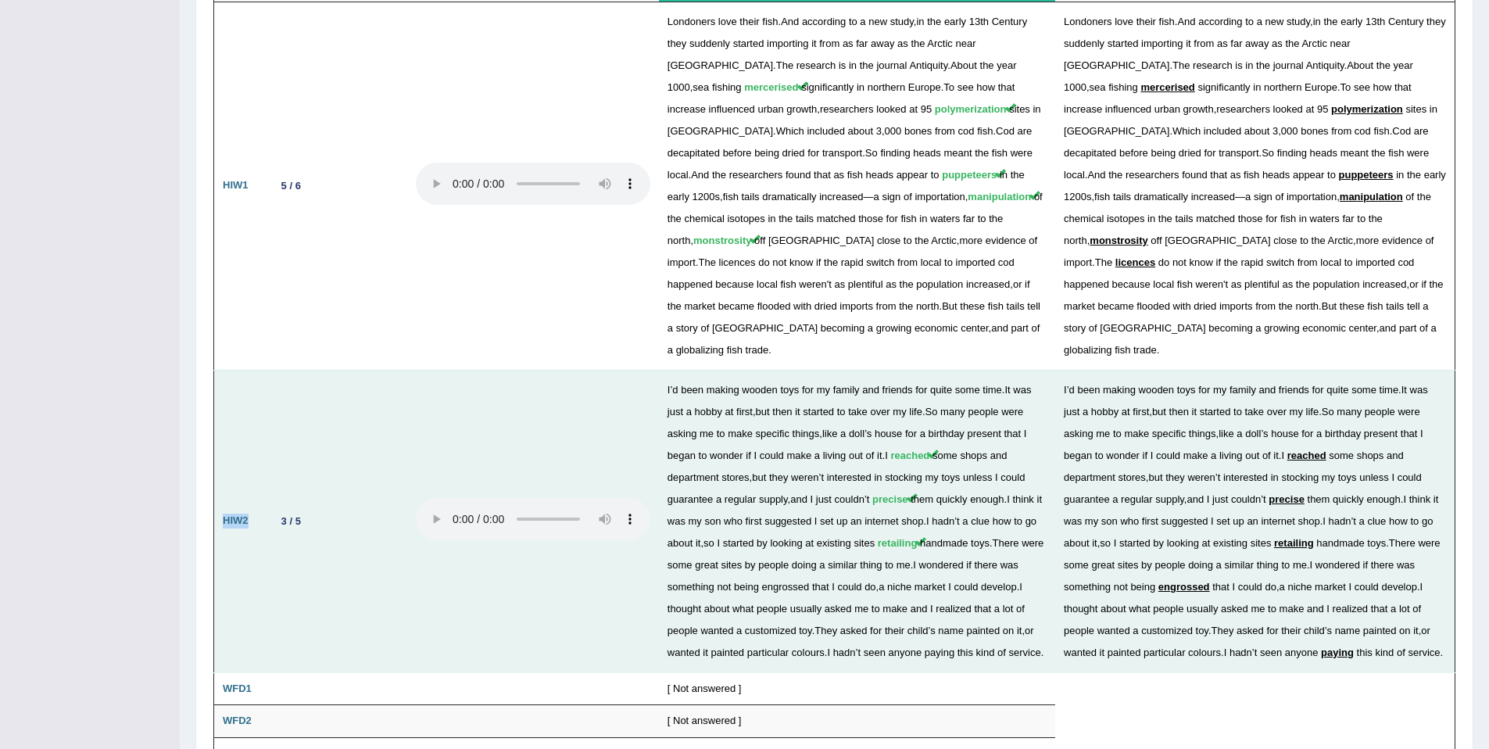
drag, startPoint x: 224, startPoint y: 406, endPoint x: 254, endPoint y: 405, distance: 29.7
click at [254, 405] on td "HIW2" at bounding box center [240, 521] width 52 height 303
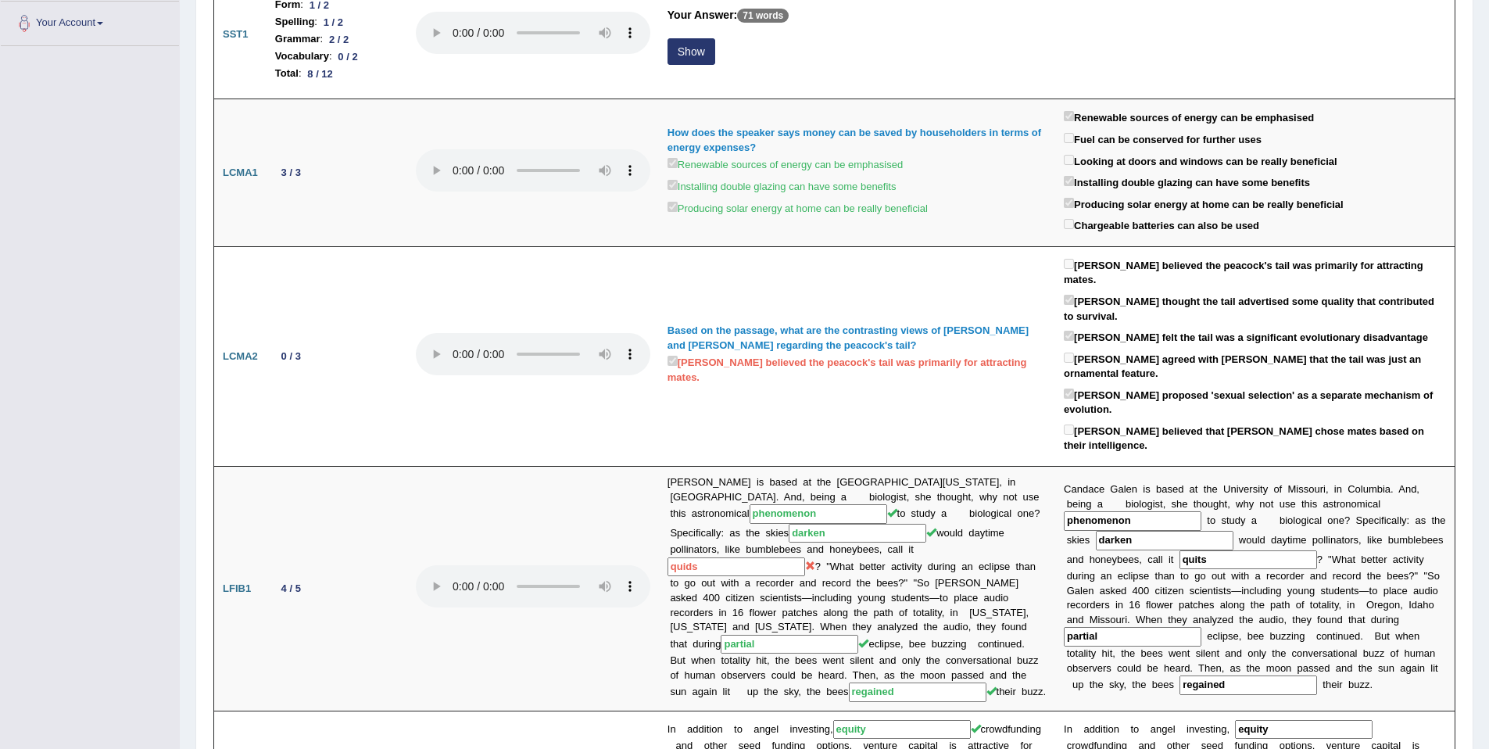
scroll to position [0, 0]
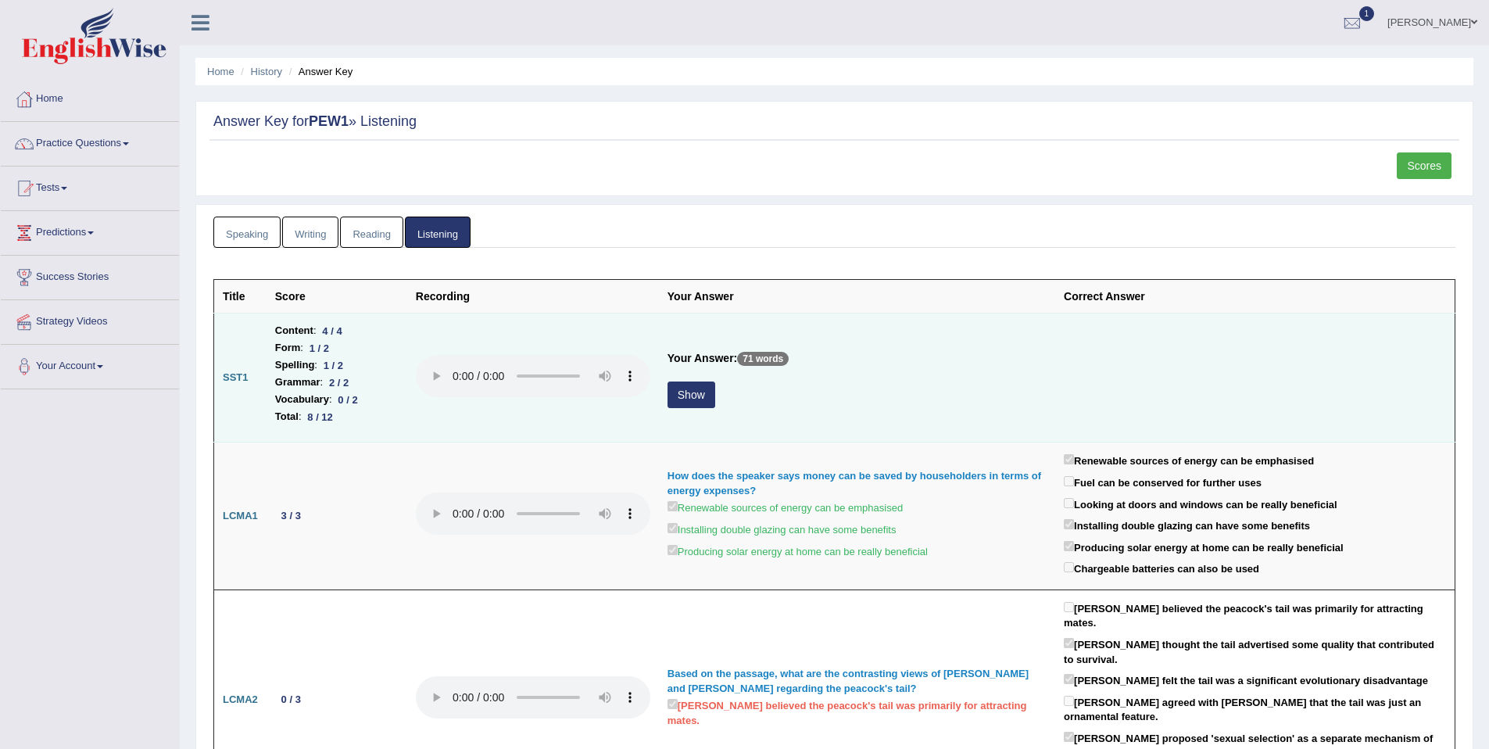
drag, startPoint x: 364, startPoint y: 400, endPoint x: 316, endPoint y: 331, distance: 83.7
click at [316, 331] on ul "Content : 4 / 4 Form : 1 / 2 Spelling : 1 / 2 Grammar : 2 / 2 Vocabulary : 0 / …" at bounding box center [337, 373] width 124 height 103
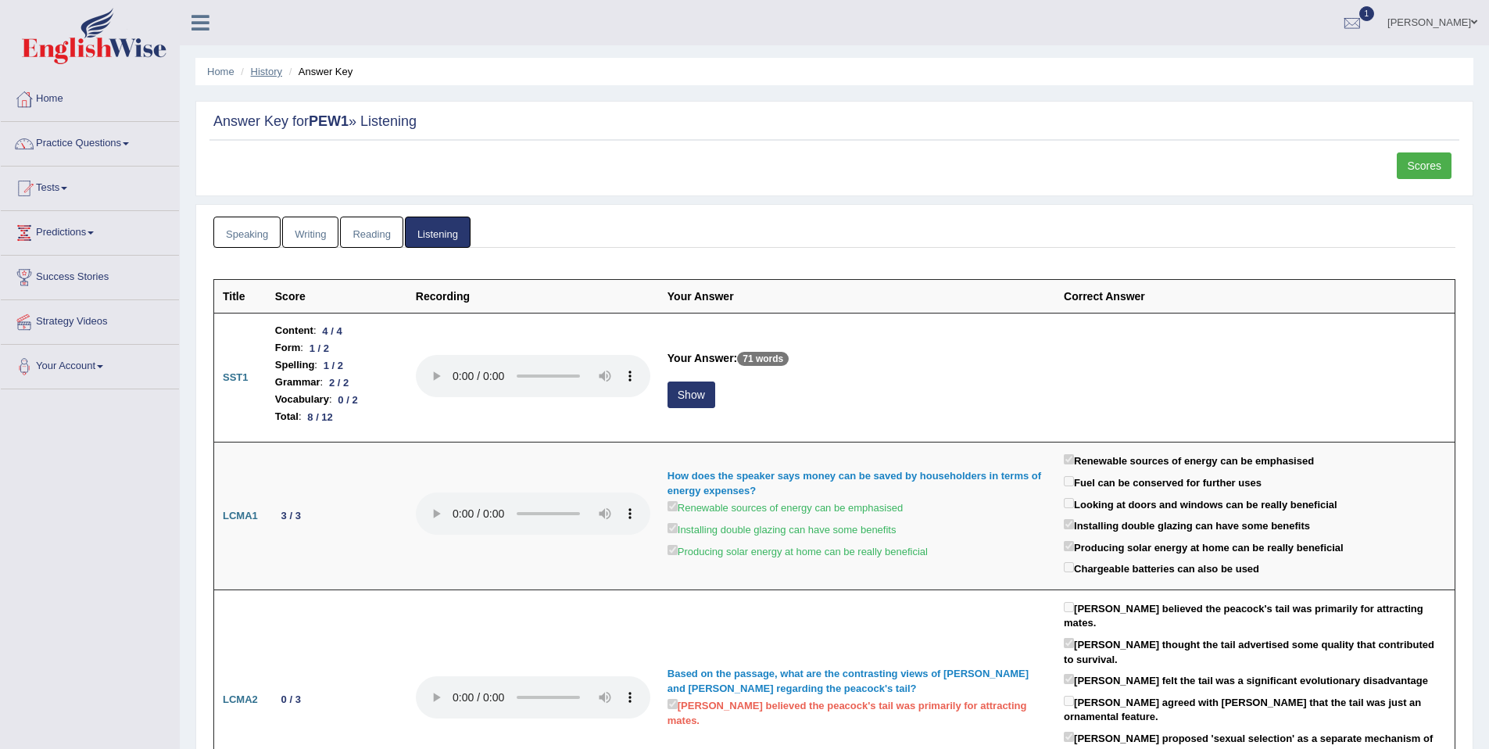
click at [260, 74] on link "History" at bounding box center [266, 72] width 31 height 12
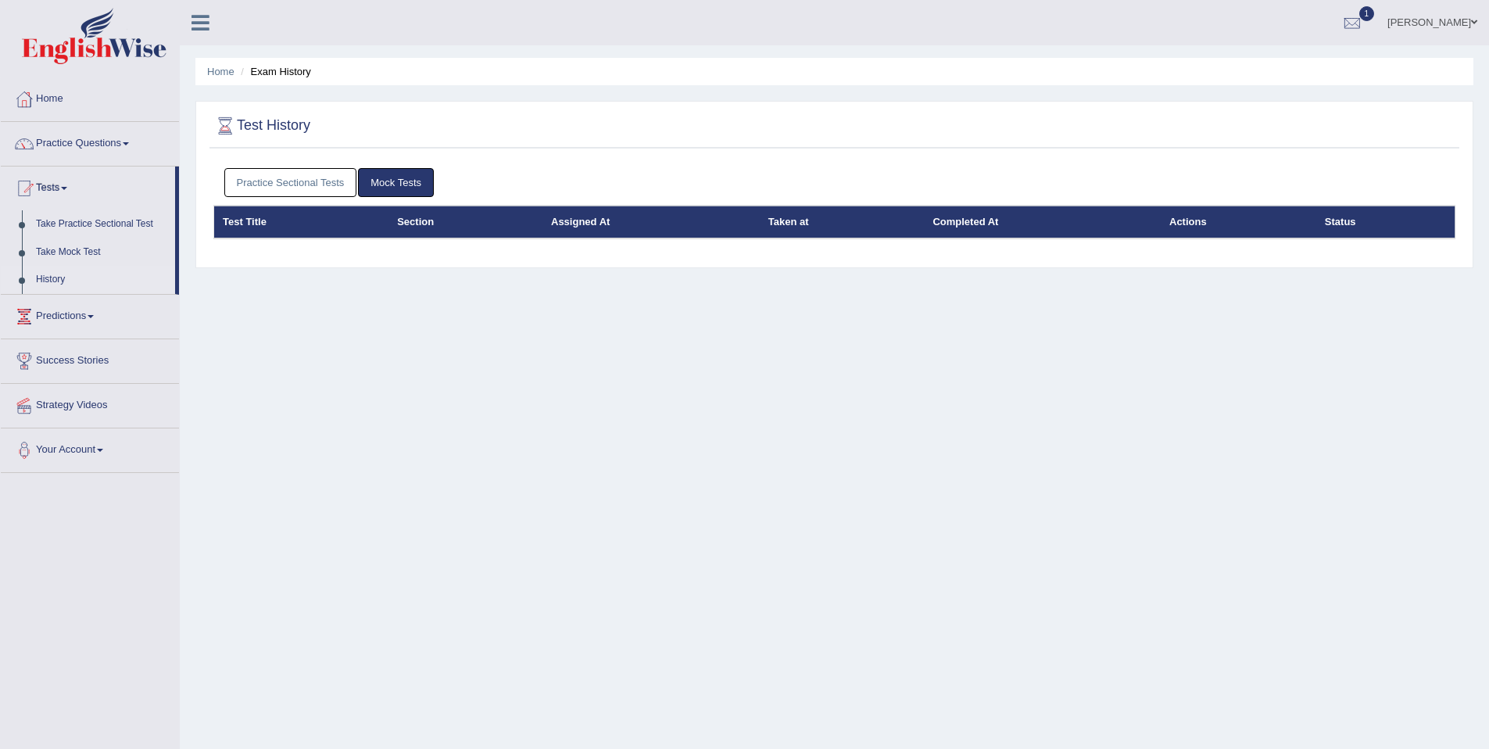
click at [262, 187] on link "Practice Sectional Tests" at bounding box center [290, 182] width 133 height 29
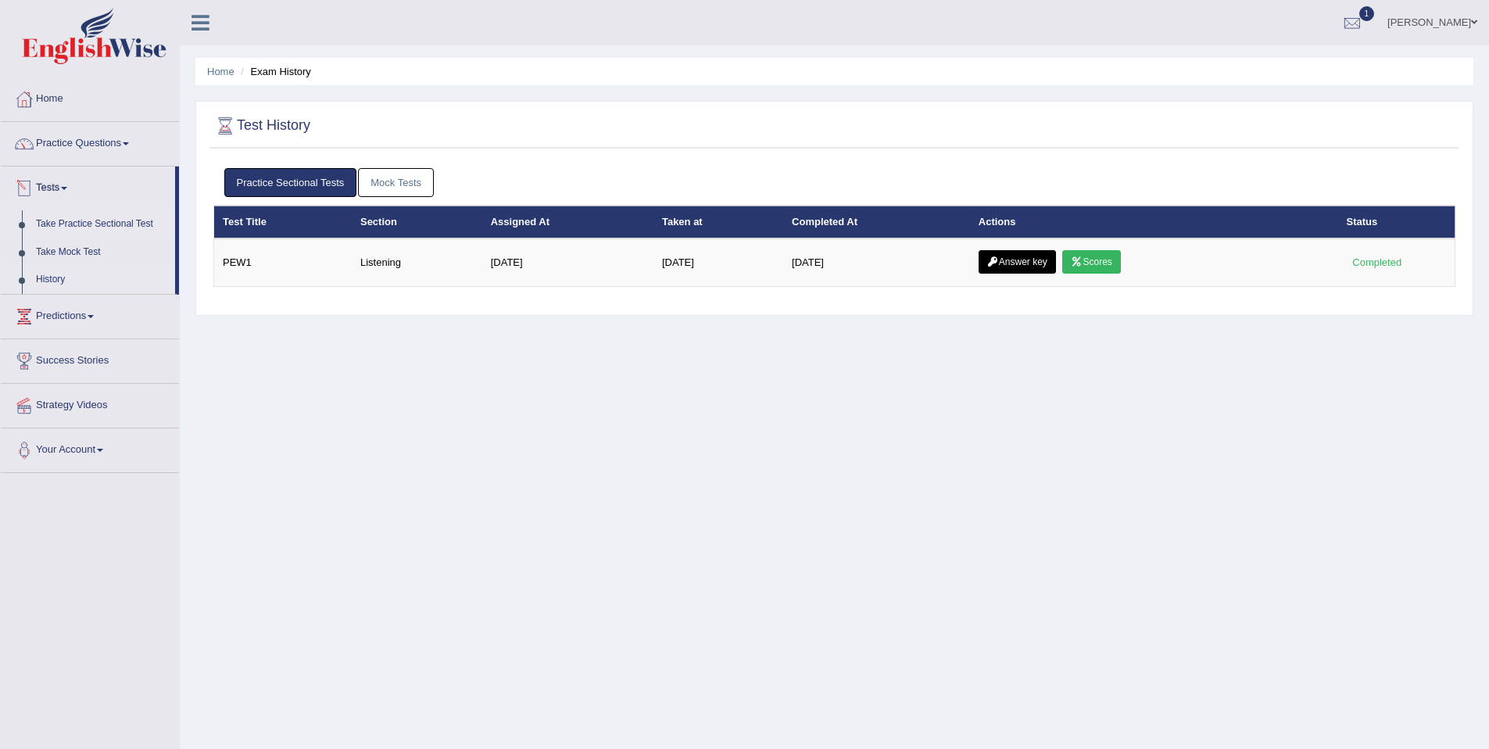
click at [86, 221] on link "Take Practice Sectional Test" at bounding box center [102, 224] width 146 height 28
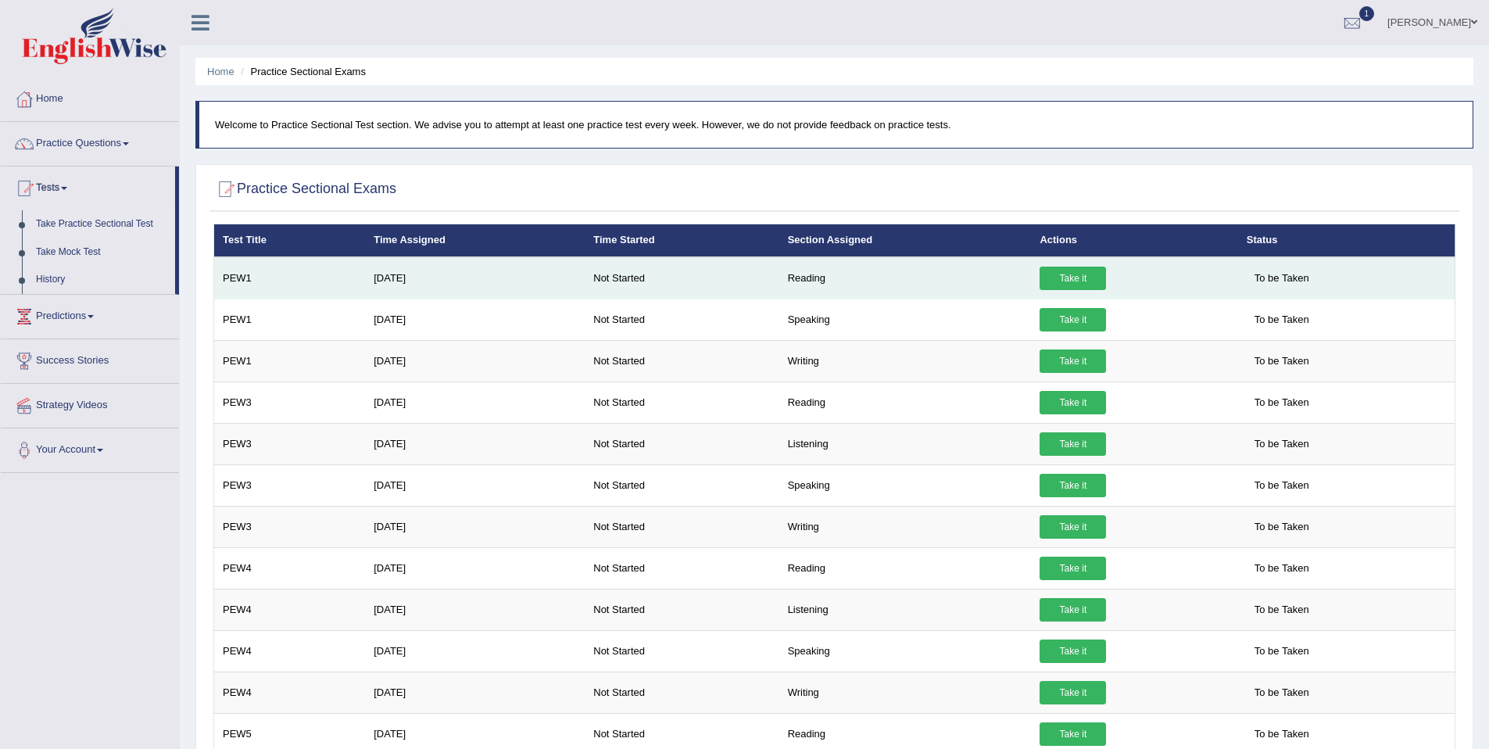
click at [1068, 273] on link "Take it" at bounding box center [1073, 278] width 66 height 23
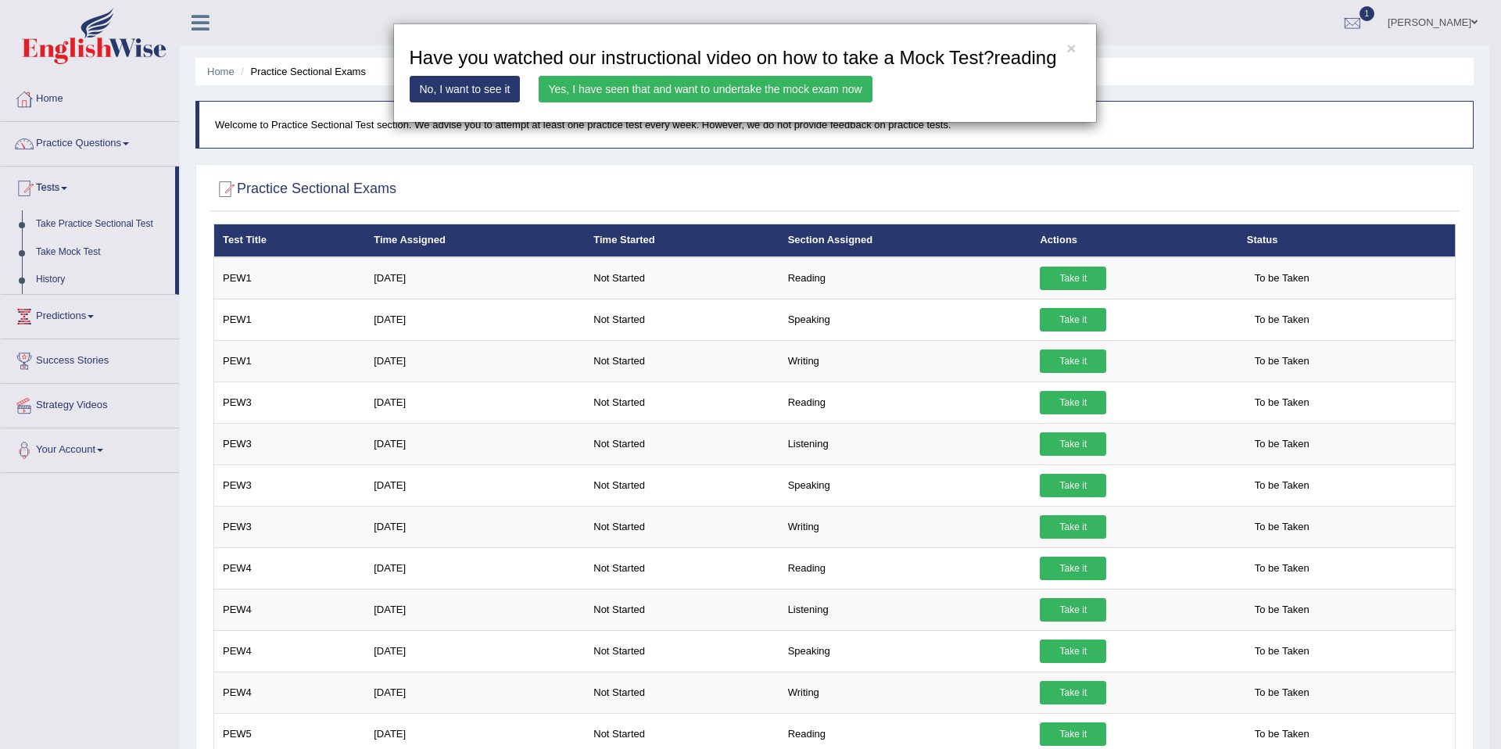
click at [609, 102] on link "Yes, I have seen that and want to undertake the mock exam now" at bounding box center [706, 89] width 334 height 27
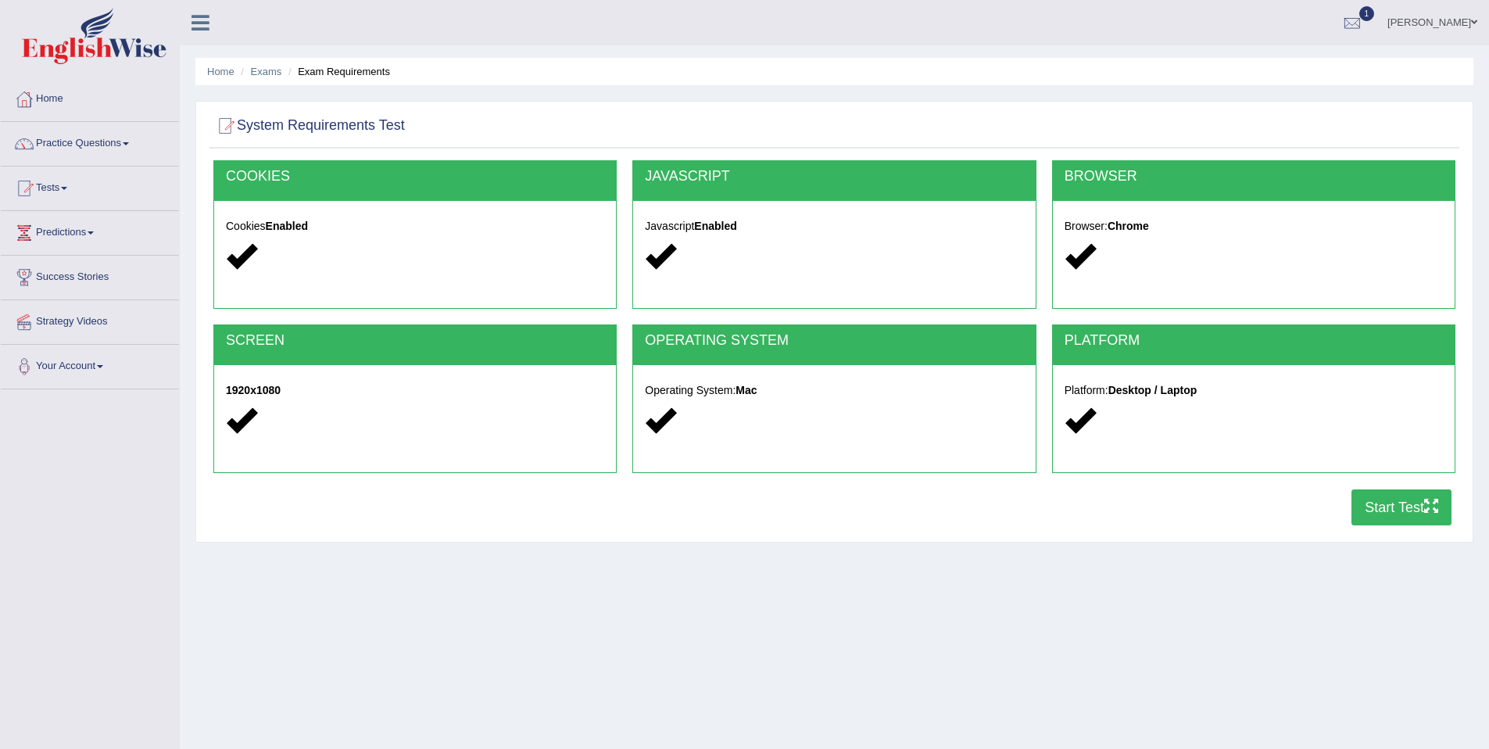
click at [1400, 510] on button "Start Test" at bounding box center [1402, 507] width 100 height 36
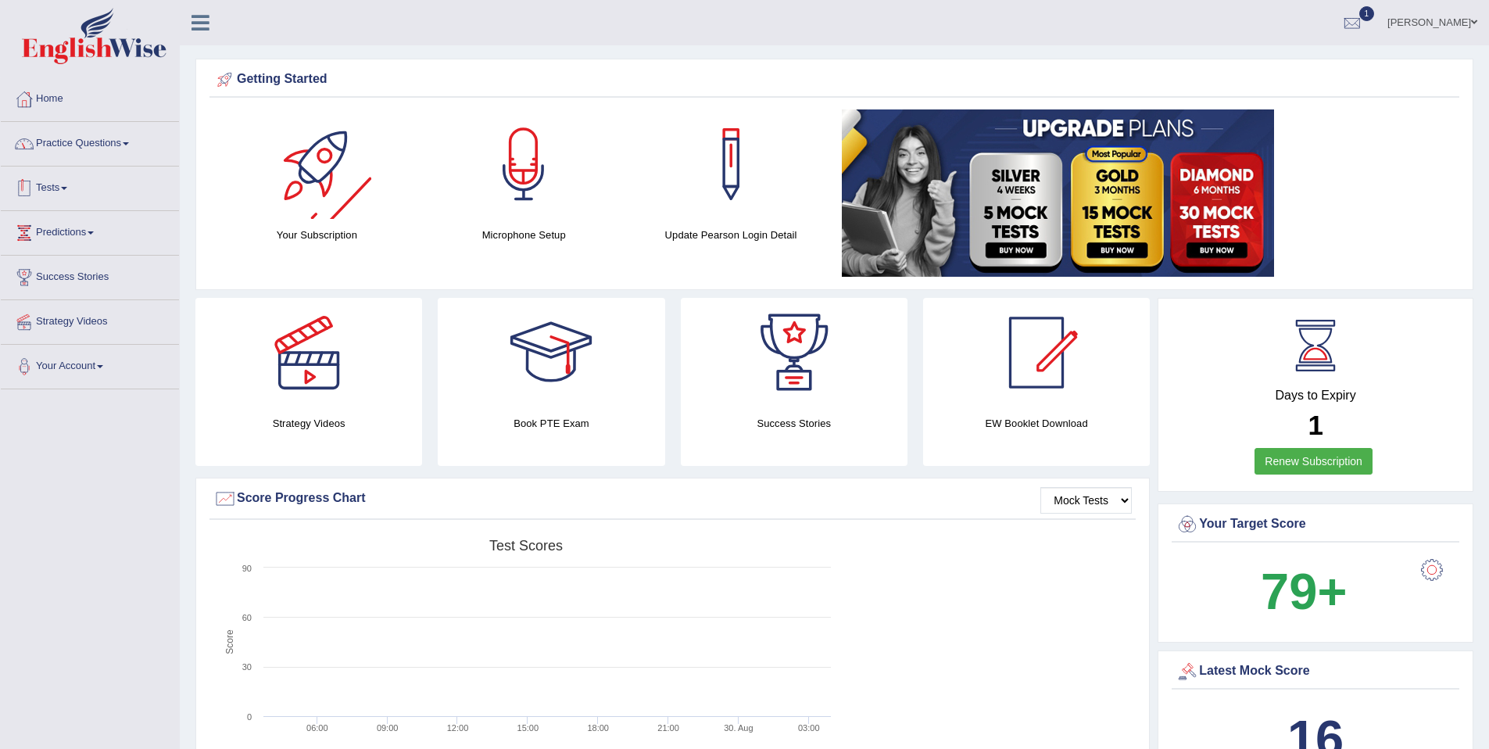
click at [116, 145] on link "Practice Questions" at bounding box center [90, 141] width 178 height 39
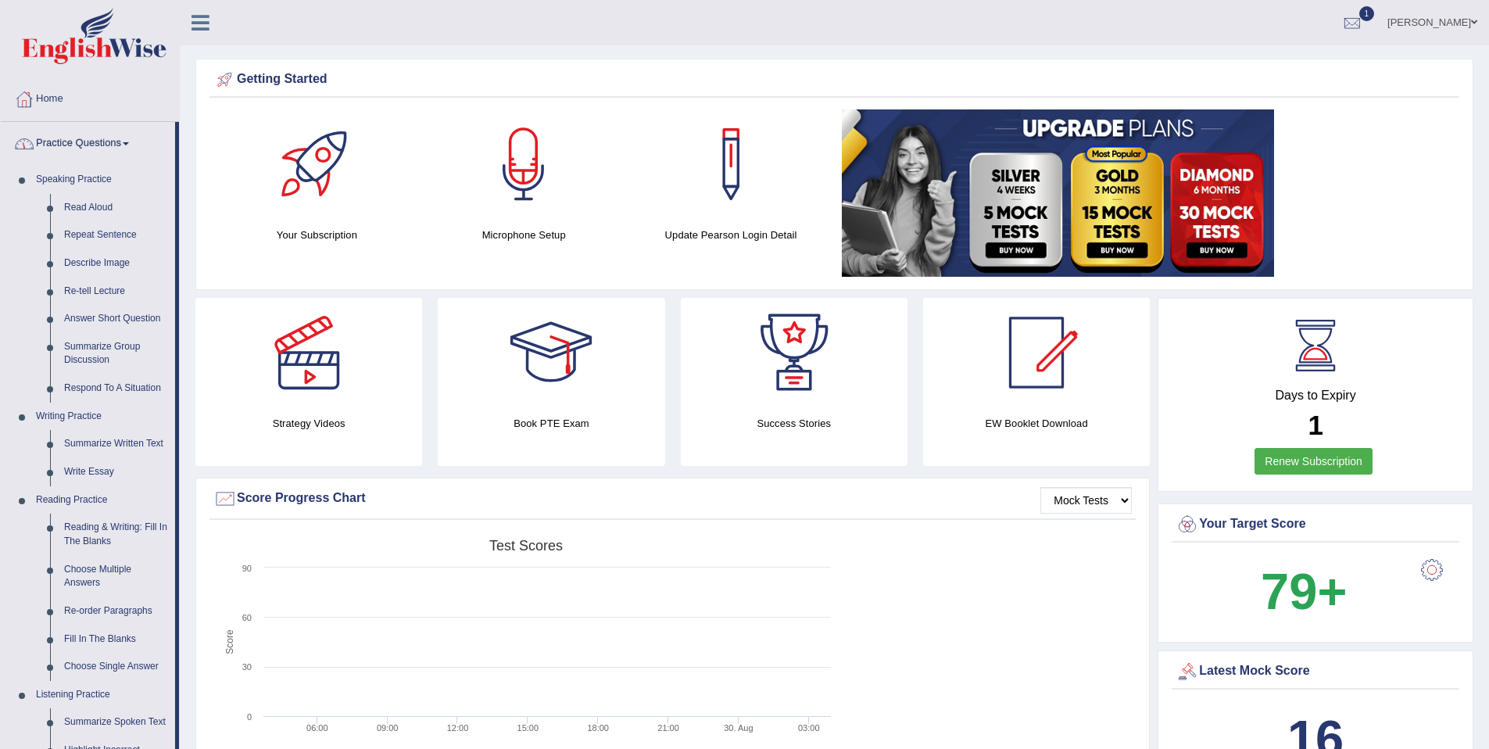
click at [92, 152] on link "Practice Questions" at bounding box center [88, 141] width 174 height 39
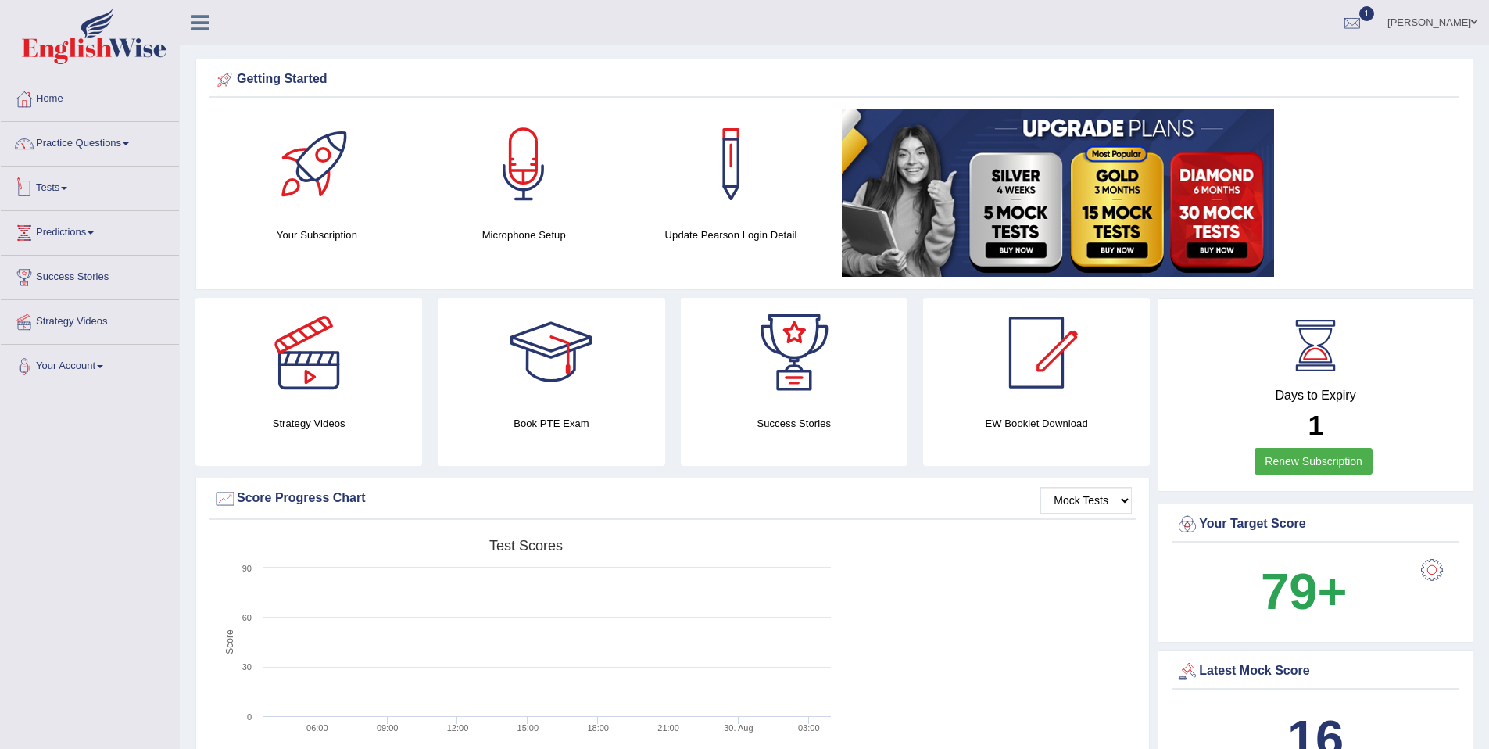
click at [77, 185] on link "Tests" at bounding box center [90, 186] width 178 height 39
click at [95, 224] on link "Take Practice Sectional Test" at bounding box center [102, 224] width 146 height 28
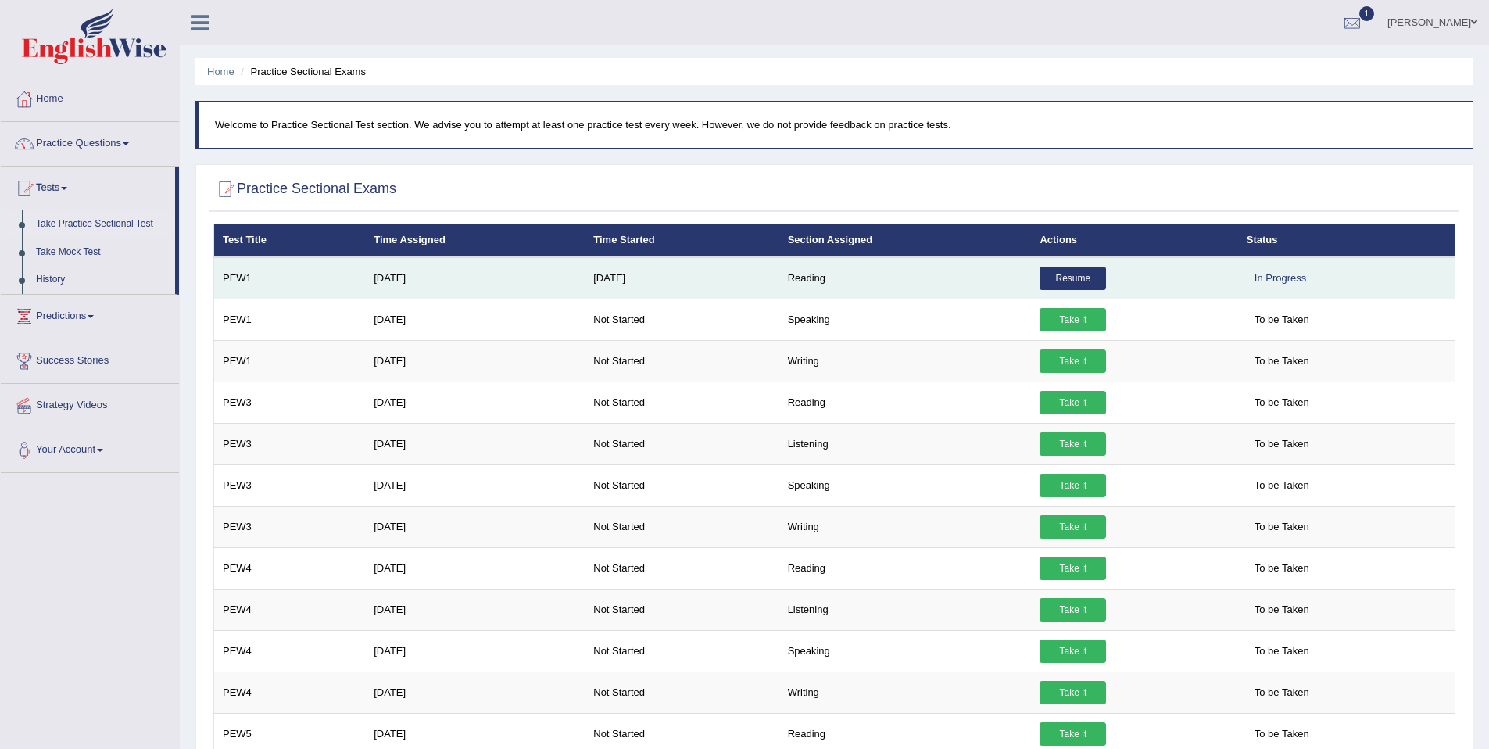
click at [1059, 280] on link "Resume" at bounding box center [1073, 278] width 66 height 23
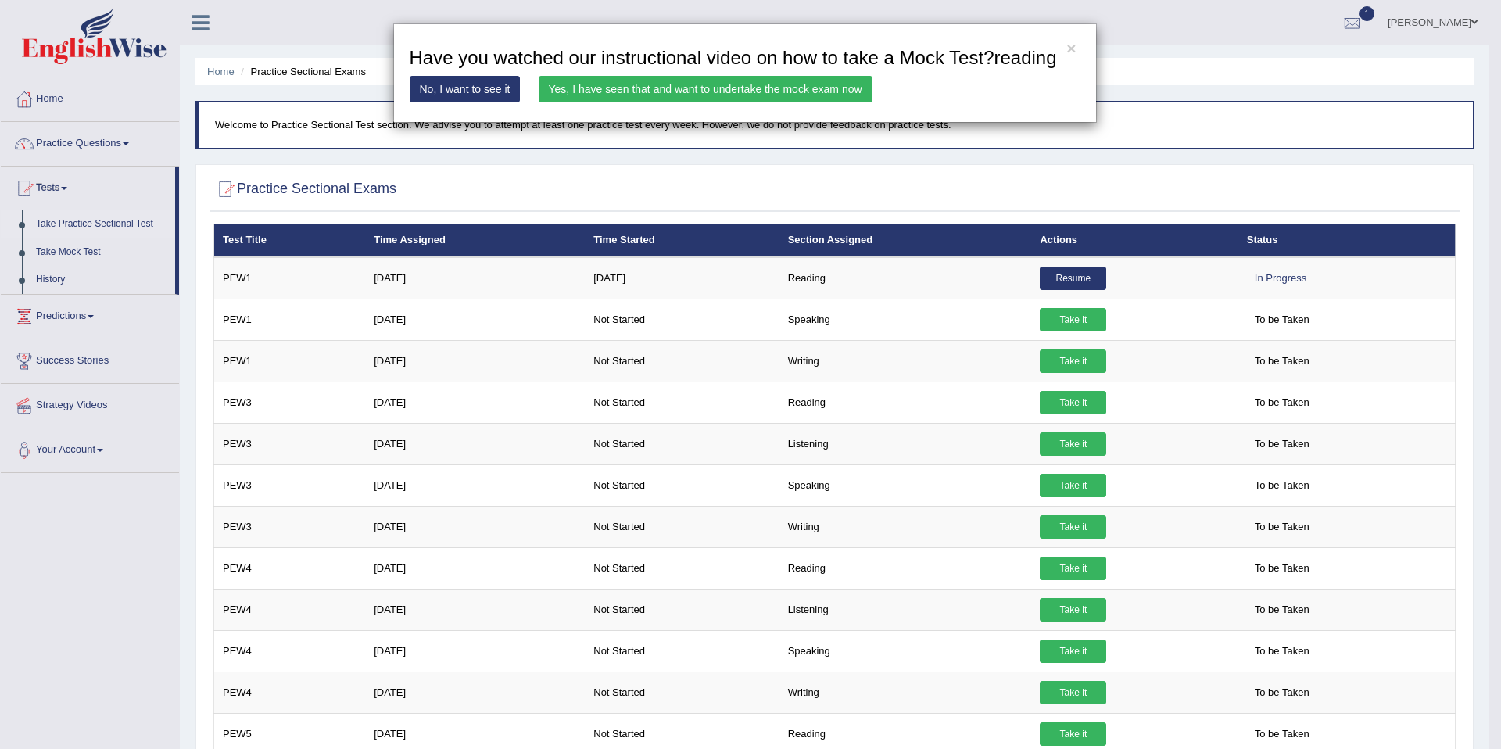
click at [604, 102] on link "Yes, I have seen that and want to undertake the mock exam now" at bounding box center [706, 89] width 334 height 27
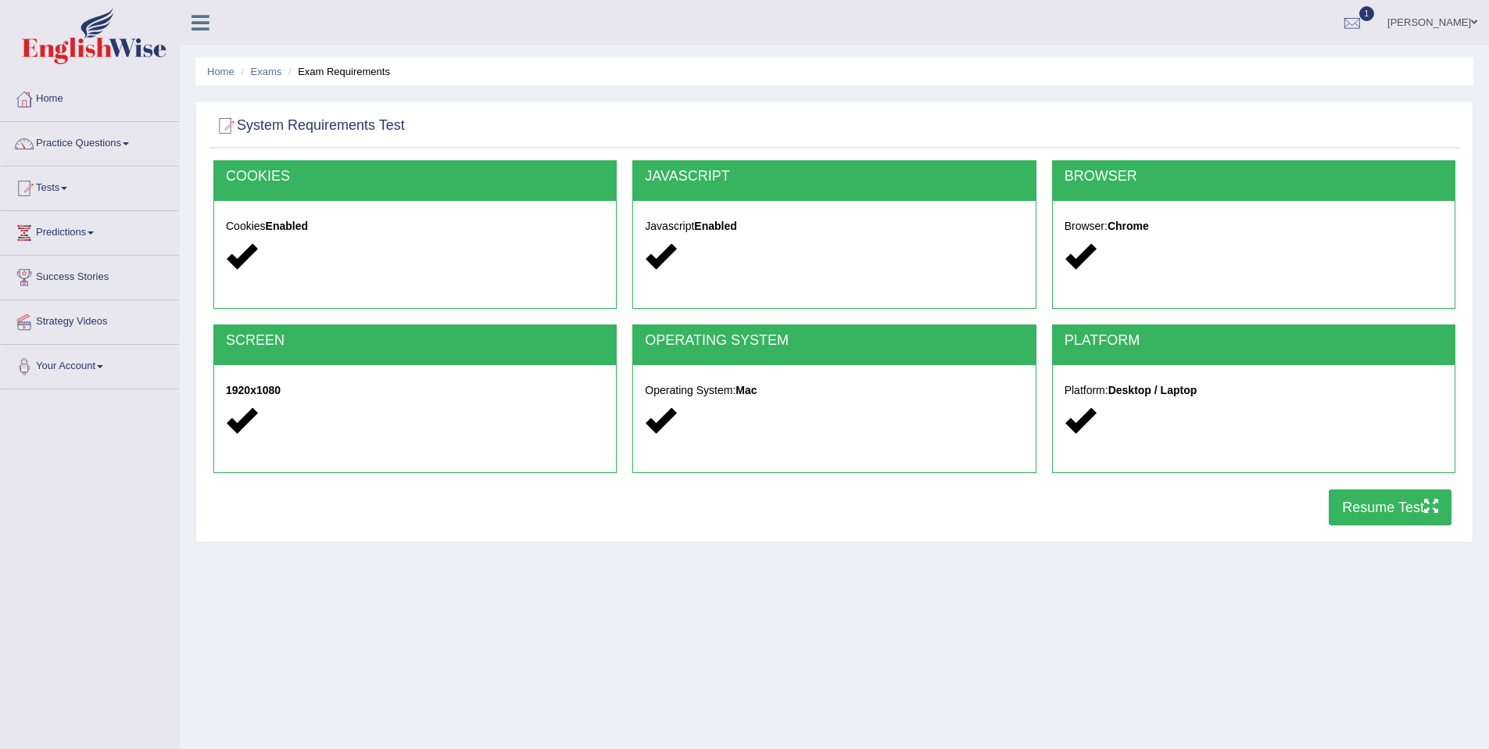
click at [661, 421] on icon at bounding box center [660, 420] width 30 height 30
click at [1363, 515] on button "Resume Test" at bounding box center [1390, 507] width 123 height 36
click at [89, 134] on link "Practice Questions" at bounding box center [90, 141] width 178 height 39
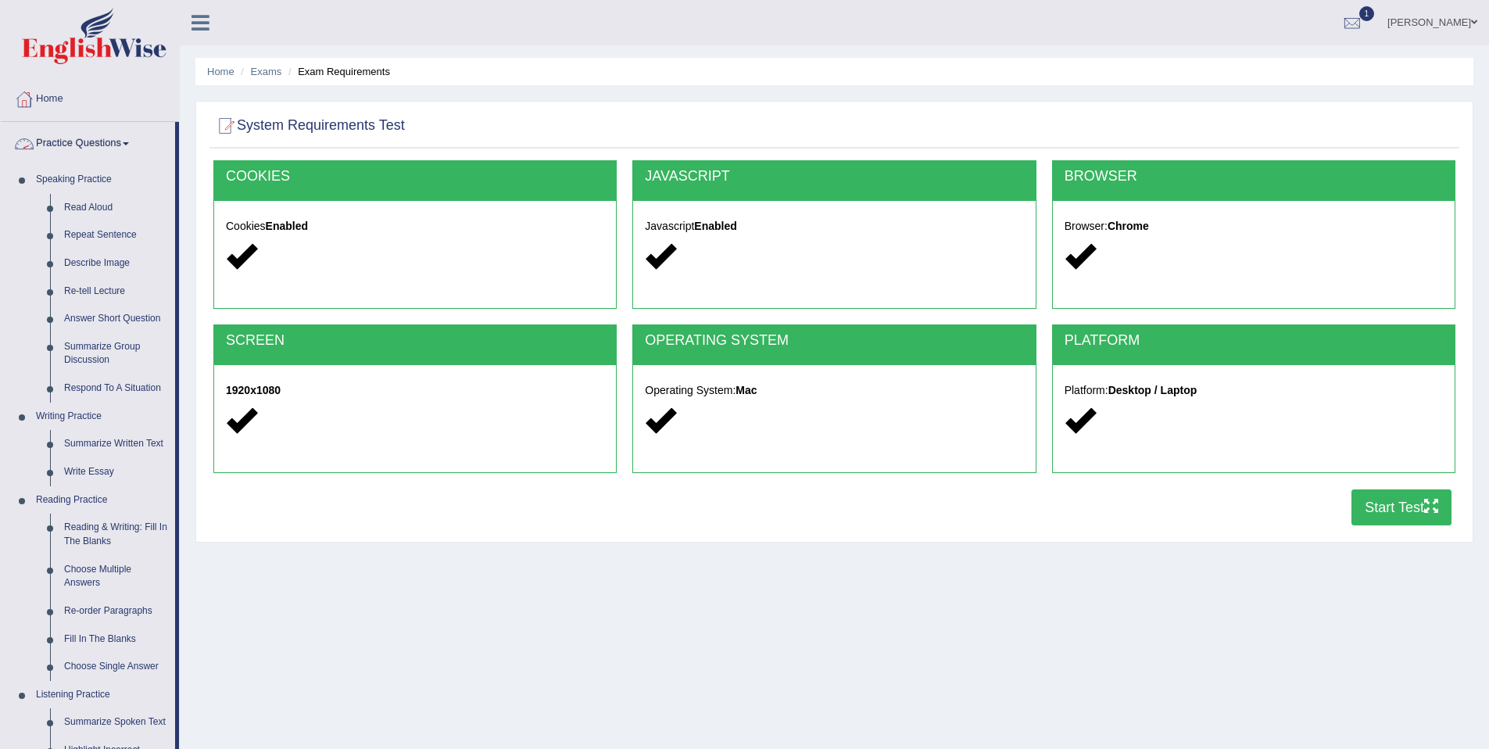
click at [108, 143] on link "Practice Questions" at bounding box center [88, 141] width 174 height 39
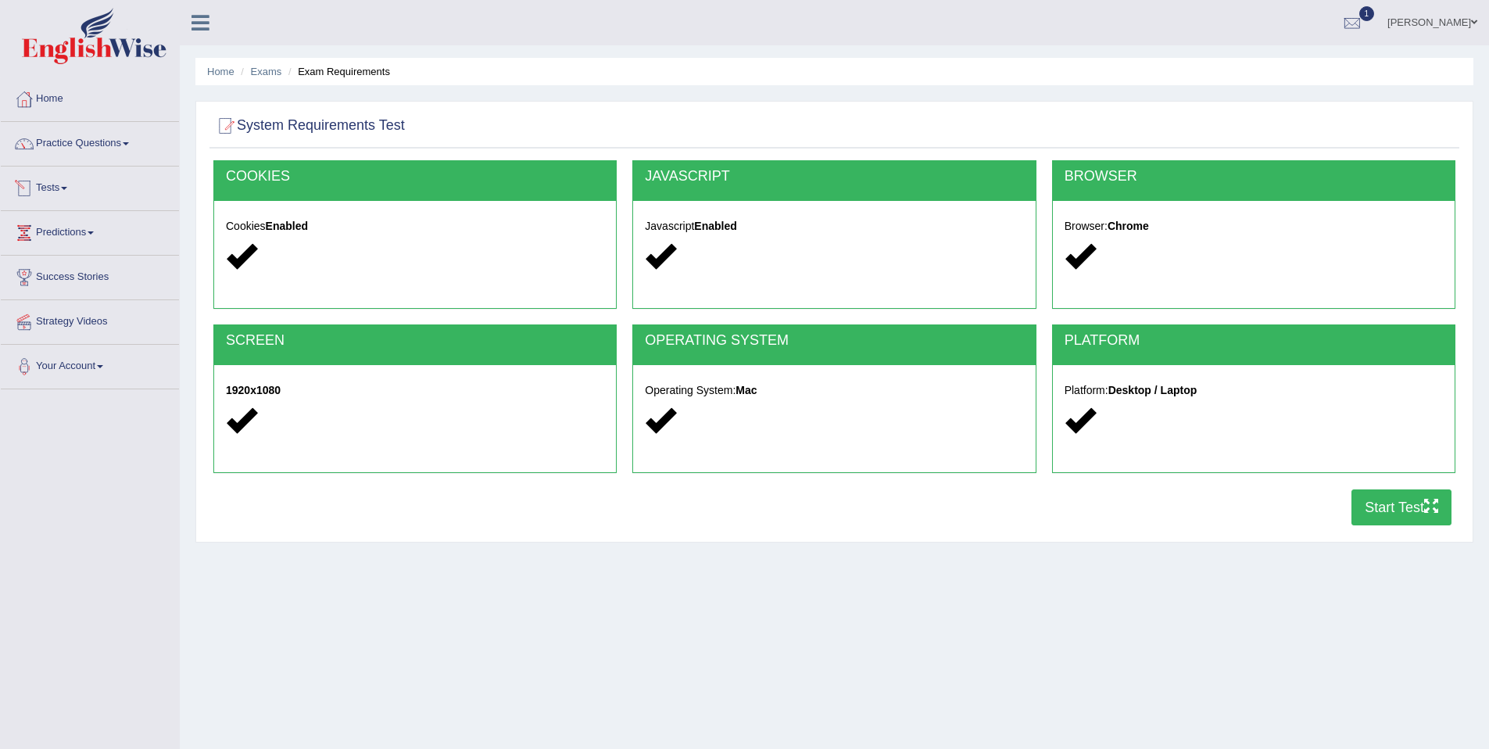
click at [43, 188] on link "Tests" at bounding box center [90, 186] width 178 height 39
click at [99, 220] on link "Take Practice Sectional Test" at bounding box center [102, 224] width 146 height 28
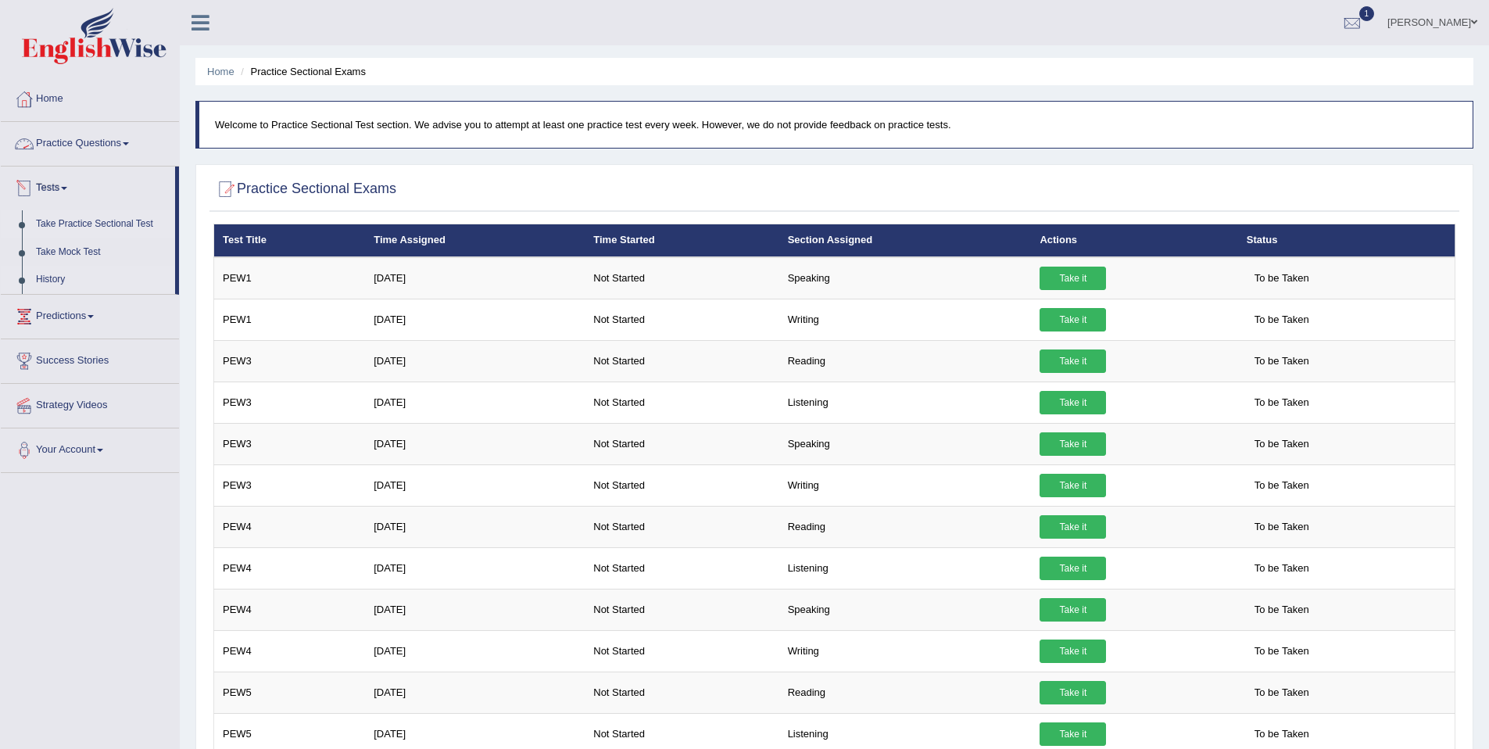
click at [51, 276] on link "History" at bounding box center [102, 280] width 146 height 28
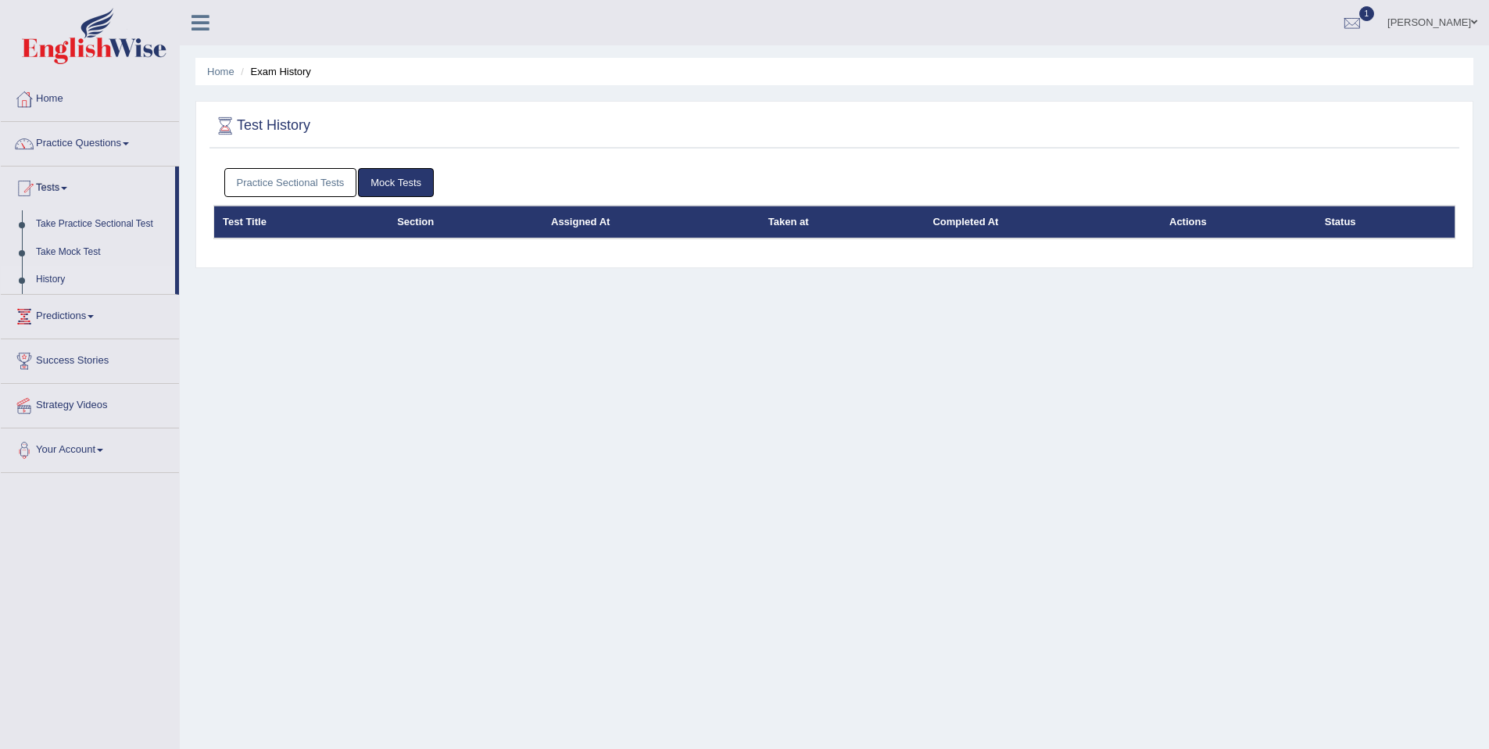
click at [274, 170] on link "Practice Sectional Tests" at bounding box center [290, 182] width 133 height 29
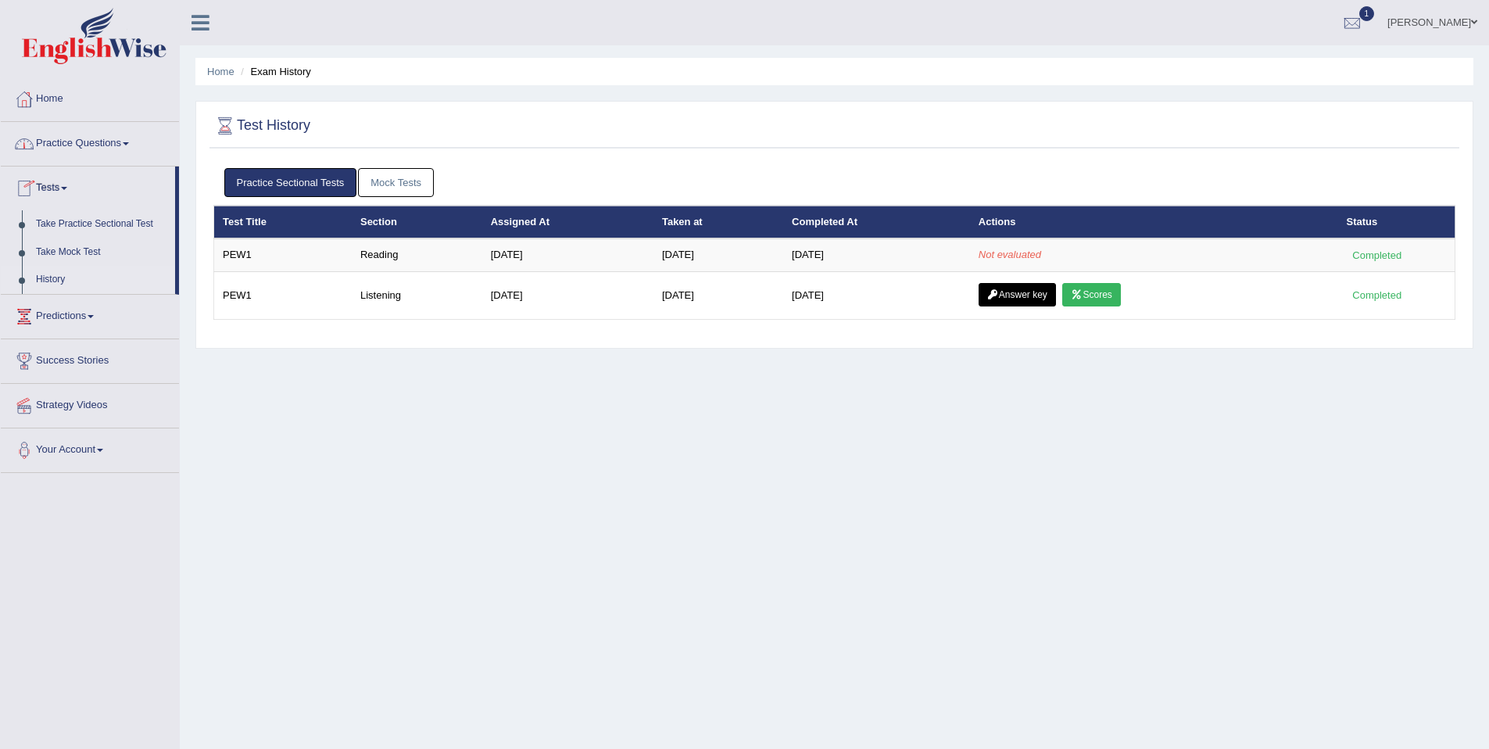
click at [77, 146] on link "Practice Questions" at bounding box center [90, 141] width 178 height 39
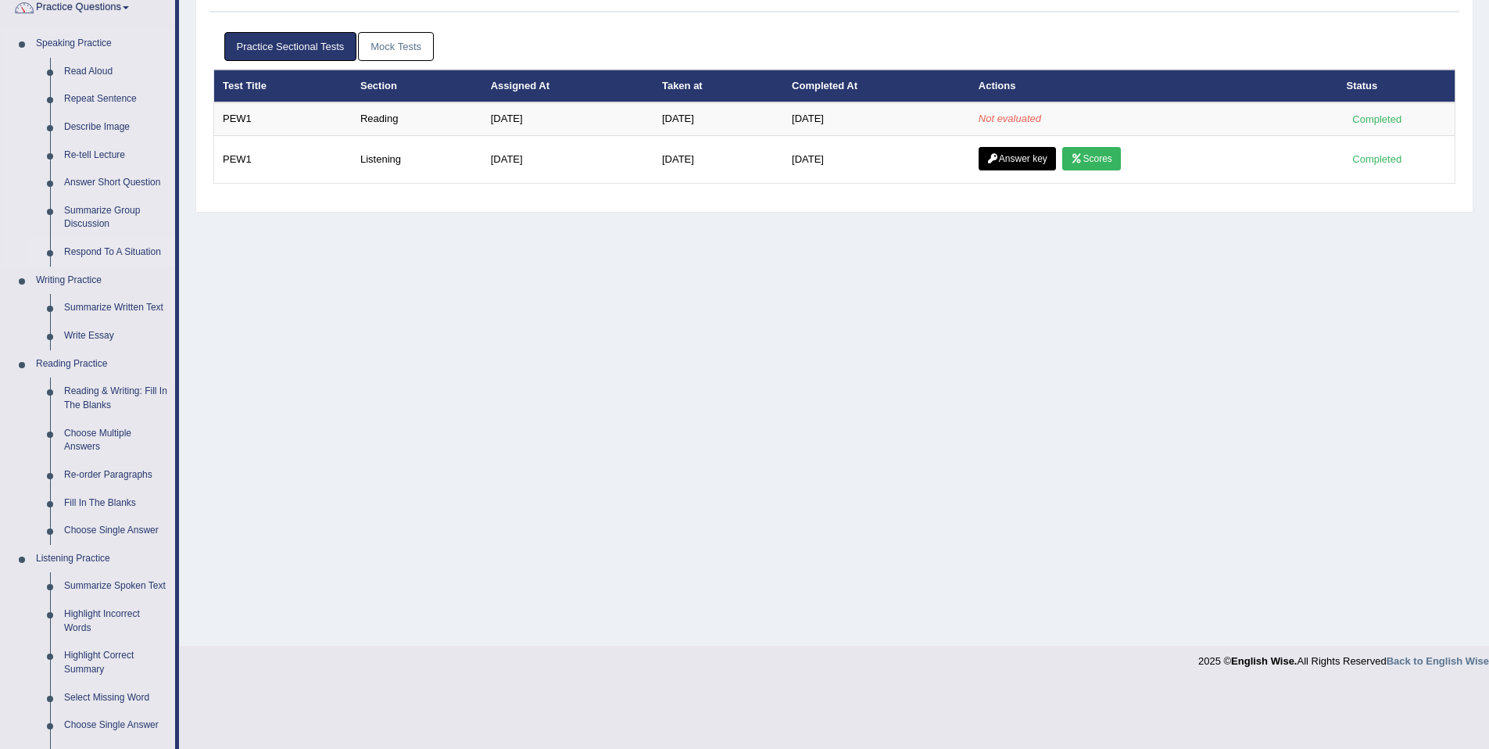
scroll to position [140, 0]
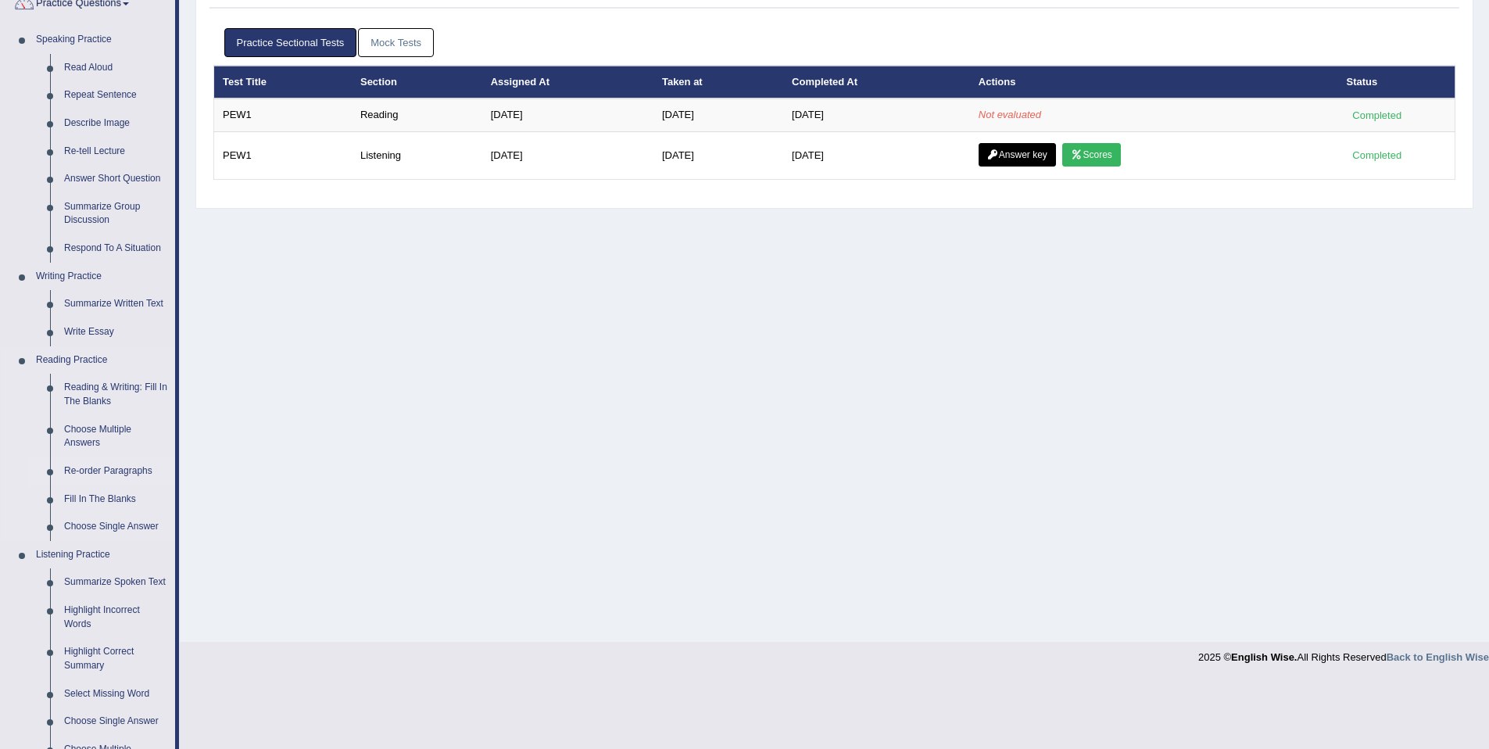
click at [117, 470] on link "Re-order Paragraphs" at bounding box center [116, 471] width 118 height 28
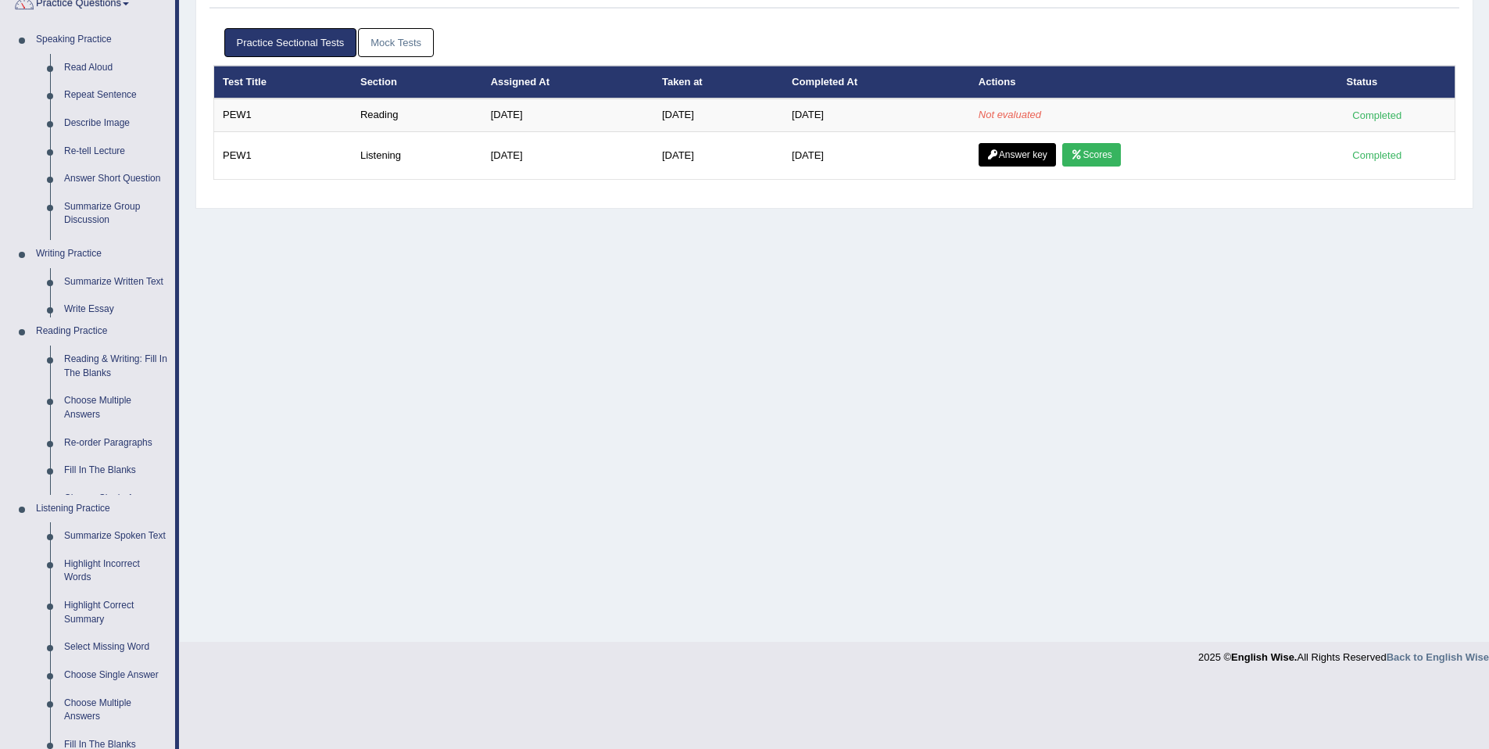
scroll to position [72, 0]
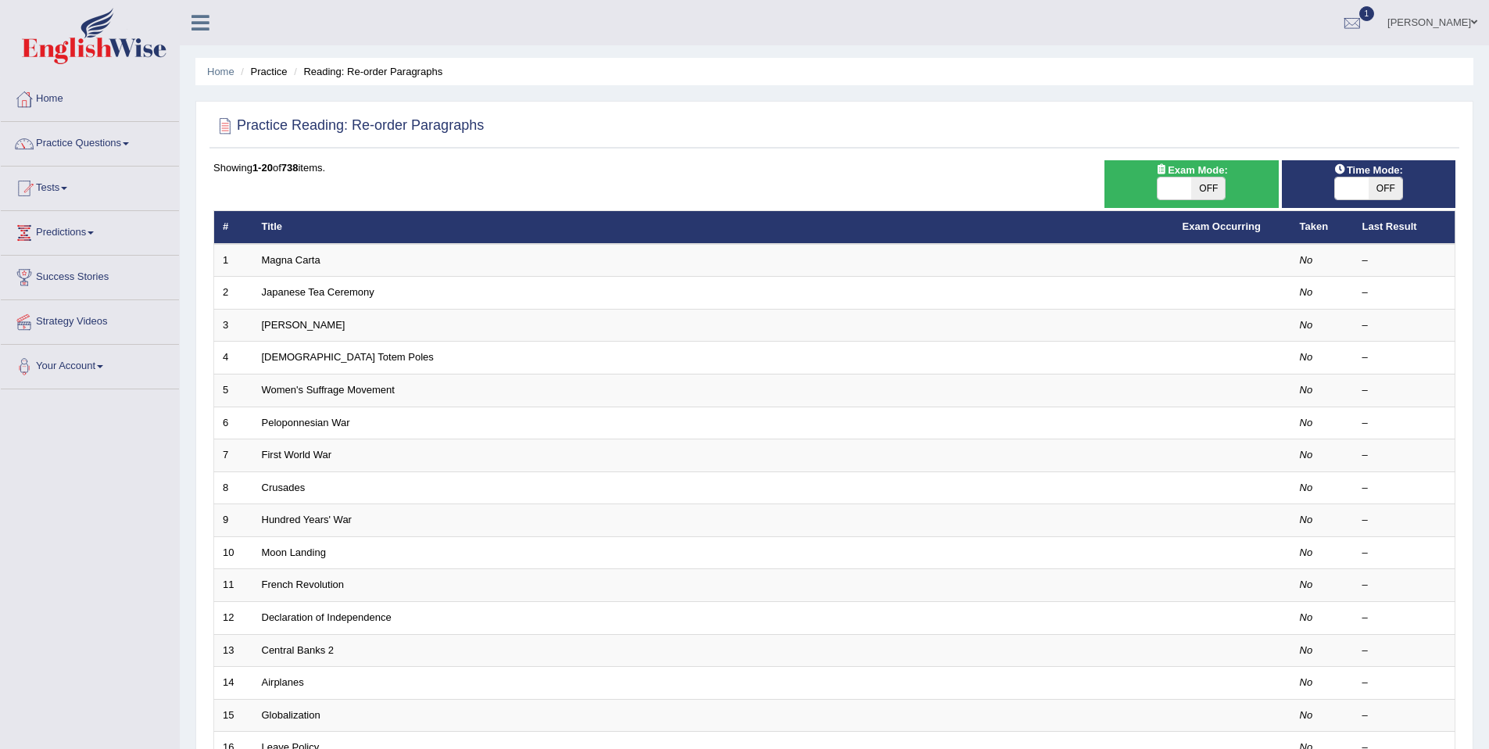
click at [1217, 184] on span "OFF" at bounding box center [1208, 188] width 34 height 22
checkbox input "true"
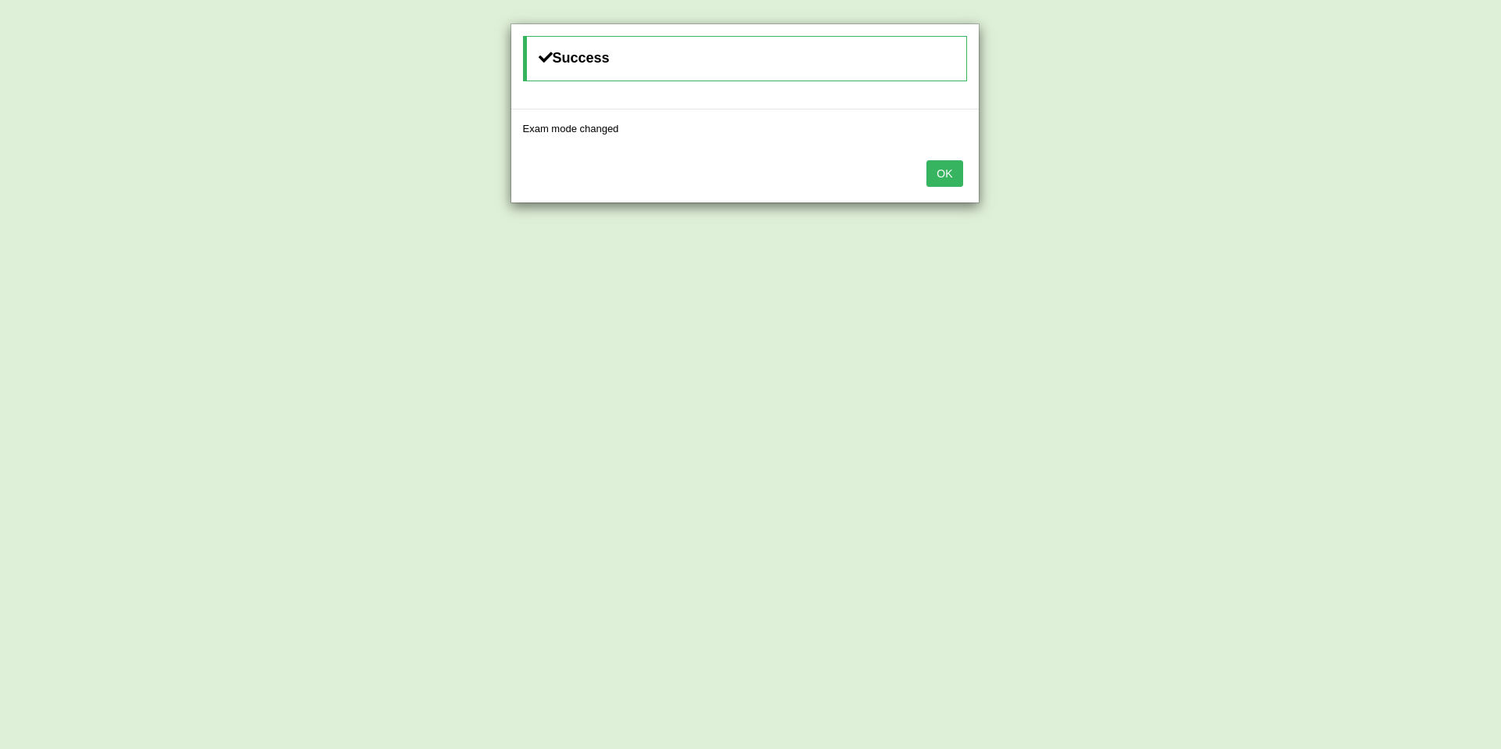
click at [955, 181] on button "OK" at bounding box center [944, 173] width 36 height 27
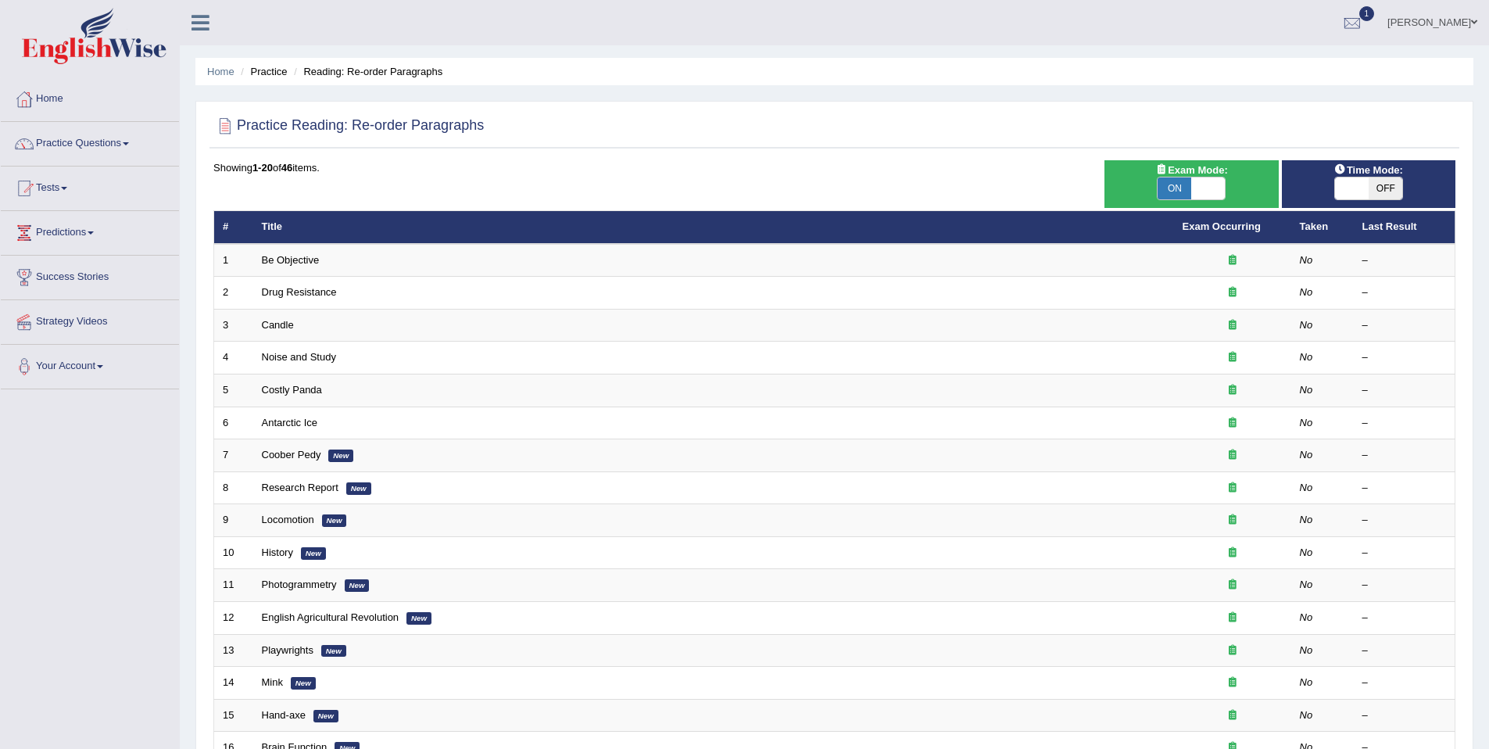
click at [1363, 189] on span at bounding box center [1352, 188] width 34 height 22
checkbox input "true"
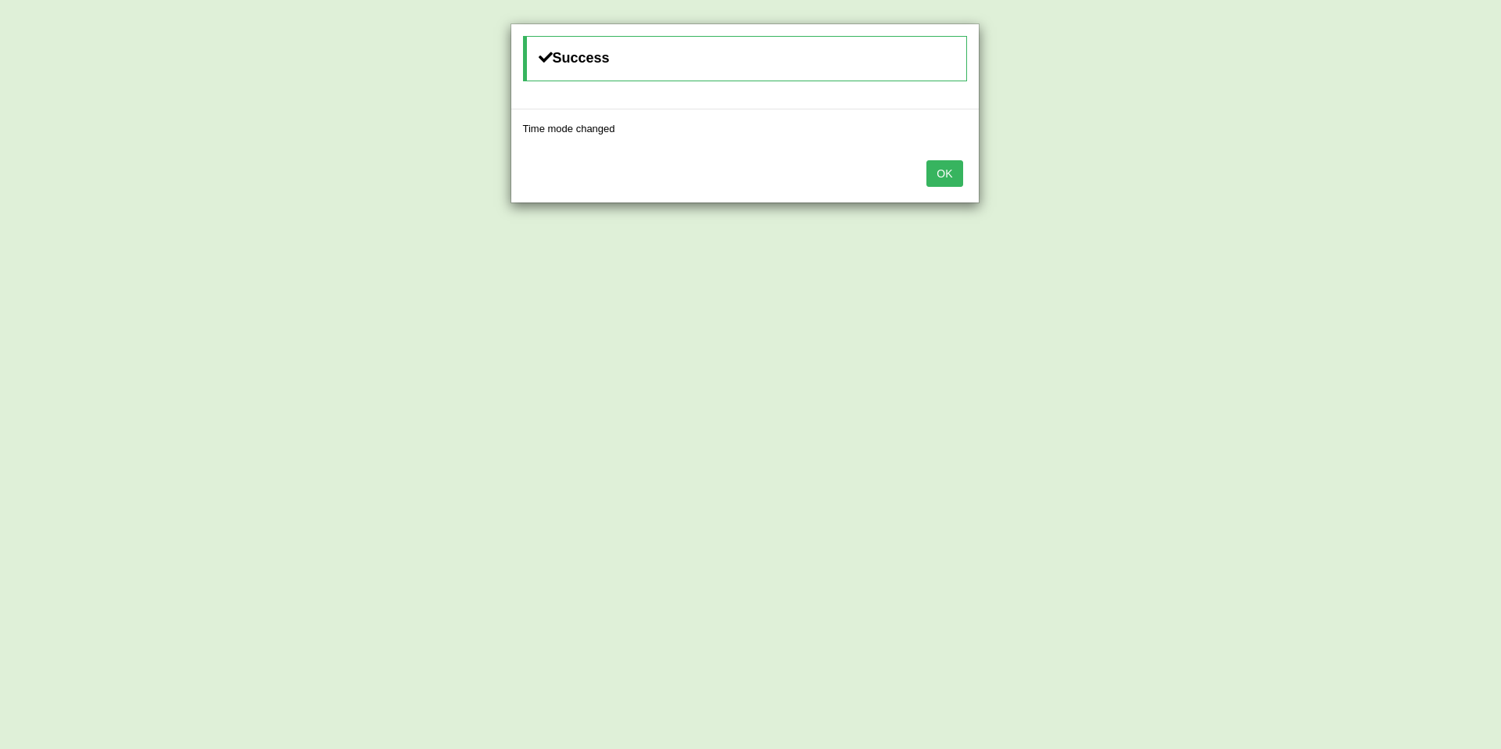
click at [950, 181] on button "OK" at bounding box center [944, 173] width 36 height 27
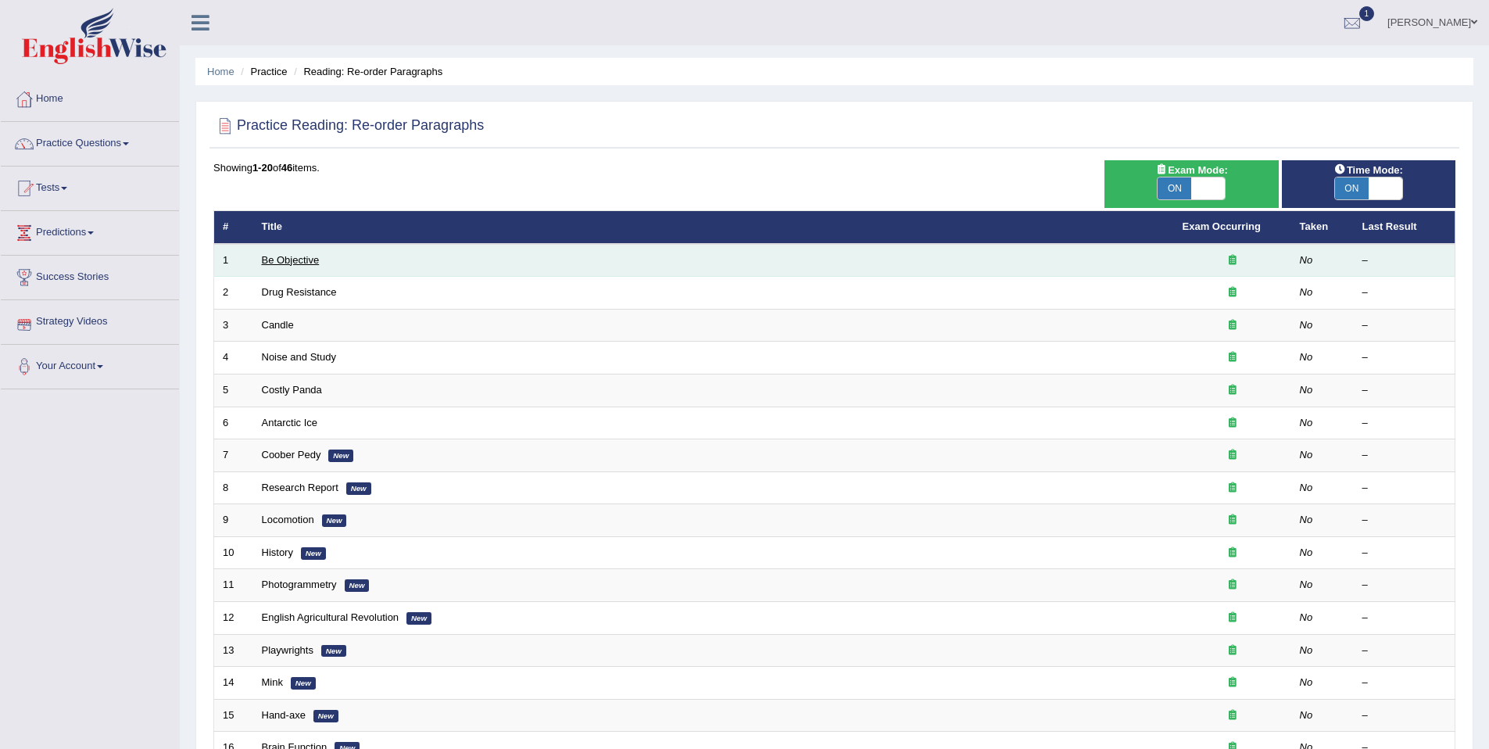
click at [275, 261] on link "Be Objective" at bounding box center [291, 260] width 58 height 12
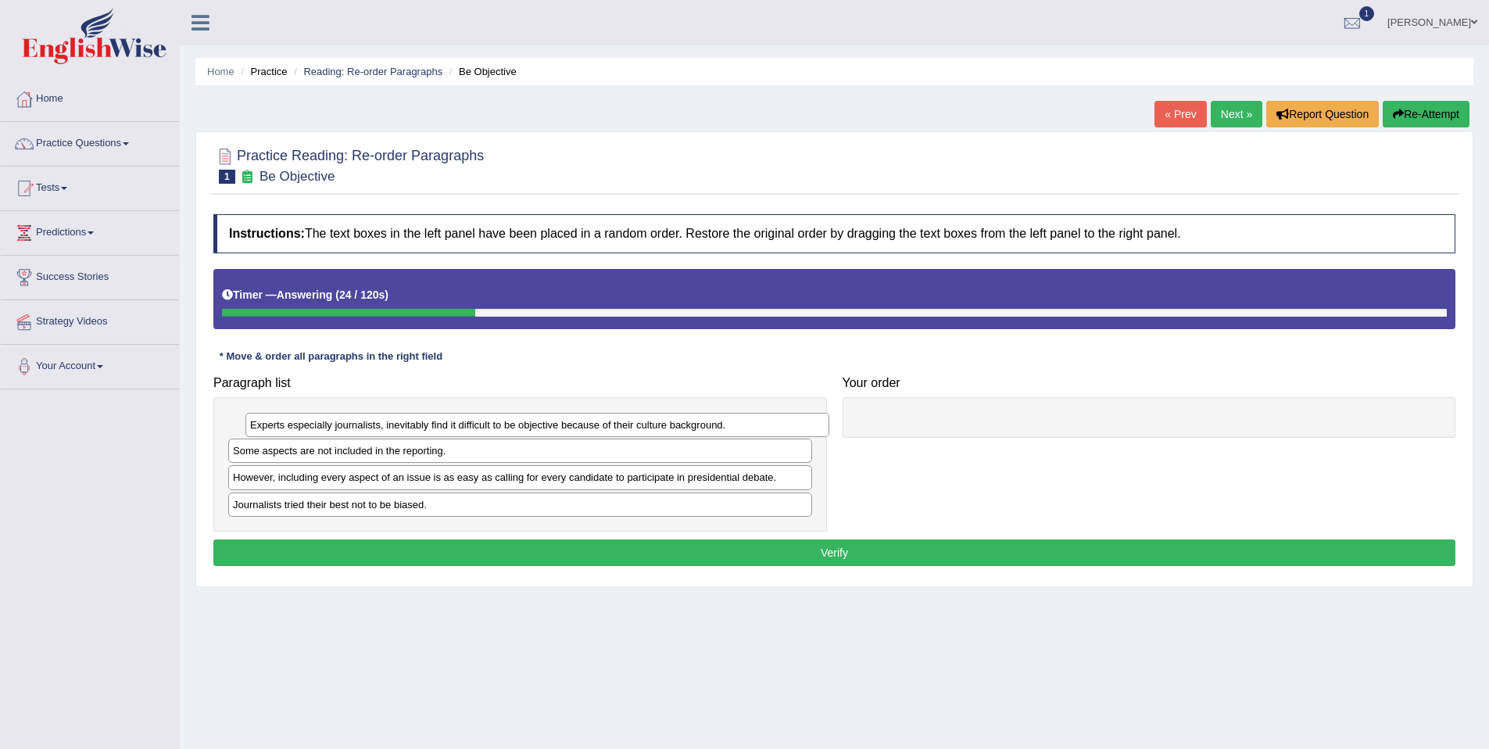
drag, startPoint x: 350, startPoint y: 421, endPoint x: 368, endPoint y: 421, distance: 18.0
click at [368, 421] on div "Experts especially journalists, inevitably find it difficult to be objective be…" at bounding box center [537, 425] width 584 height 24
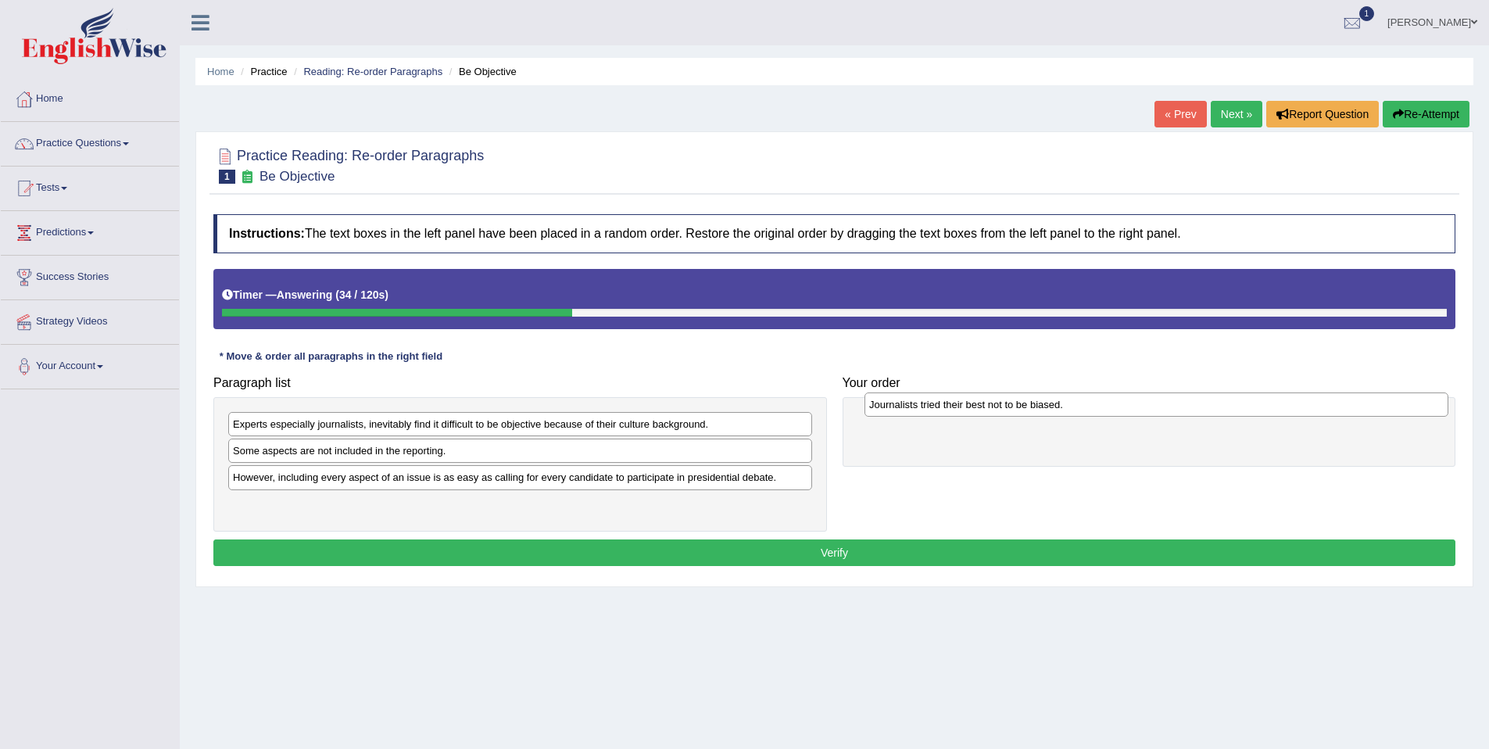
drag, startPoint x: 392, startPoint y: 507, endPoint x: 987, endPoint y: 404, distance: 603.7
click at [987, 404] on div "Journalists tried their best not to be biased." at bounding box center [1157, 404] width 584 height 24
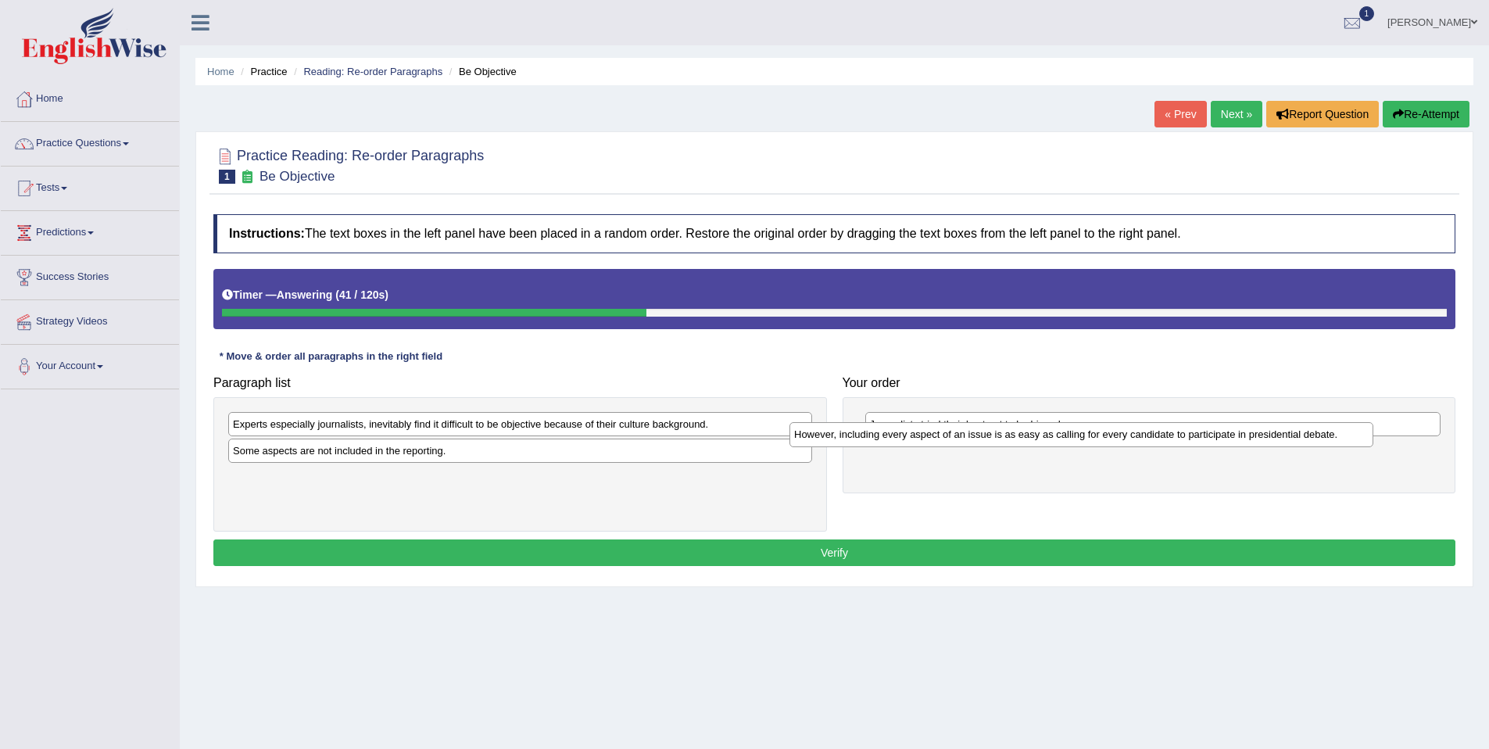
drag, startPoint x: 404, startPoint y: 477, endPoint x: 965, endPoint y: 434, distance: 562.9
click at [965, 434] on div "However, including every aspect of an issue is as easy as calling for every can…" at bounding box center [1082, 434] width 584 height 24
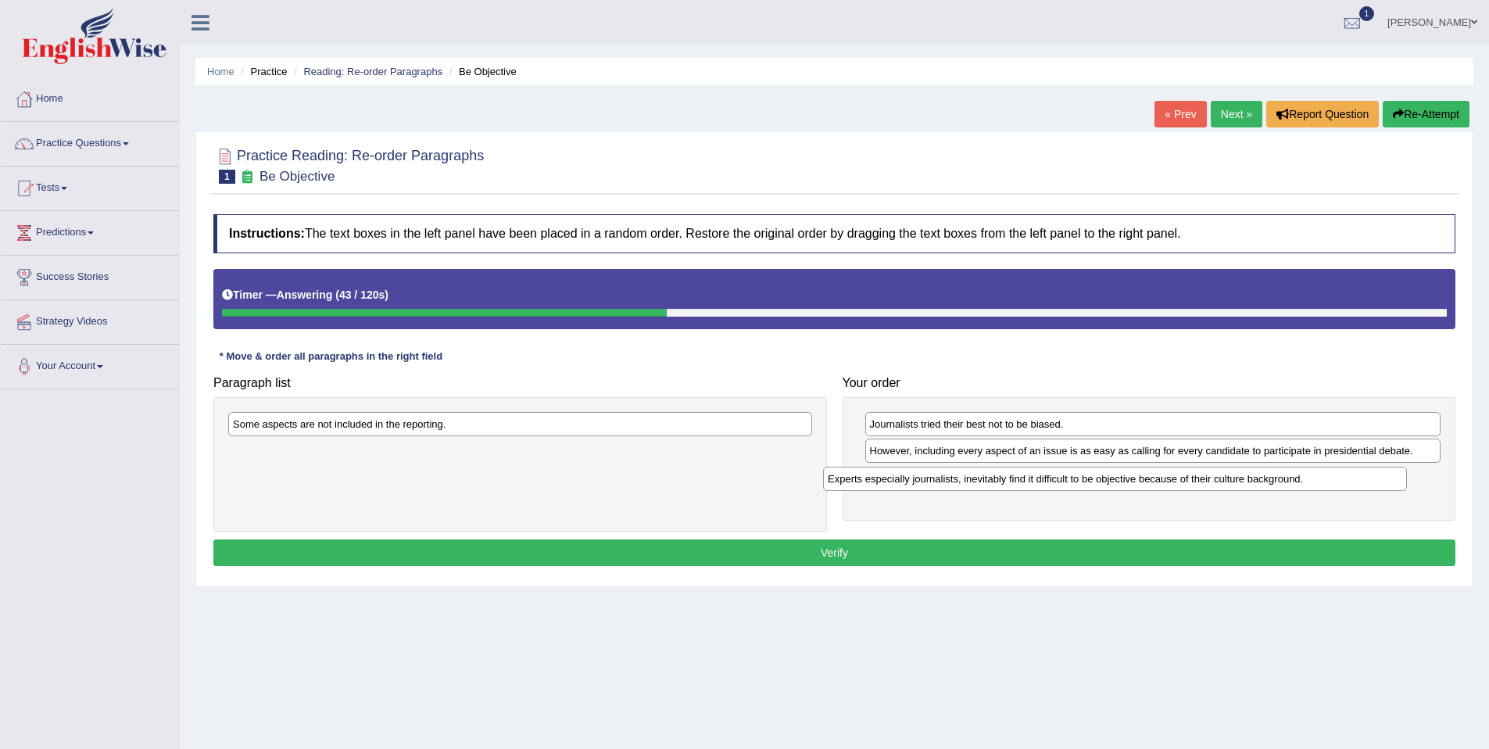
drag, startPoint x: 513, startPoint y: 433, endPoint x: 1087, endPoint y: 483, distance: 576.8
click at [1087, 483] on div "Experts especially journalists, inevitably find it difficult to be objective be…" at bounding box center [1115, 479] width 584 height 24
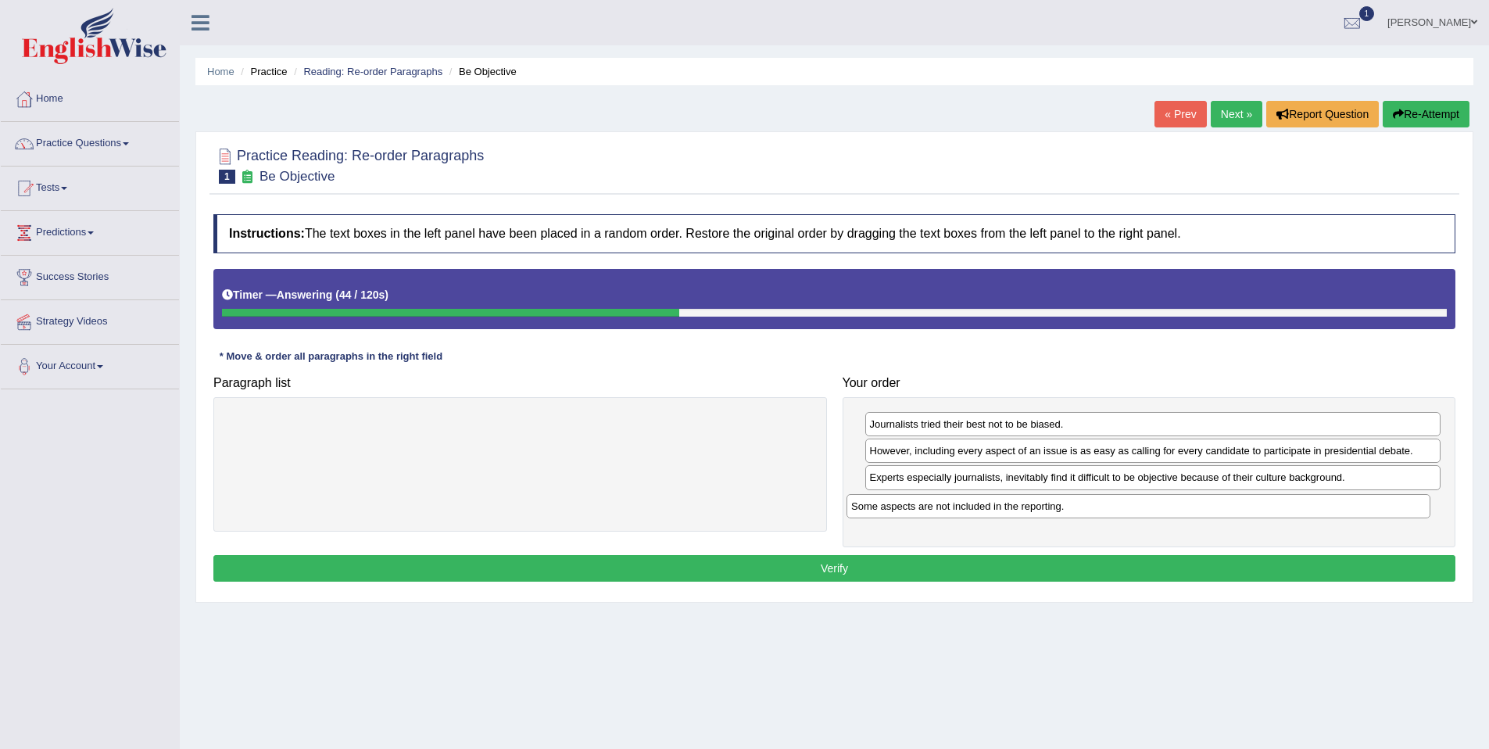
drag, startPoint x: 520, startPoint y: 430, endPoint x: 1142, endPoint y: 507, distance: 627.1
click at [1142, 507] on div "Some aspects are not included in the reporting." at bounding box center [1139, 506] width 584 height 24
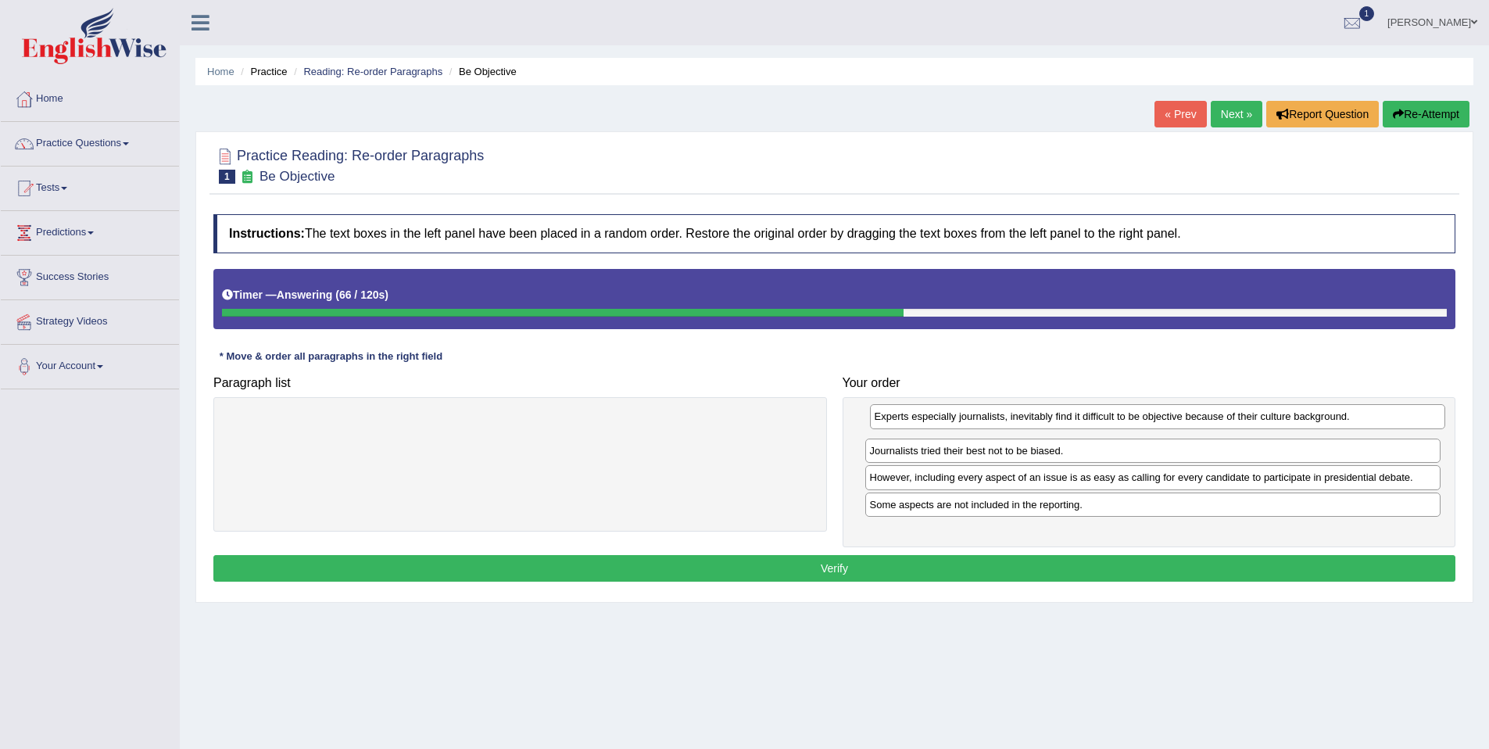
drag, startPoint x: 1001, startPoint y: 479, endPoint x: 1005, endPoint y: 417, distance: 61.9
click at [1005, 417] on div "Experts especially journalists, inevitably find it difficult to be objective be…" at bounding box center [1158, 416] width 576 height 24
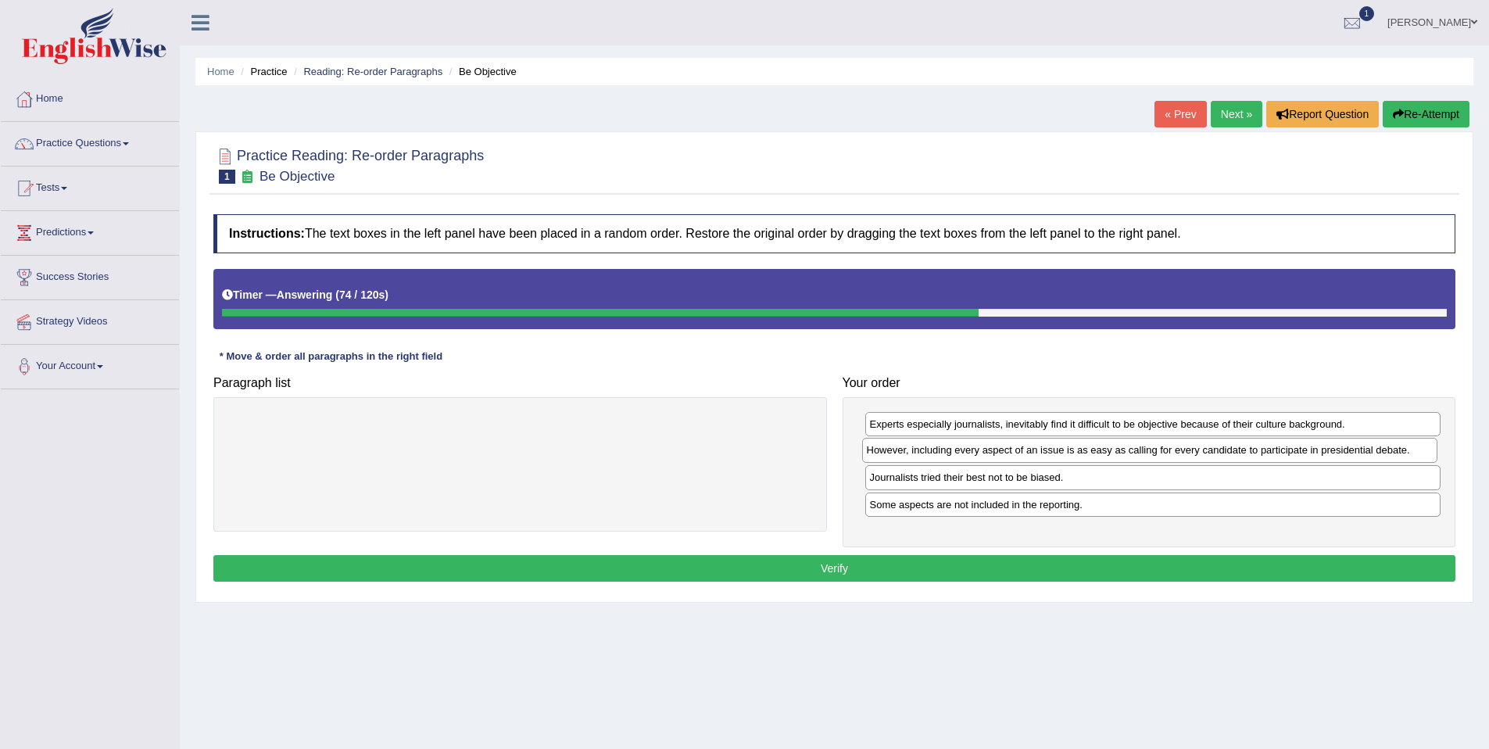
drag, startPoint x: 977, startPoint y: 484, endPoint x: 974, endPoint y: 457, distance: 27.5
click at [974, 457] on div "However, including every aspect of an issue is as easy as calling for every can…" at bounding box center [1150, 450] width 576 height 24
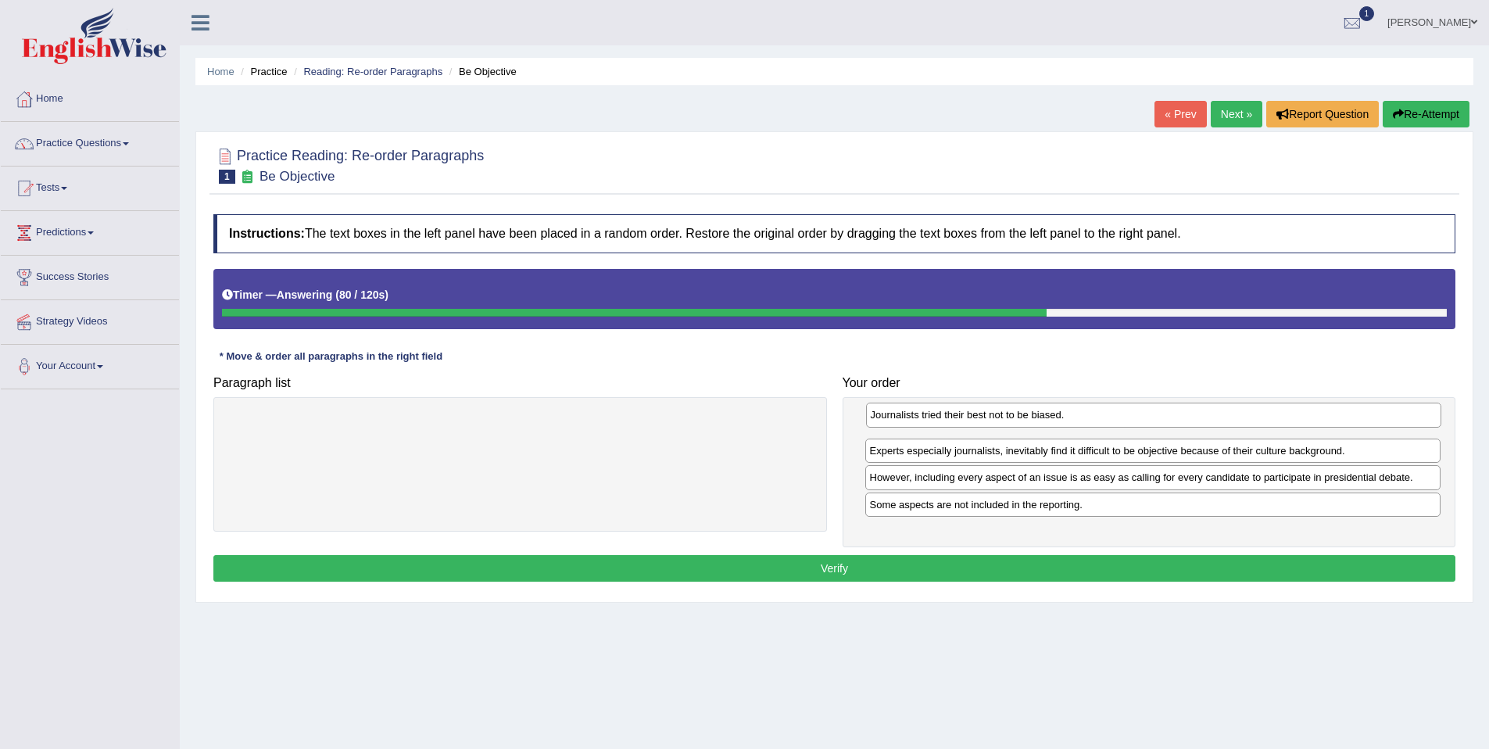
drag, startPoint x: 944, startPoint y: 480, endPoint x: 944, endPoint y: 417, distance: 63.3
click at [944, 417] on div "Journalists tried their best not to be biased." at bounding box center [1154, 415] width 576 height 24
drag, startPoint x: 936, startPoint y: 475, endPoint x: 941, endPoint y: 438, distance: 37.1
click at [941, 438] on div "However, including every aspect of an issue is as easy as calling for every can…" at bounding box center [1159, 440] width 576 height 24
click at [897, 569] on button "Verify" at bounding box center [834, 568] width 1242 height 27
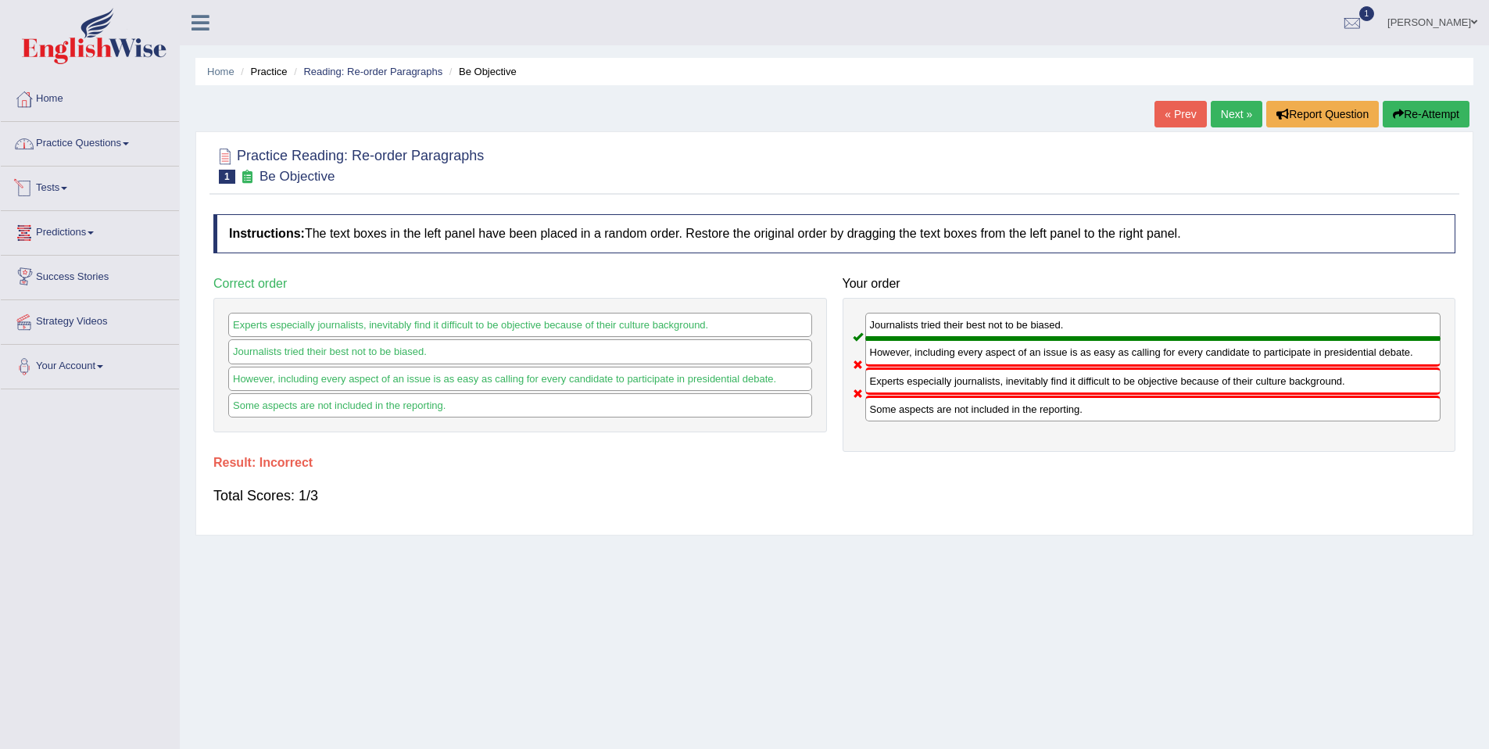
click at [120, 145] on link "Practice Questions" at bounding box center [90, 141] width 178 height 39
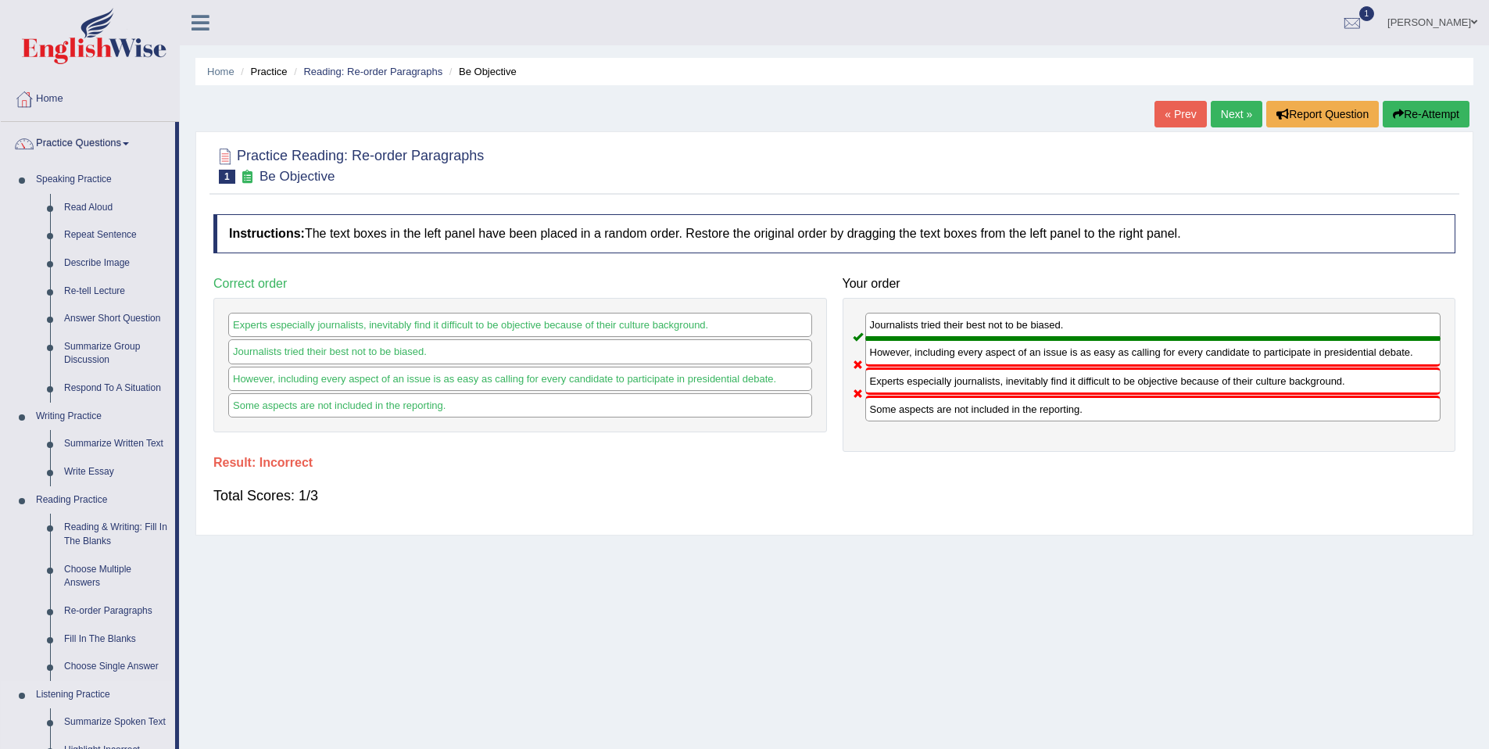
click at [73, 695] on link "Listening Practice" at bounding box center [102, 695] width 146 height 28
drag, startPoint x: 275, startPoint y: 74, endPoint x: 299, endPoint y: 71, distance: 23.7
click at [275, 74] on li "Practice" at bounding box center [262, 71] width 50 height 15
click at [328, 71] on link "Reading: Re-order Paragraphs" at bounding box center [372, 72] width 139 height 12
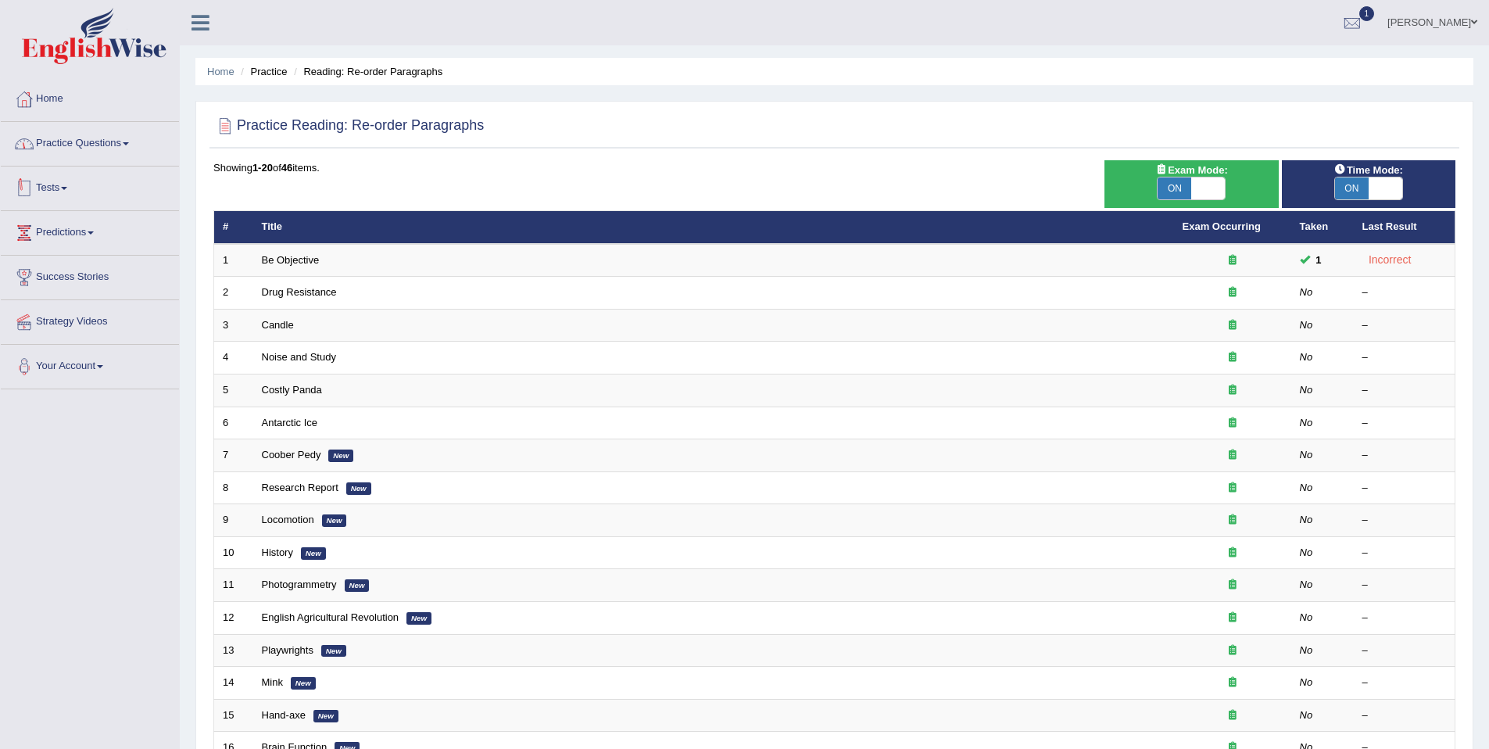
click at [110, 150] on link "Practice Questions" at bounding box center [90, 141] width 178 height 39
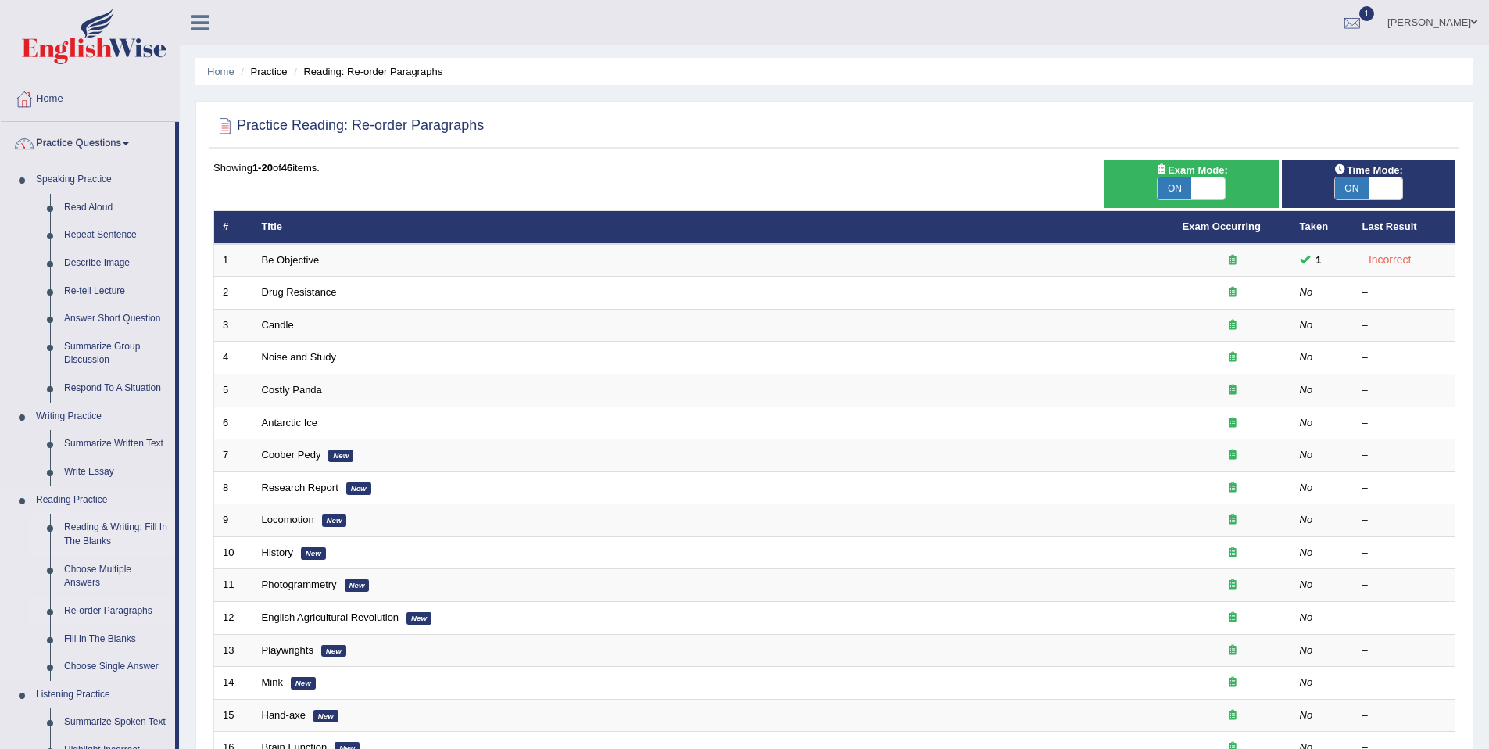
click at [93, 539] on link "Reading & Writing: Fill In The Blanks" at bounding box center [116, 534] width 118 height 41
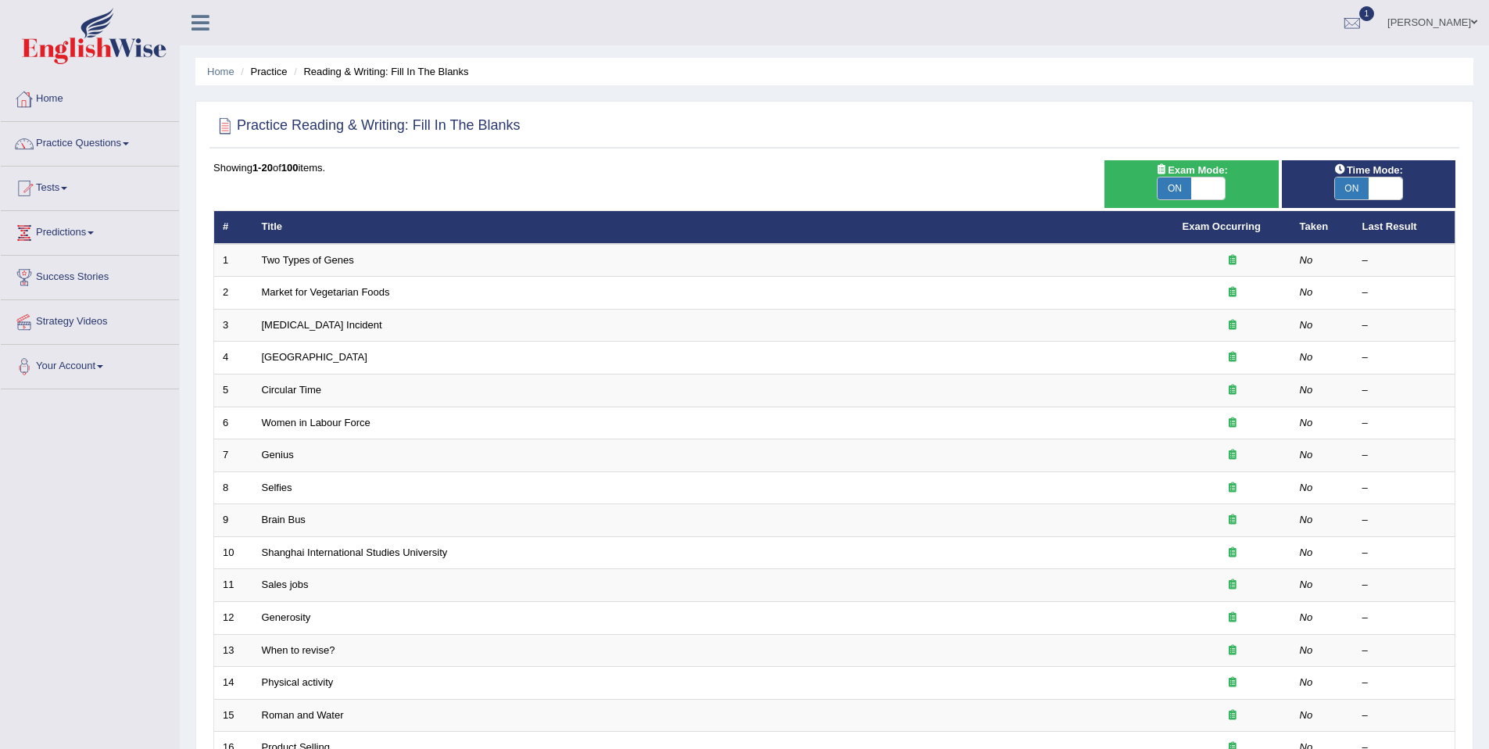
click at [71, 144] on link "Practice Questions" at bounding box center [90, 141] width 178 height 39
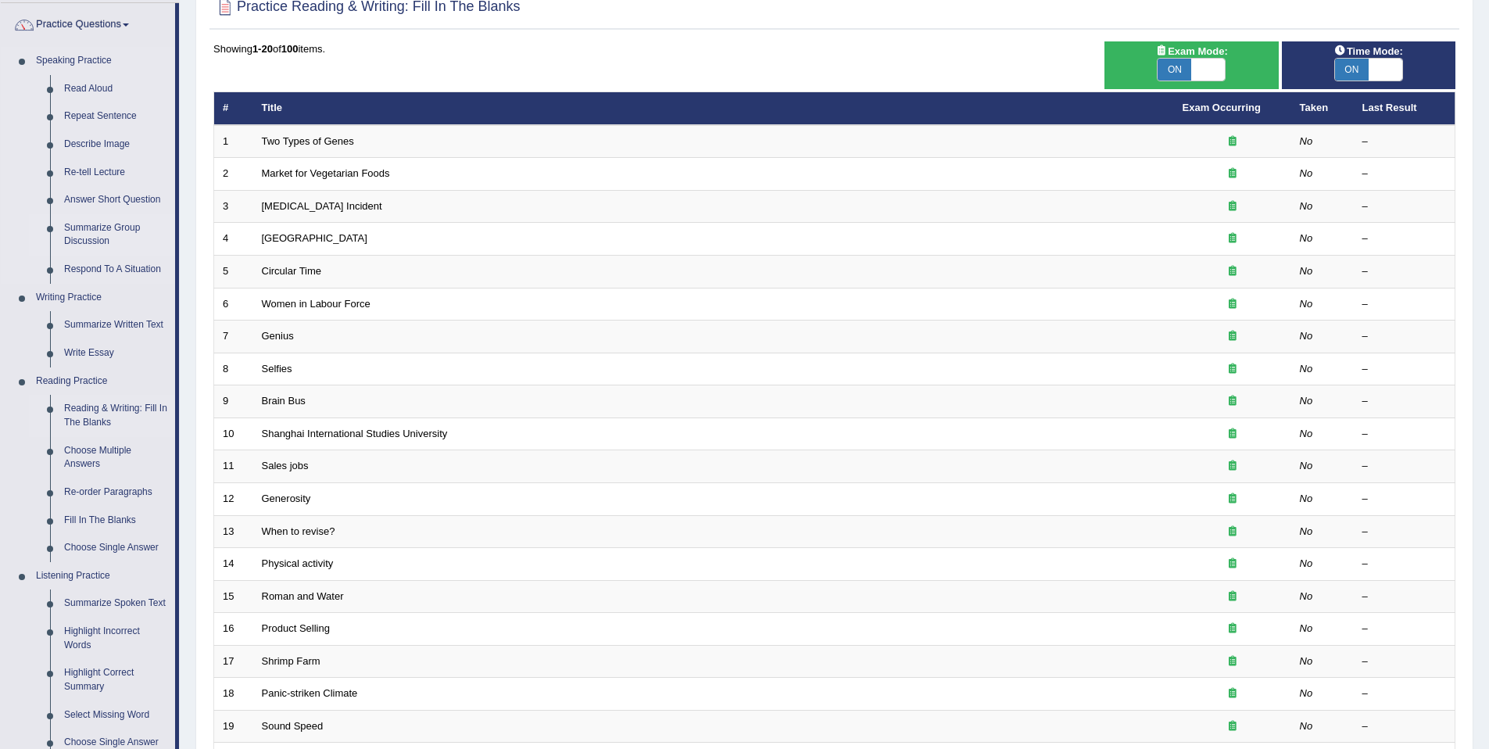
scroll to position [134, 0]
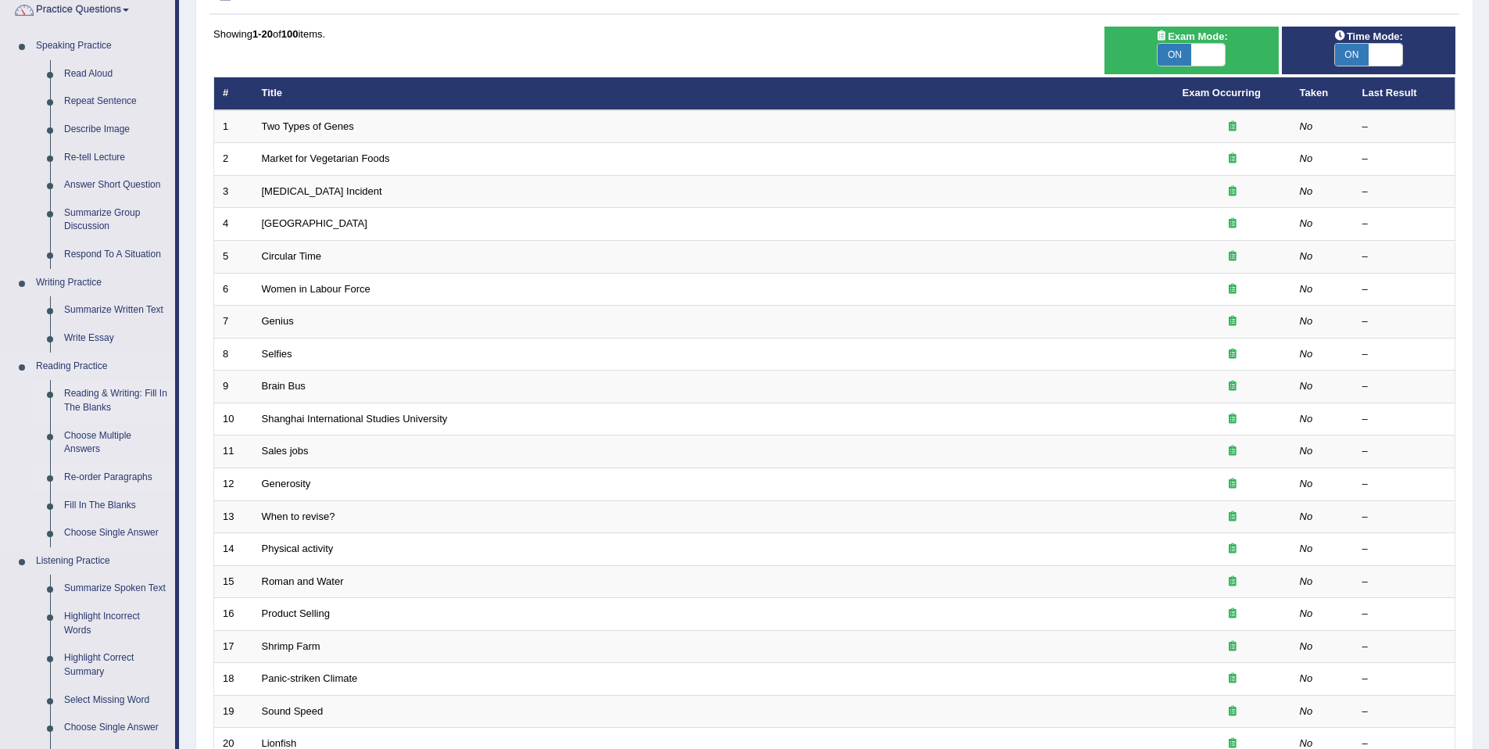
click at [101, 475] on link "Re-order Paragraphs" at bounding box center [116, 478] width 118 height 28
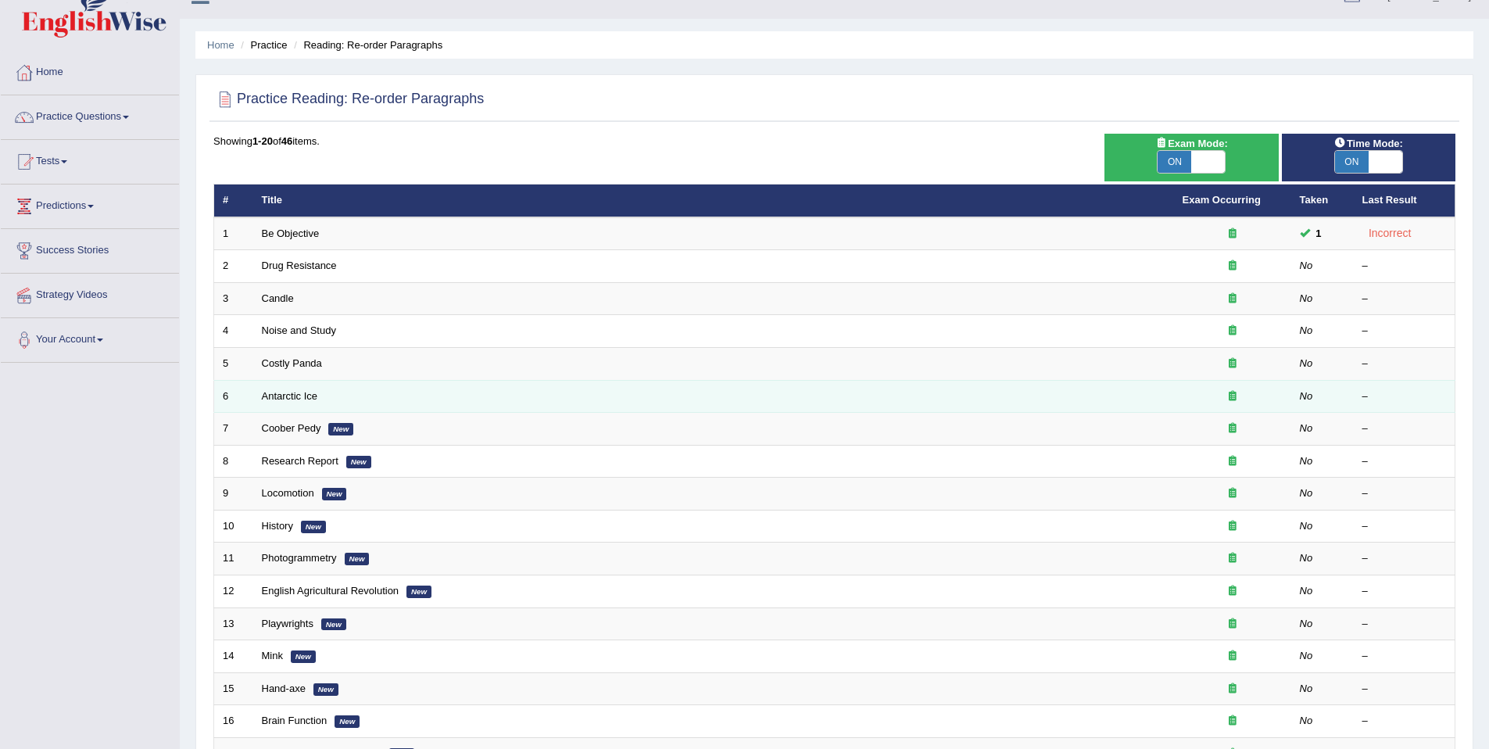
scroll to position [27, 0]
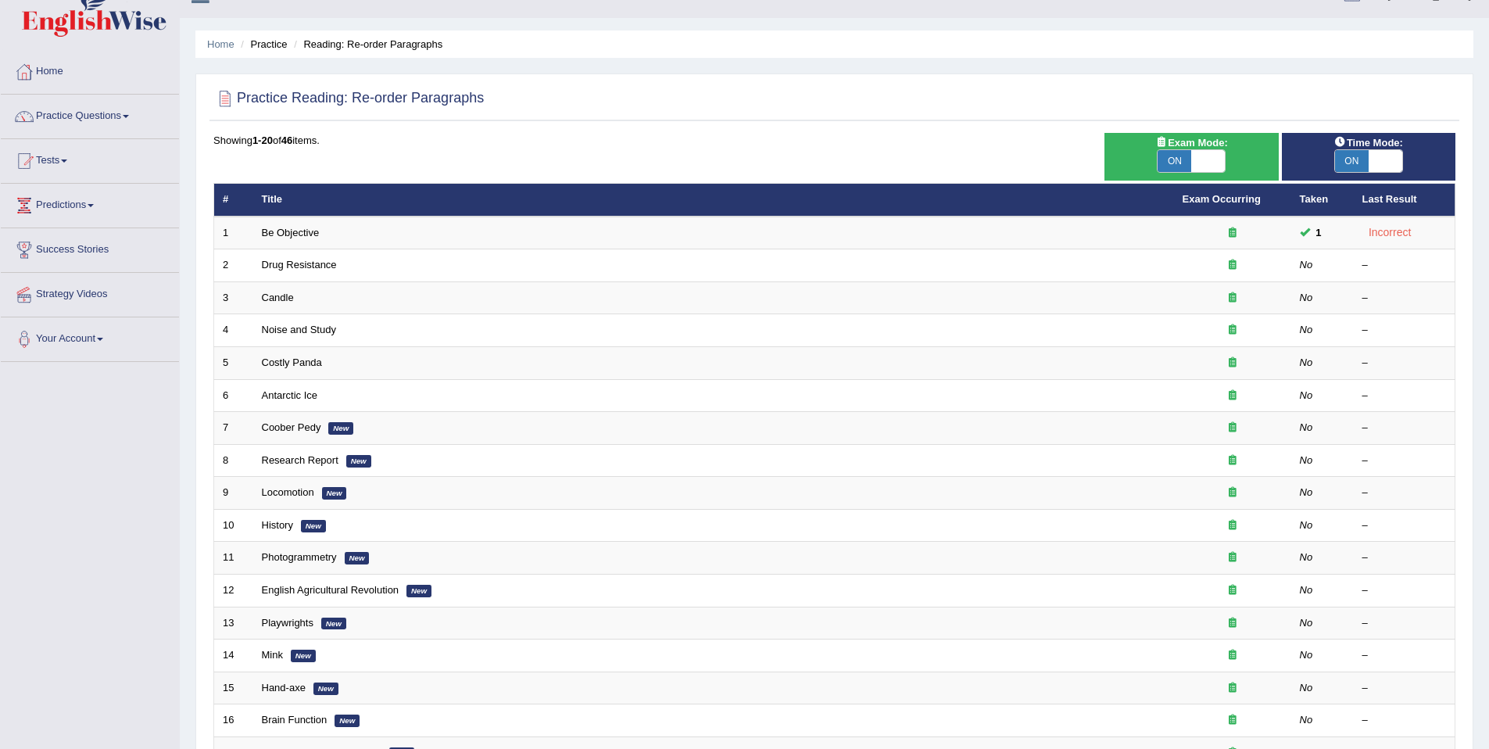
click at [1381, 163] on span at bounding box center [1386, 161] width 34 height 22
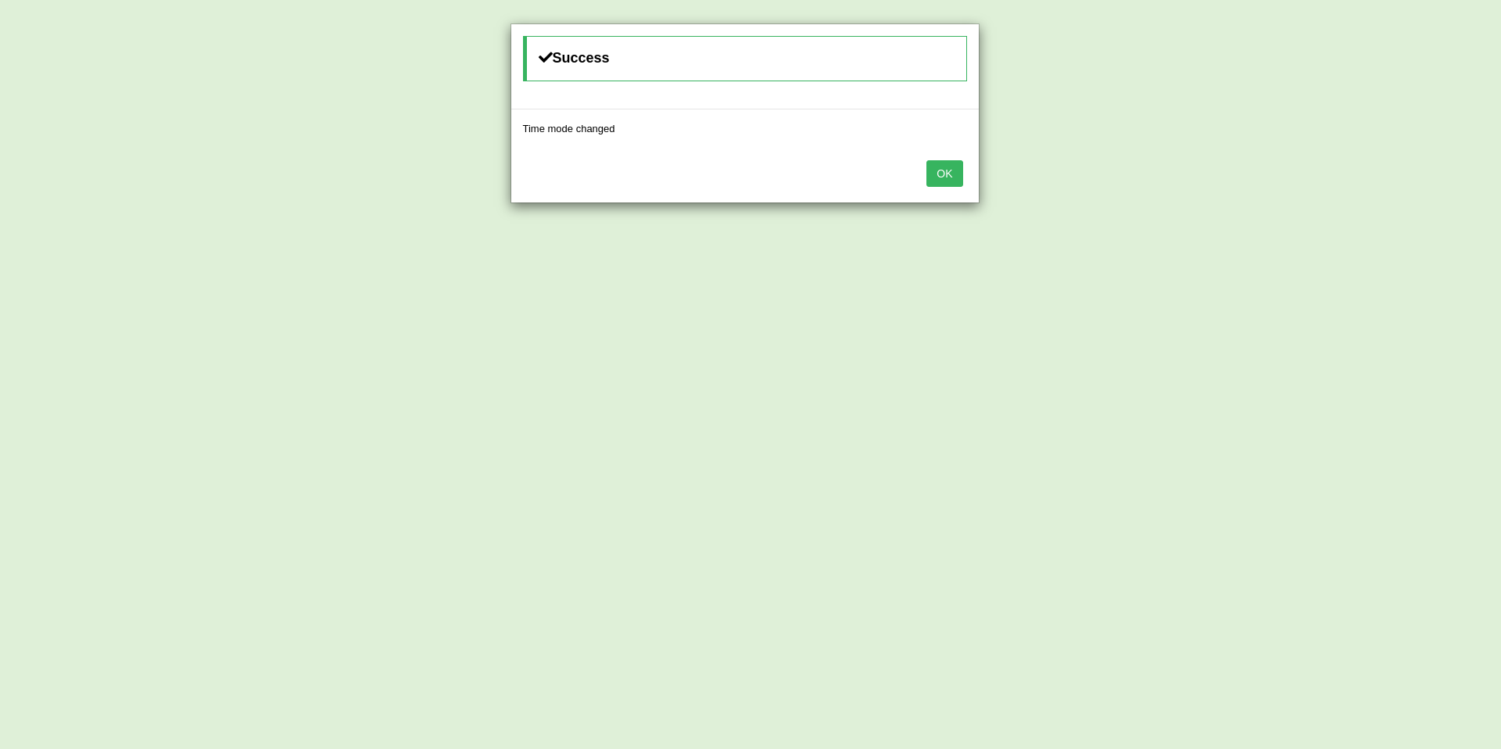
drag, startPoint x: 943, startPoint y: 175, endPoint x: 934, endPoint y: 176, distance: 8.6
click at [943, 175] on button "OK" at bounding box center [944, 173] width 36 height 27
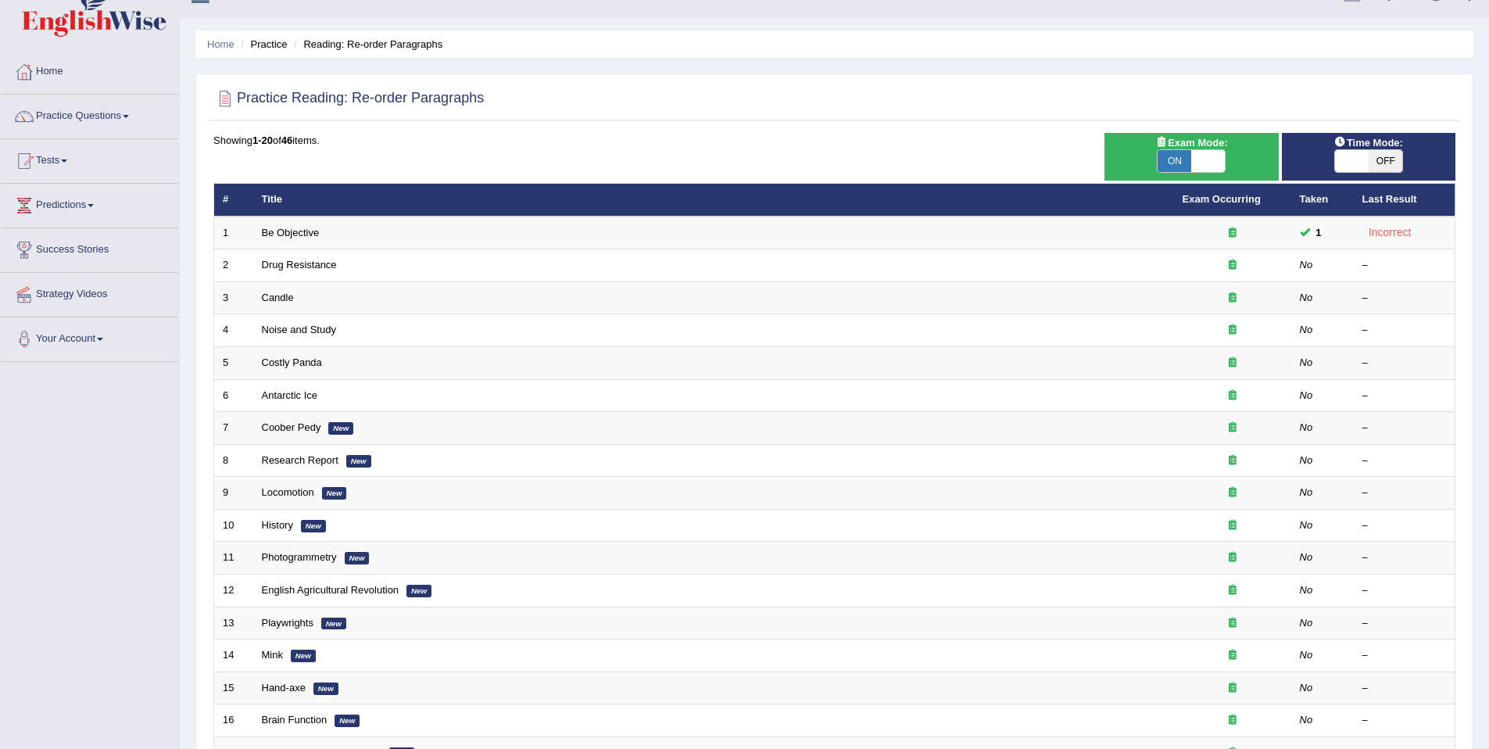
click at [1360, 162] on span at bounding box center [1352, 161] width 34 height 22
checkbox input "true"
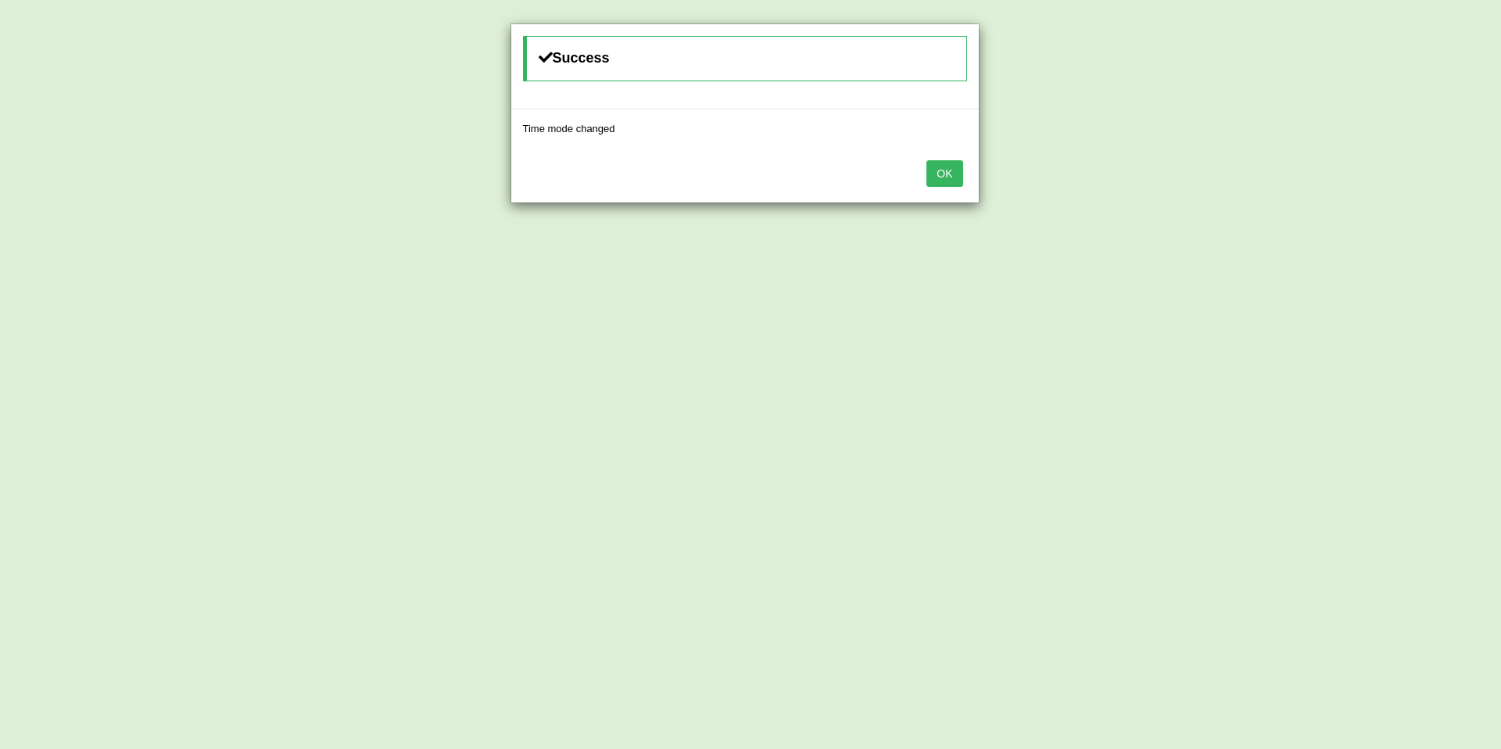
click at [951, 177] on button "OK" at bounding box center [944, 173] width 36 height 27
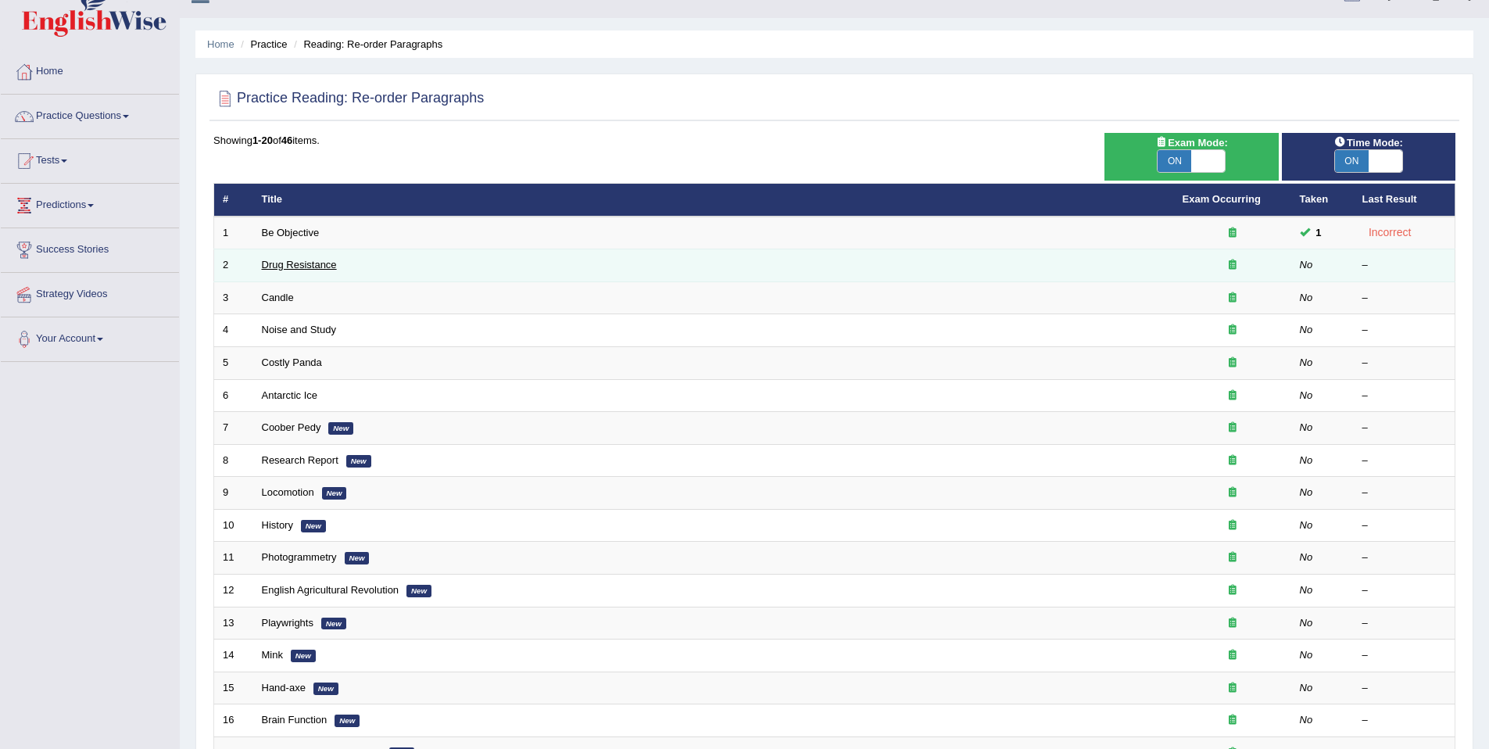
click at [292, 263] on link "Drug Resistance" at bounding box center [299, 265] width 75 height 12
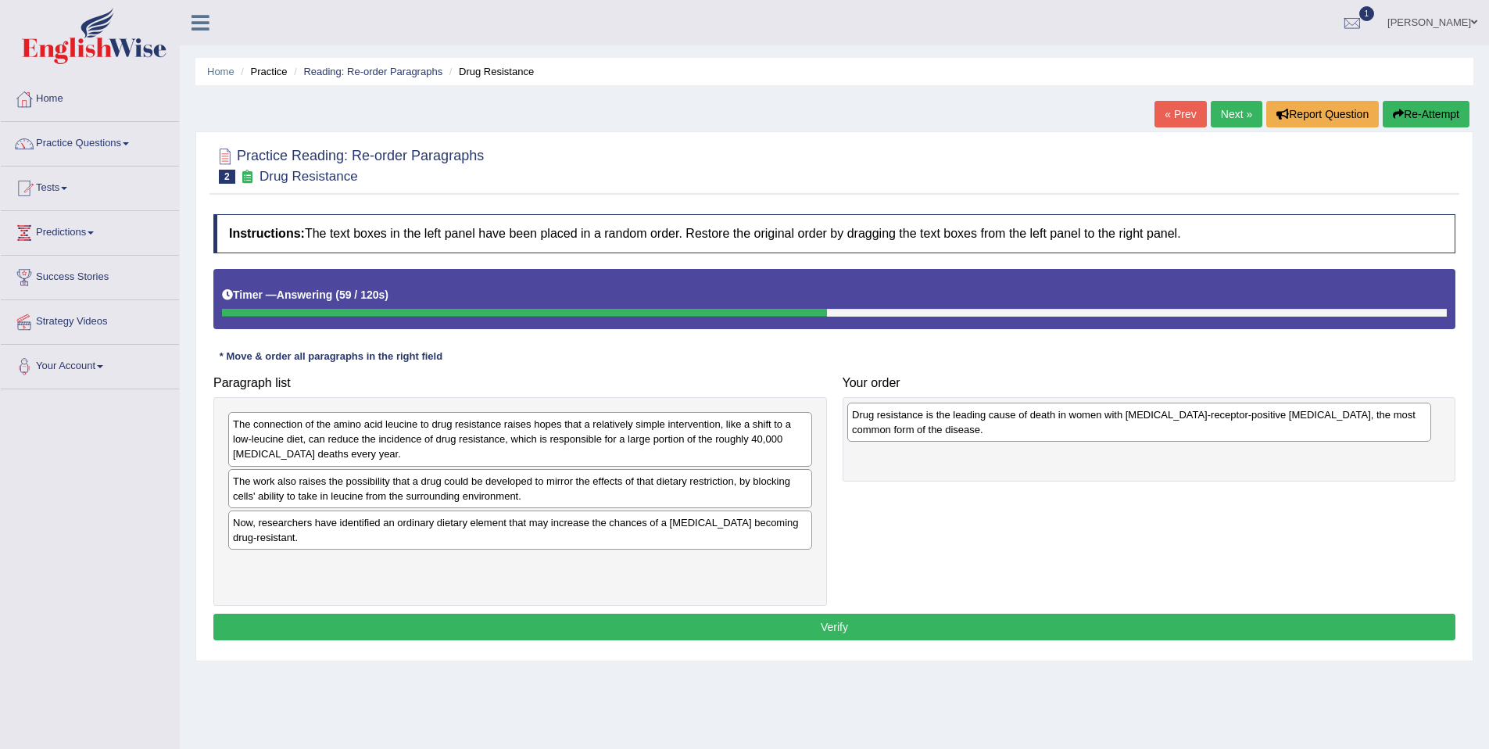
drag, startPoint x: 423, startPoint y: 496, endPoint x: 1042, endPoint y: 430, distance: 622.7
click at [1042, 430] on div "Drug resistance is the leading cause of death in women with [MEDICAL_DATA]-rece…" at bounding box center [1139, 422] width 584 height 39
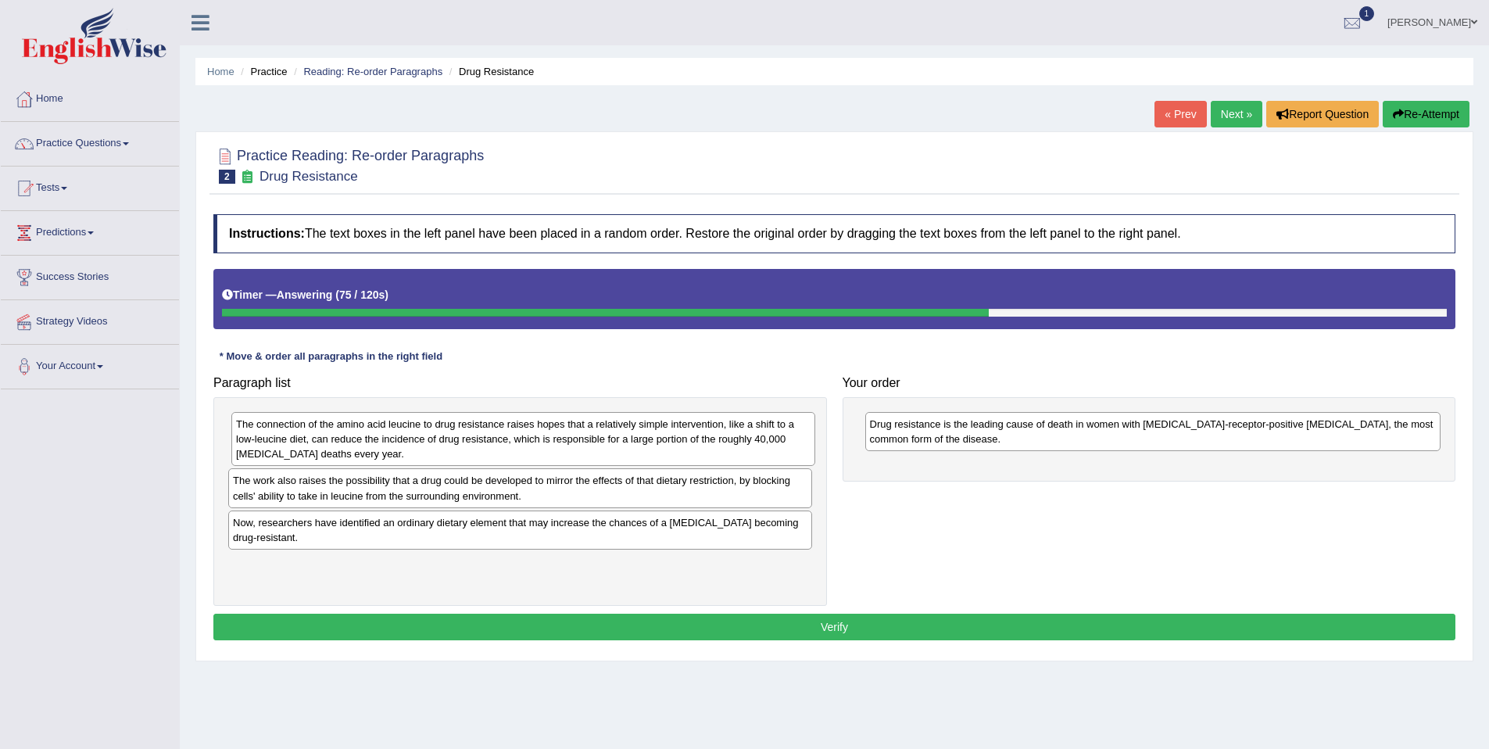
click at [449, 445] on div "The connection of the amino acid leucine to drug resistance raises hopes that a…" at bounding box center [523, 439] width 584 height 54
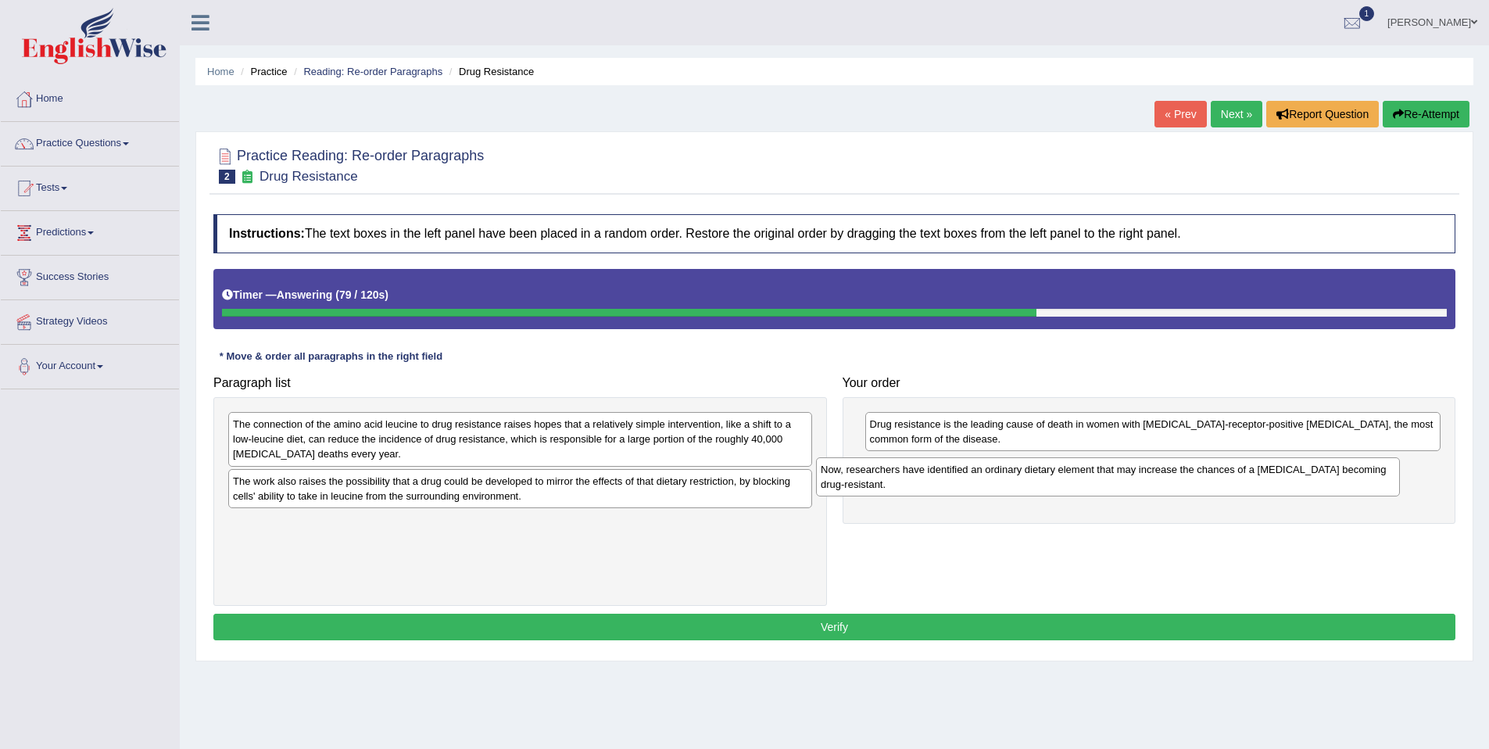
drag, startPoint x: 476, startPoint y: 526, endPoint x: 1066, endPoint y: 468, distance: 592.3
click at [1066, 468] on div "Now, researchers have identified an ordinary dietary element that may increase …" at bounding box center [1108, 476] width 584 height 39
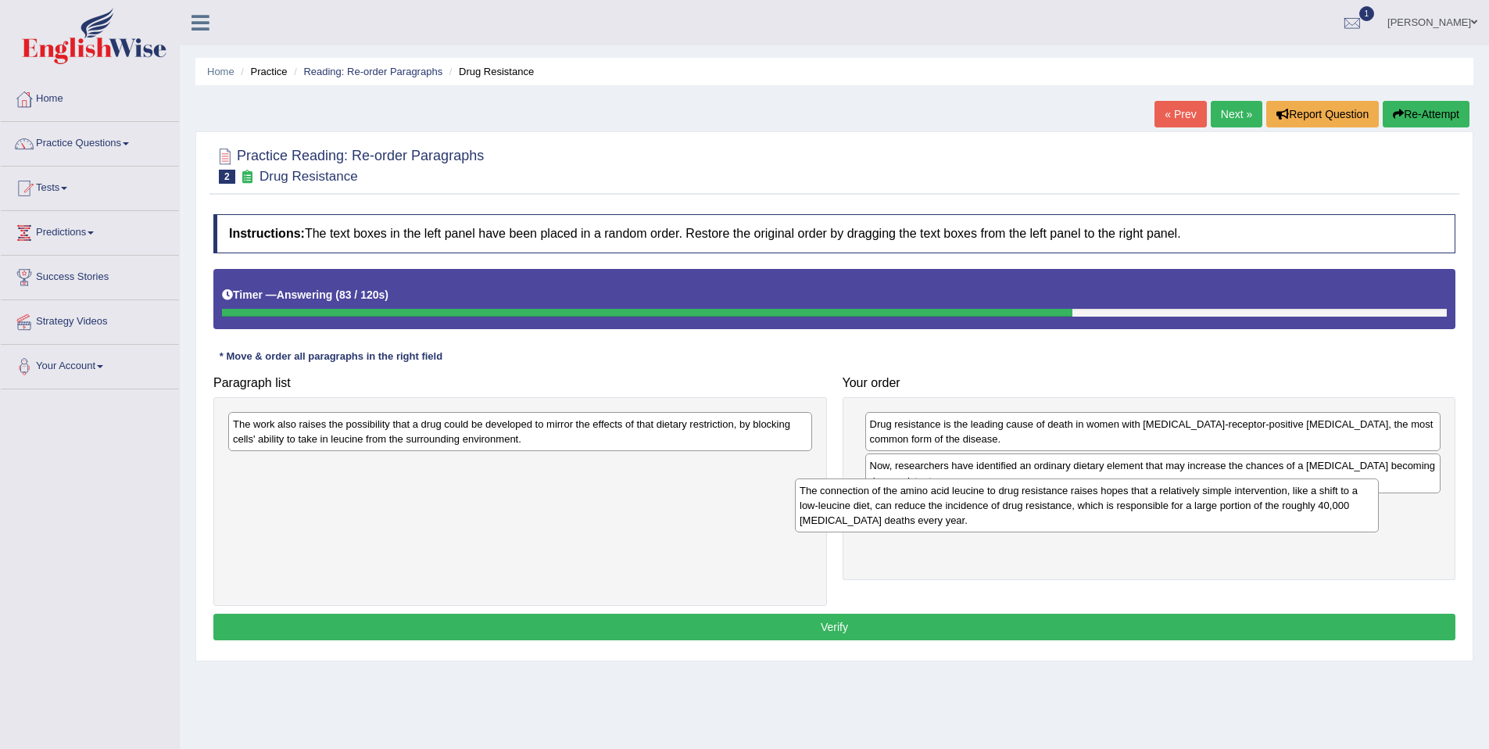
drag, startPoint x: 464, startPoint y: 452, endPoint x: 989, endPoint y: 507, distance: 527.4
click at [1032, 518] on div "The connection of the amino acid leucine to drug resistance raises hopes that a…" at bounding box center [1087, 505] width 584 height 54
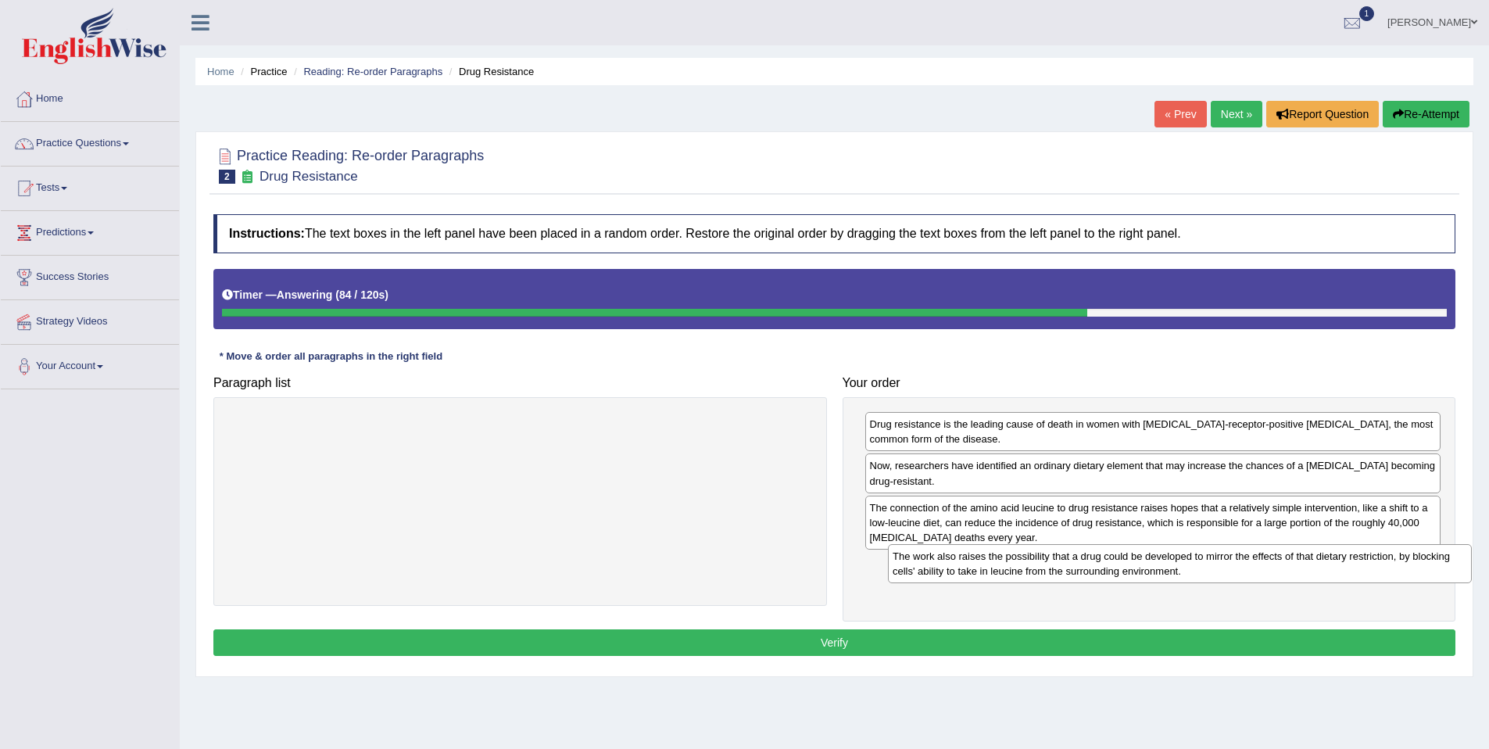
drag, startPoint x: 591, startPoint y: 435, endPoint x: 1209, endPoint y: 578, distance: 634.9
click at [1210, 578] on div "The work also raises the possibility that a drug could be developed to mirror t…" at bounding box center [1180, 563] width 584 height 39
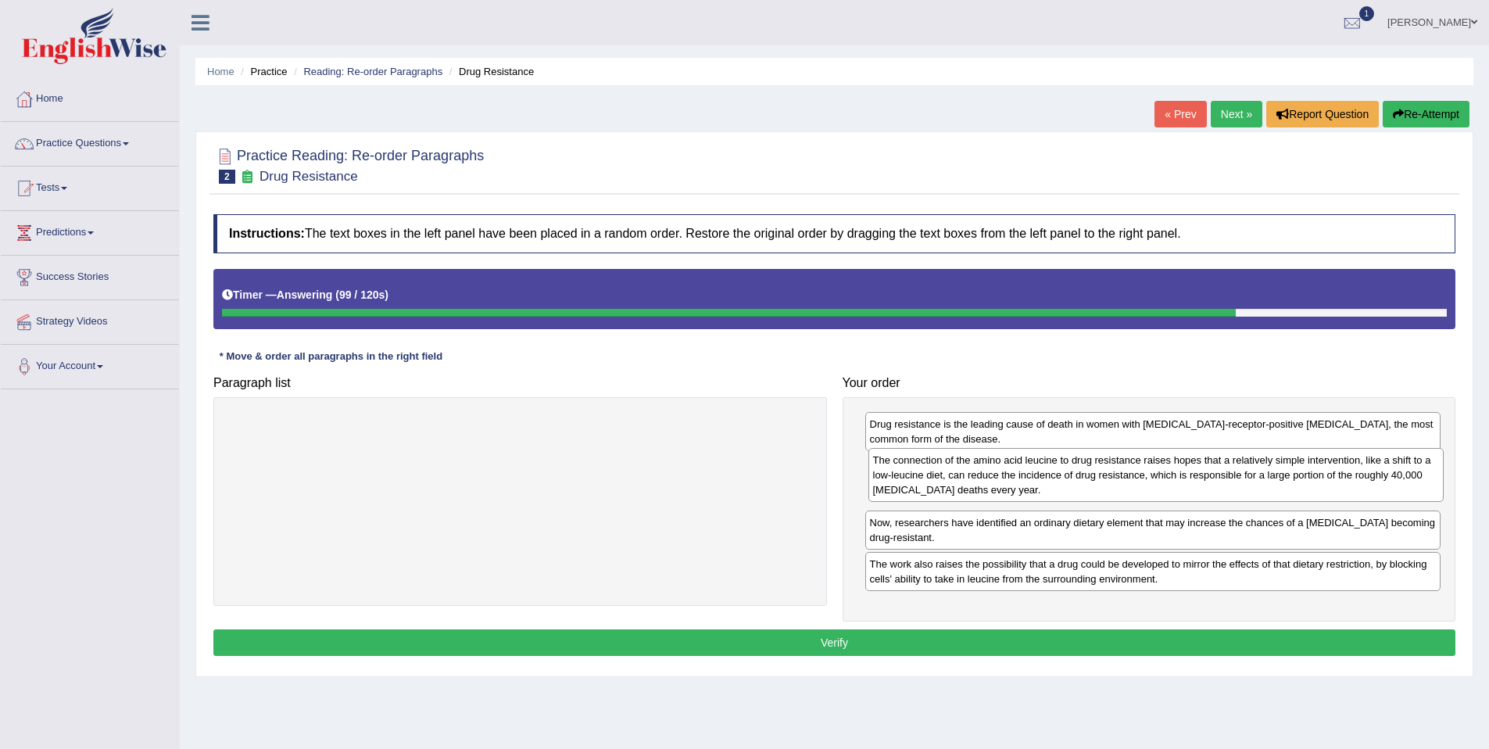
drag, startPoint x: 980, startPoint y: 511, endPoint x: 983, endPoint y: 461, distance: 50.1
click at [983, 461] on div "The connection of the amino acid leucine to drug resistance raises hopes that a…" at bounding box center [1157, 475] width 576 height 54
